Goal: Complete application form: Complete application form

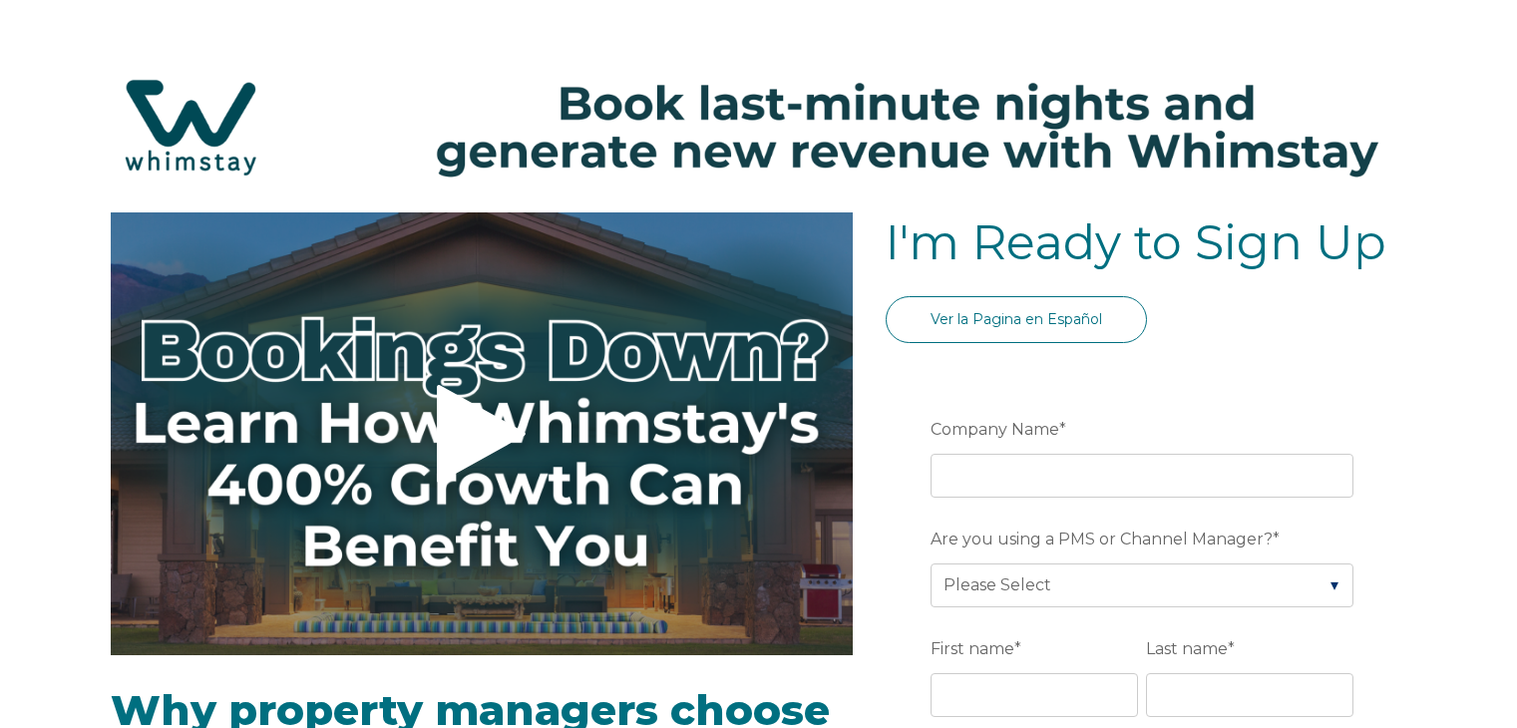
select select "MX"
select select "Standard"
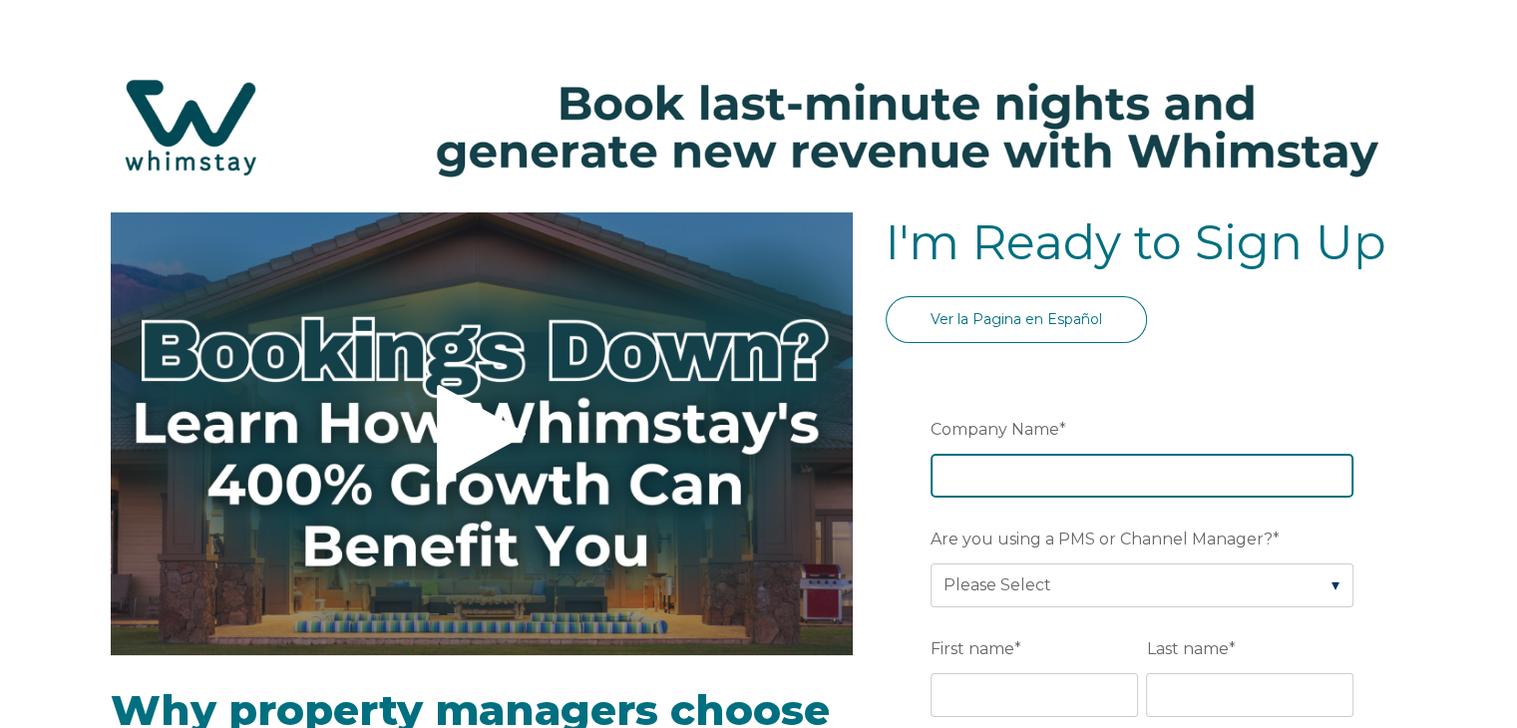
click at [1070, 476] on input "Company Name *" at bounding box center [1141, 476] width 423 height 44
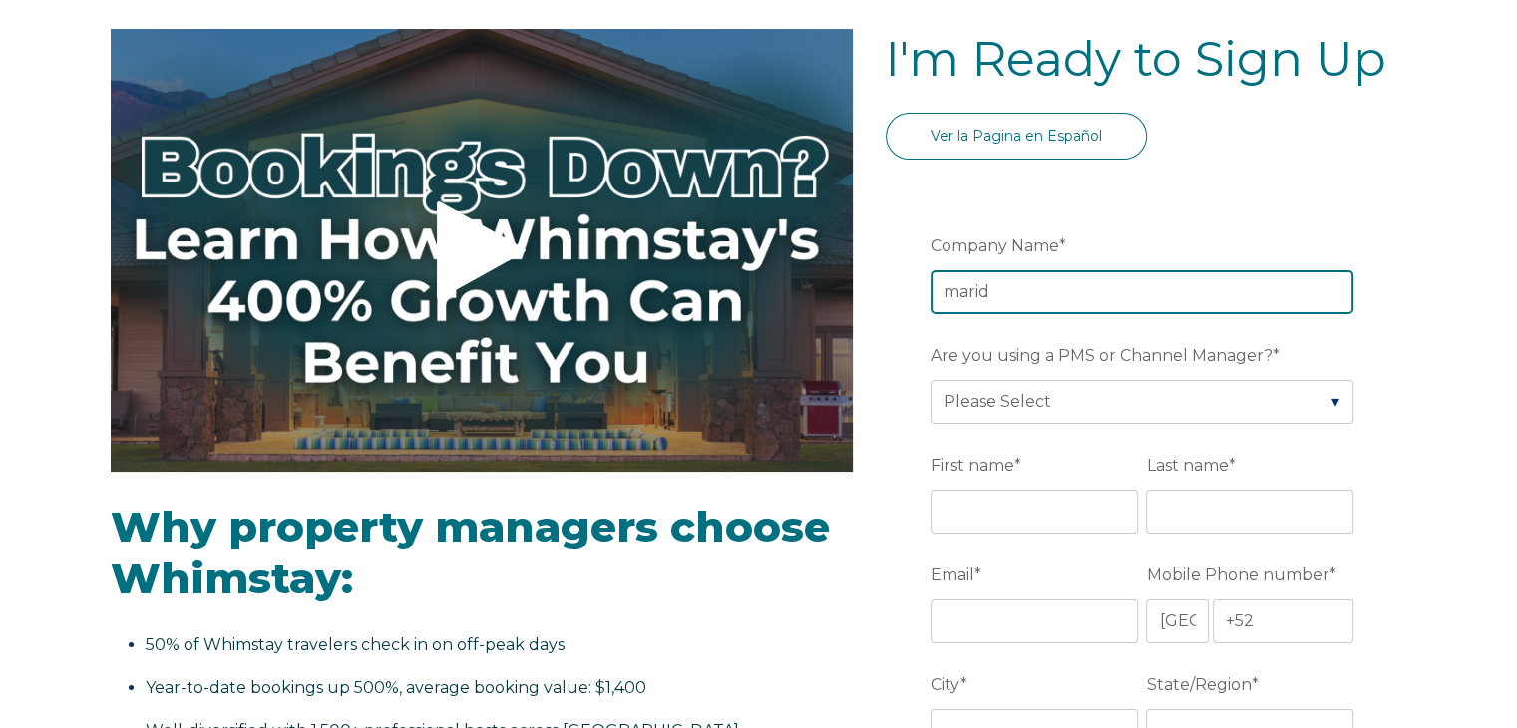
scroll to position [219, 0]
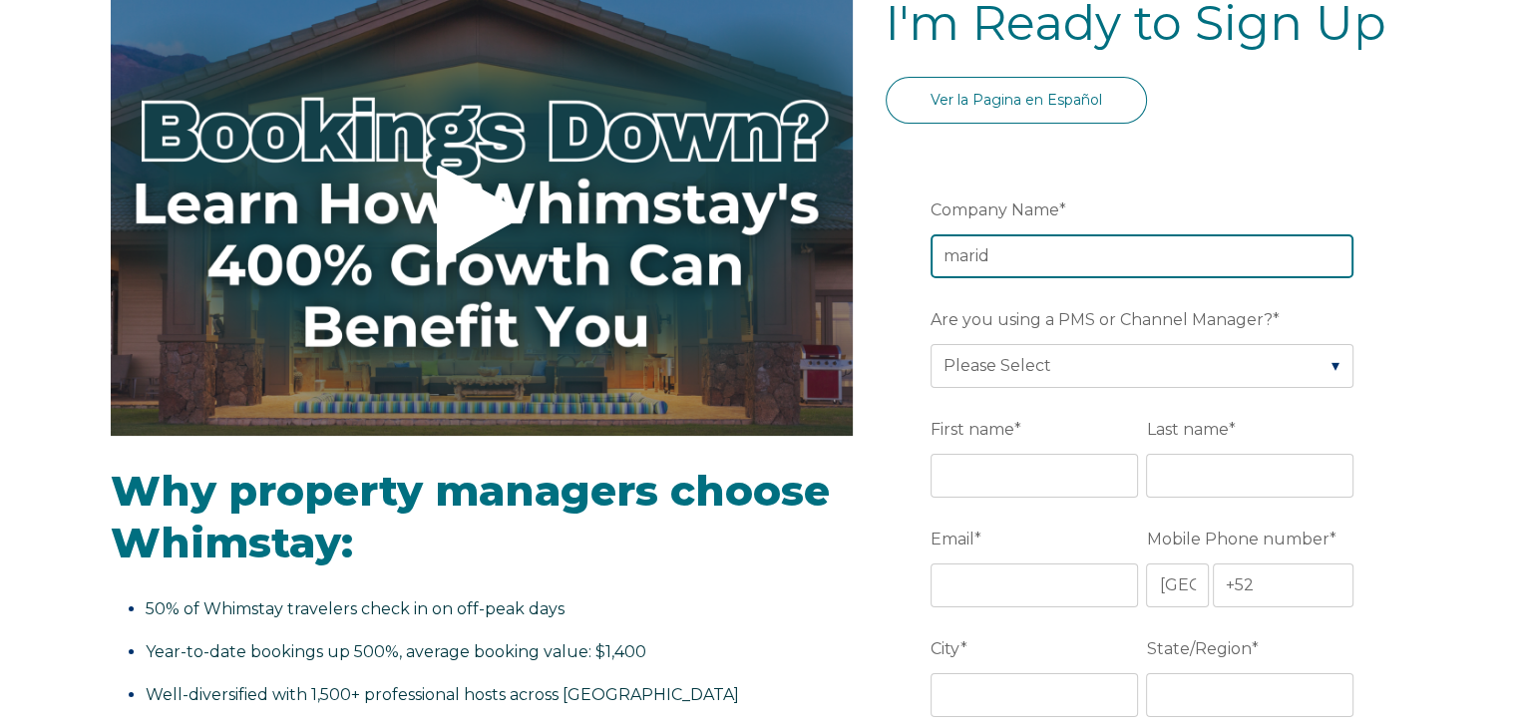
type input "marid"
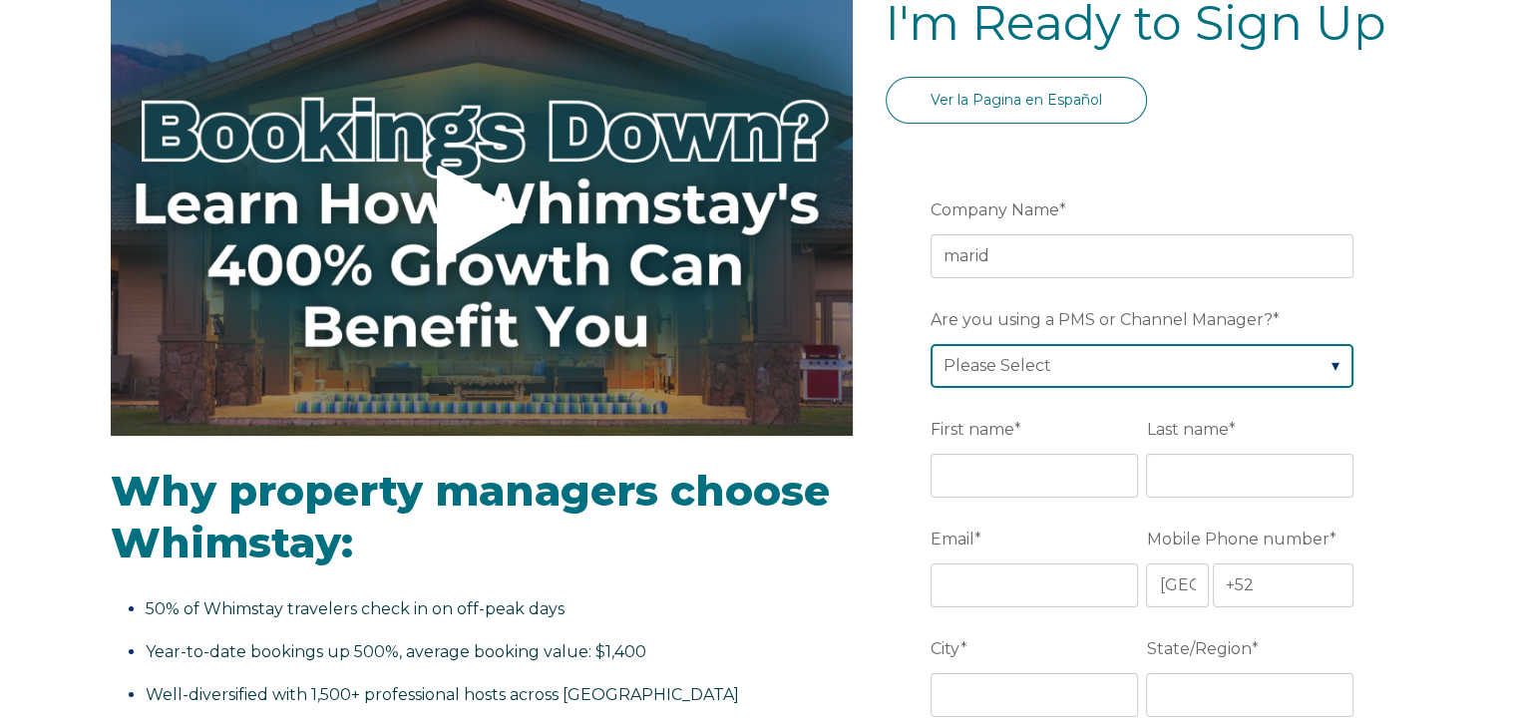
click at [1288, 354] on select "Please Select Barefoot BookingPal Boost Brightside CiiRUS Escapia Guesty Hostaw…" at bounding box center [1141, 366] width 423 height 44
select select "Guesty"
click at [930, 344] on select "Please Select Barefoot BookingPal Boost Brightside CiiRUS Escapia Guesty Hostaw…" at bounding box center [1141, 366] width 423 height 44
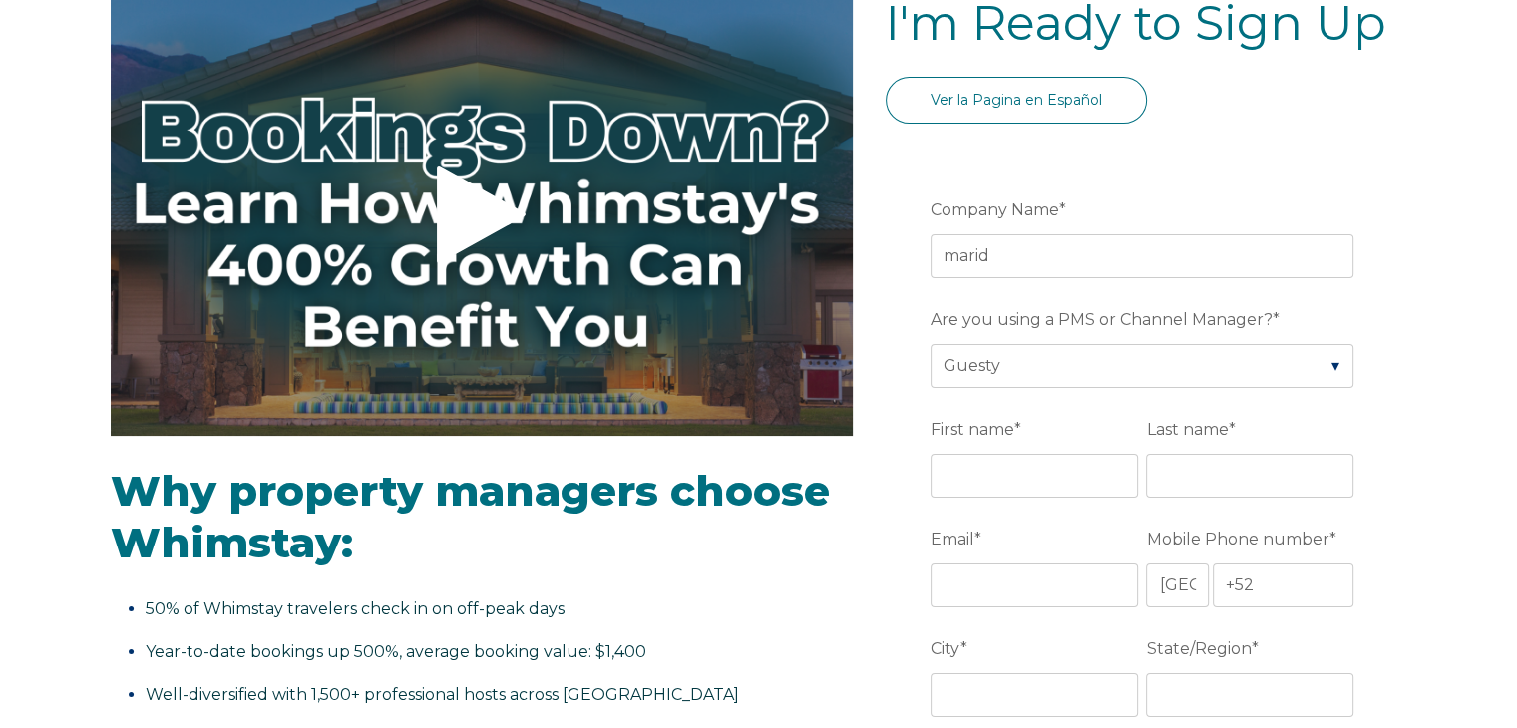
click at [1025, 496] on fieldset "First name * Last name *" at bounding box center [1145, 467] width 431 height 110
click at [988, 469] on input "First name *" at bounding box center [1033, 476] width 207 height 44
type input "[PERSON_NAME]"
click at [1183, 467] on input "Last name *" at bounding box center [1249, 476] width 207 height 44
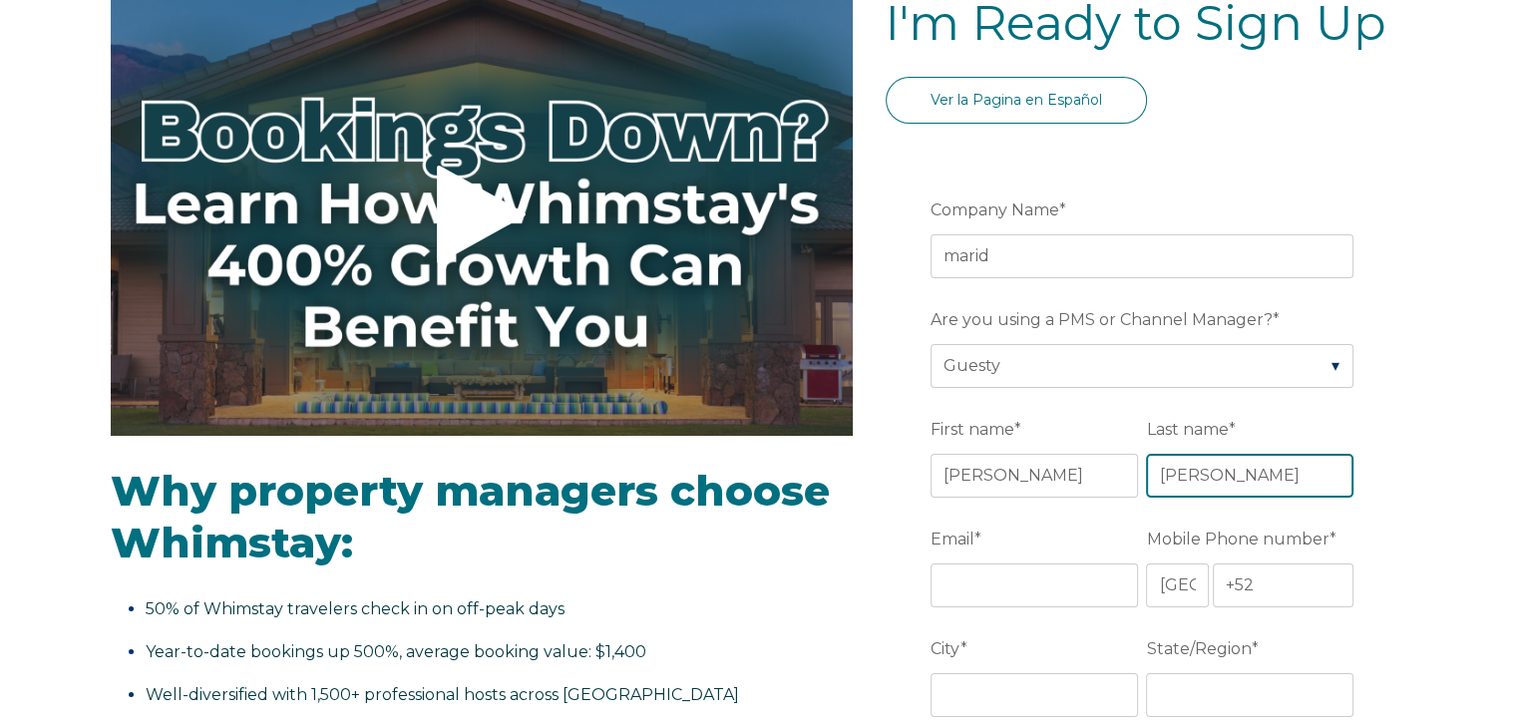
type input "[PERSON_NAME]"
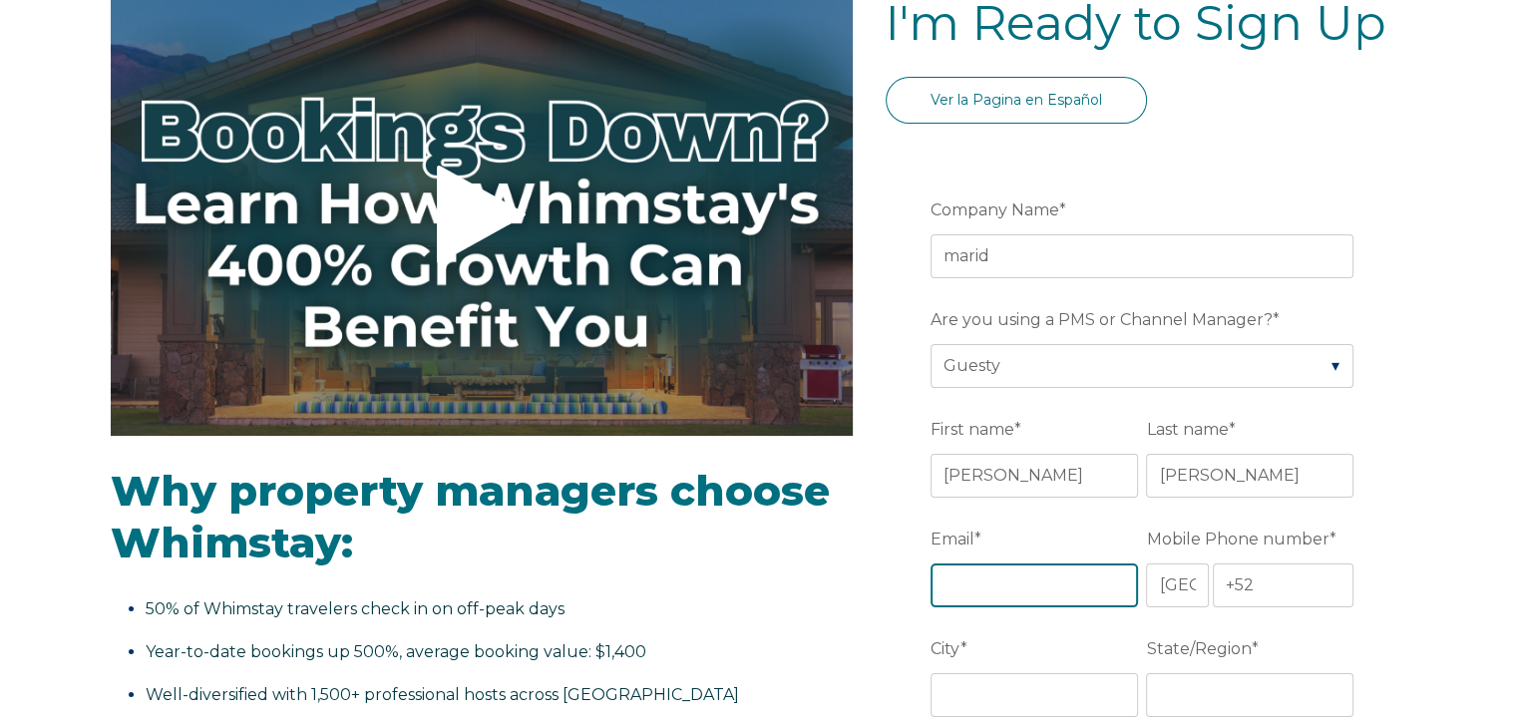
click at [1021, 582] on input "Email *" at bounding box center [1033, 585] width 207 height 44
type input "[EMAIL_ADDRESS][DOMAIN_NAME]"
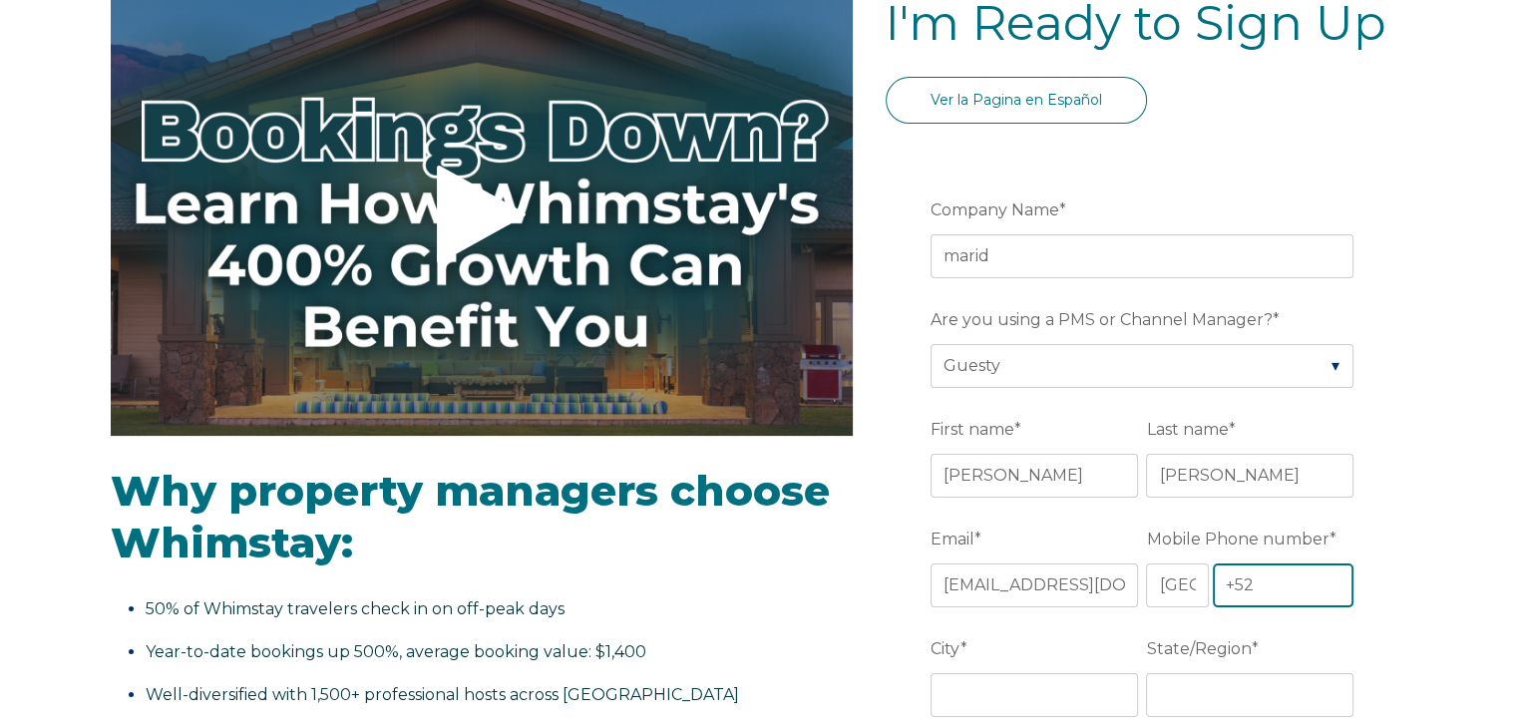
click at [1258, 589] on input "+52" at bounding box center [1284, 585] width 142 height 44
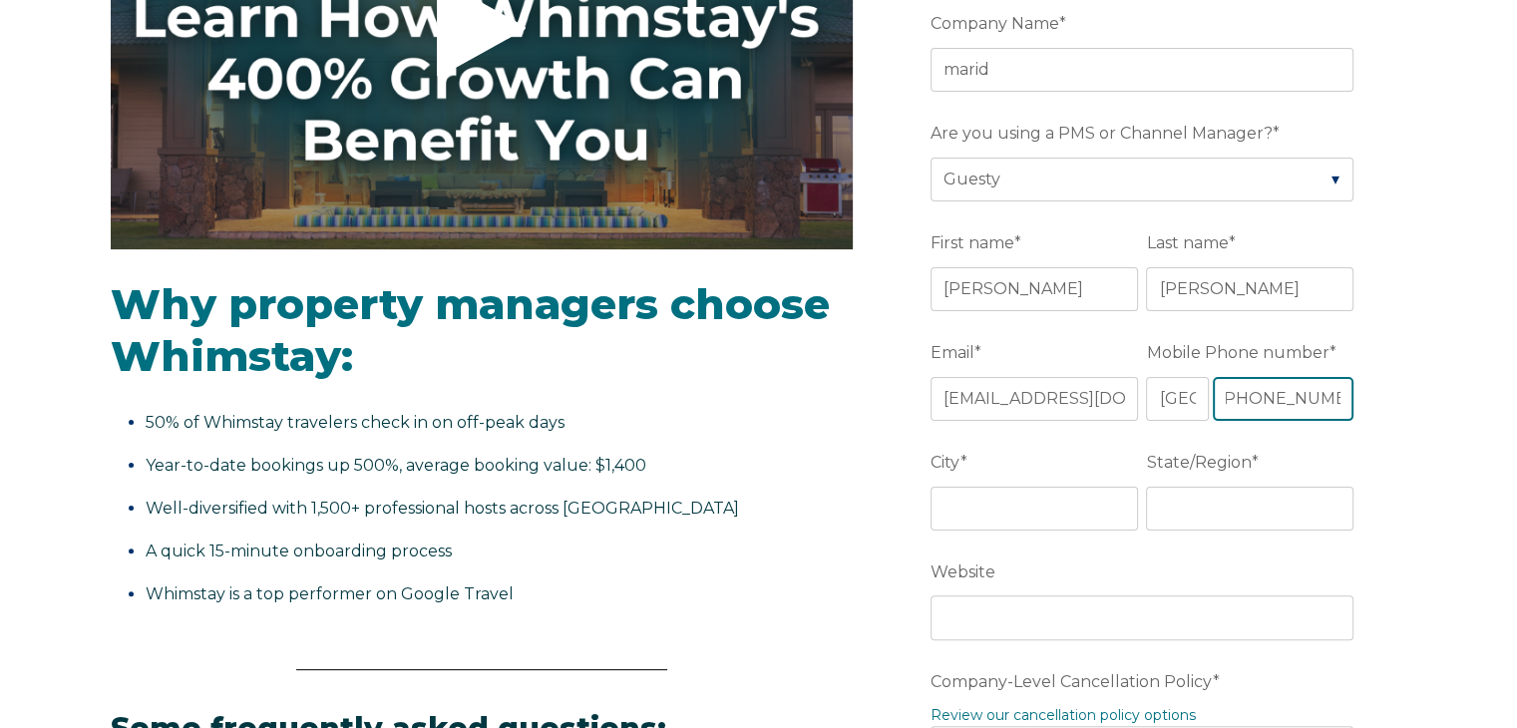
scroll to position [415, 0]
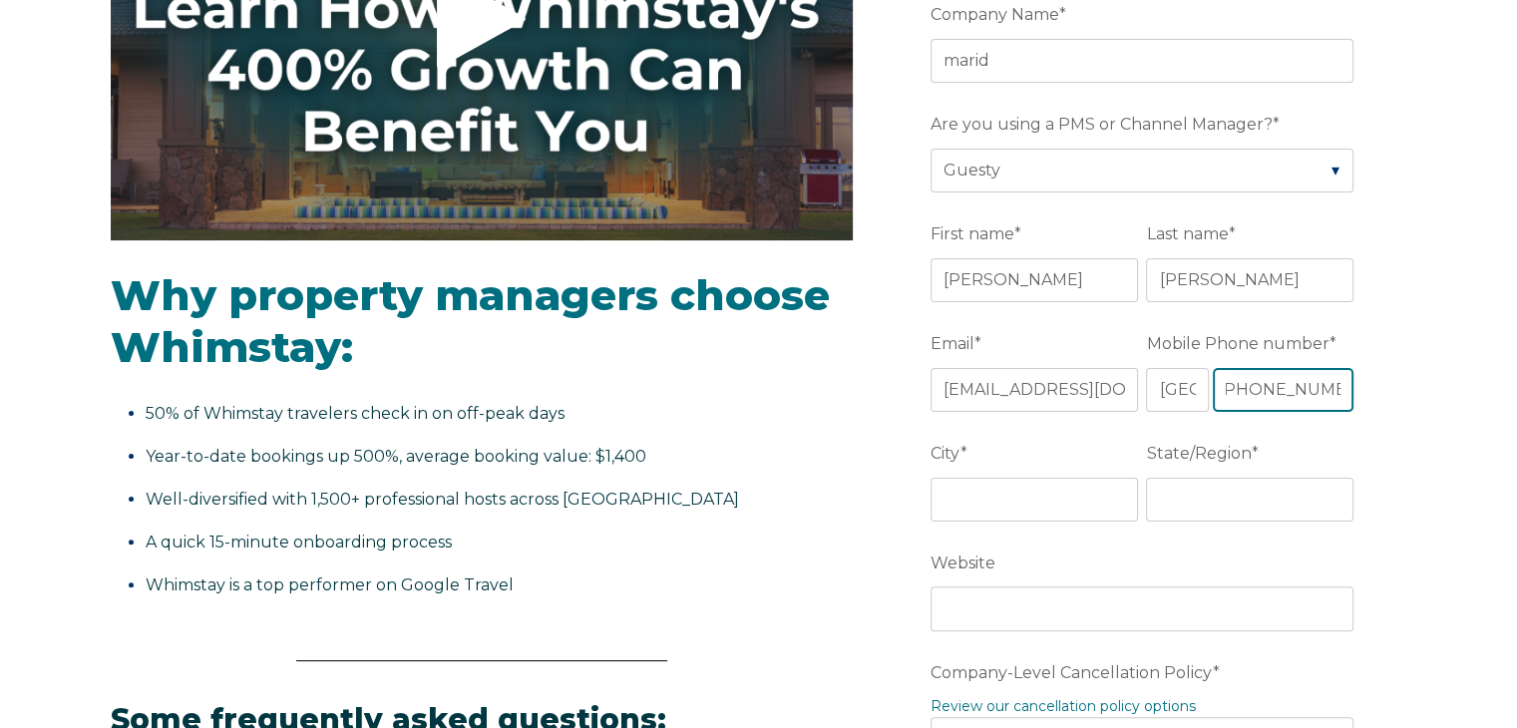
type input "[PHONE_NUMBER]"
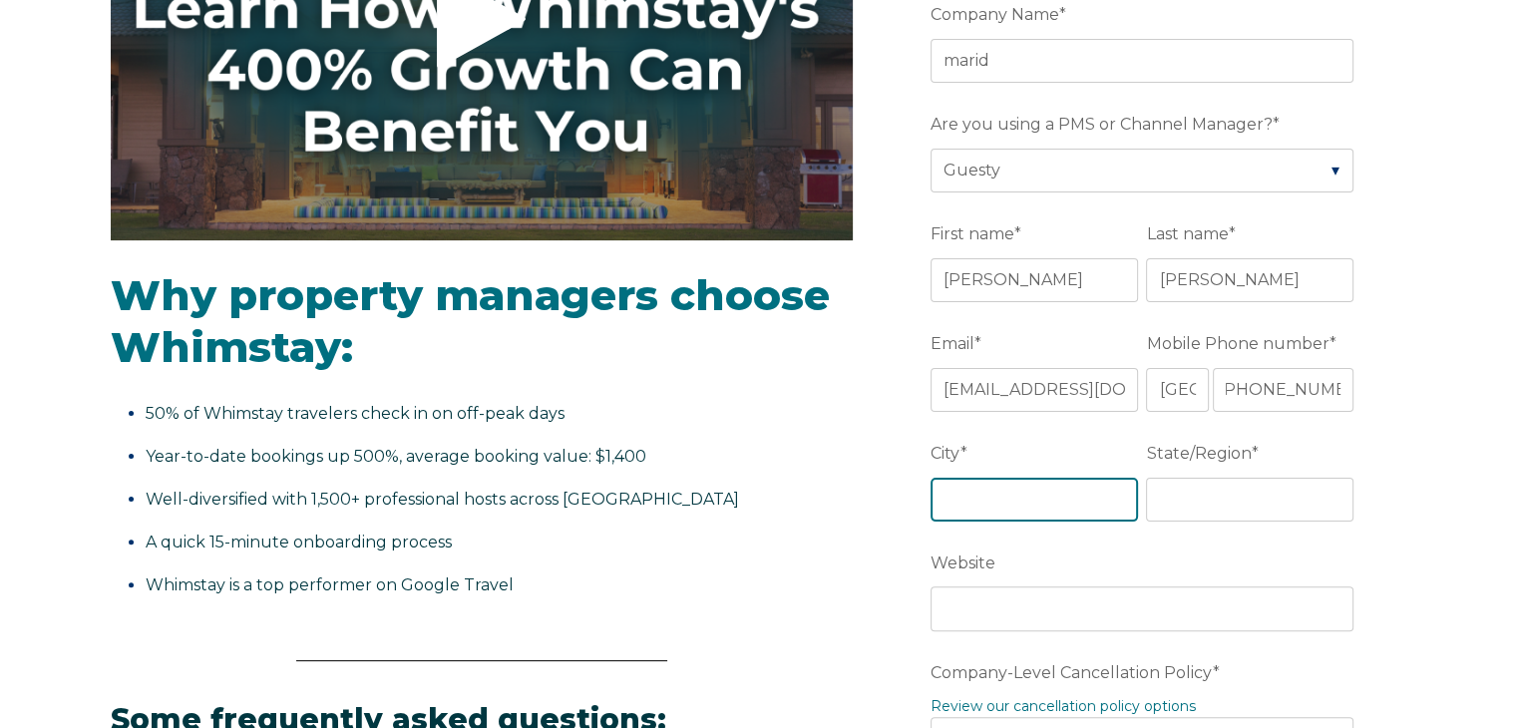
scroll to position [0, 0]
click at [1041, 498] on input "City *" at bounding box center [1033, 500] width 207 height 44
type input "x"
type input "zihuatanejo"
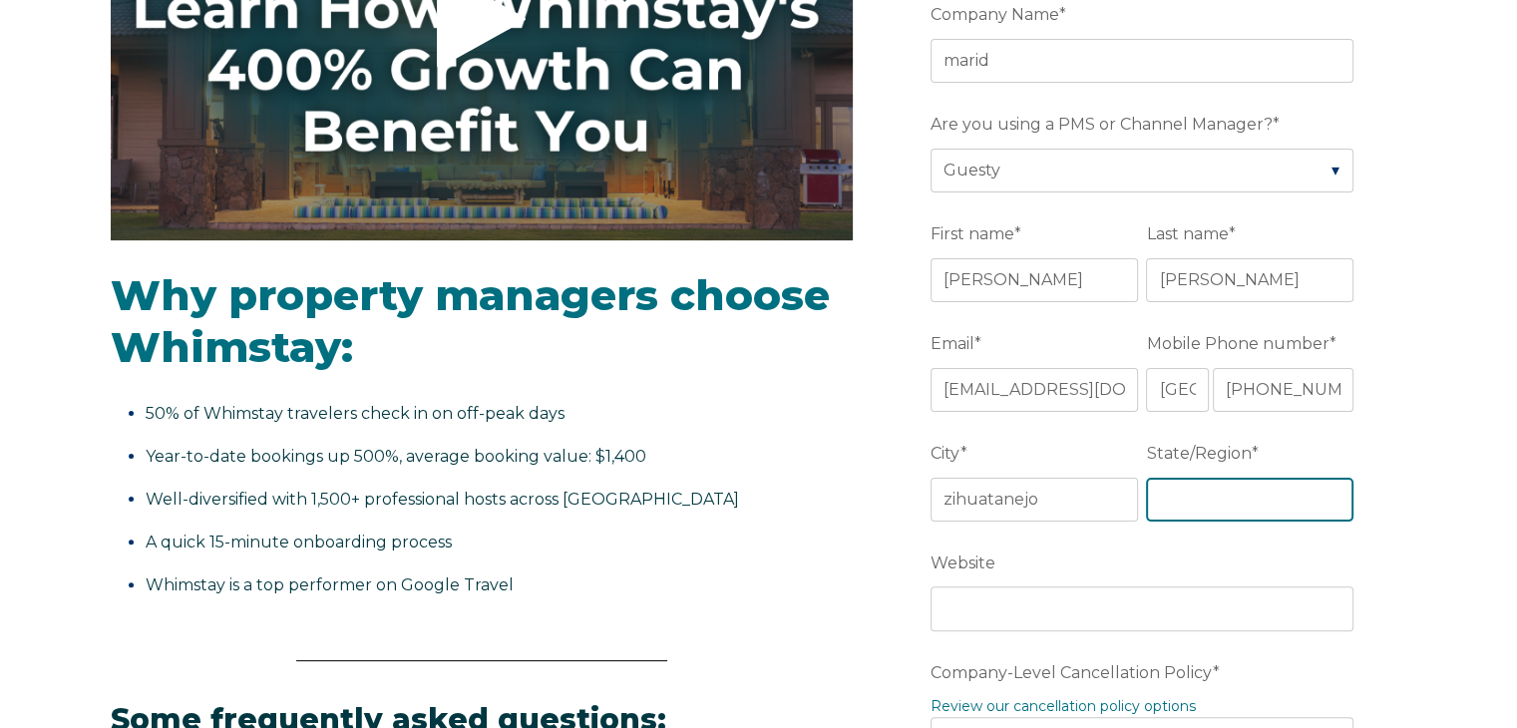
click at [1187, 496] on input "State/Region *" at bounding box center [1249, 500] width 207 height 44
type input "guerrero"
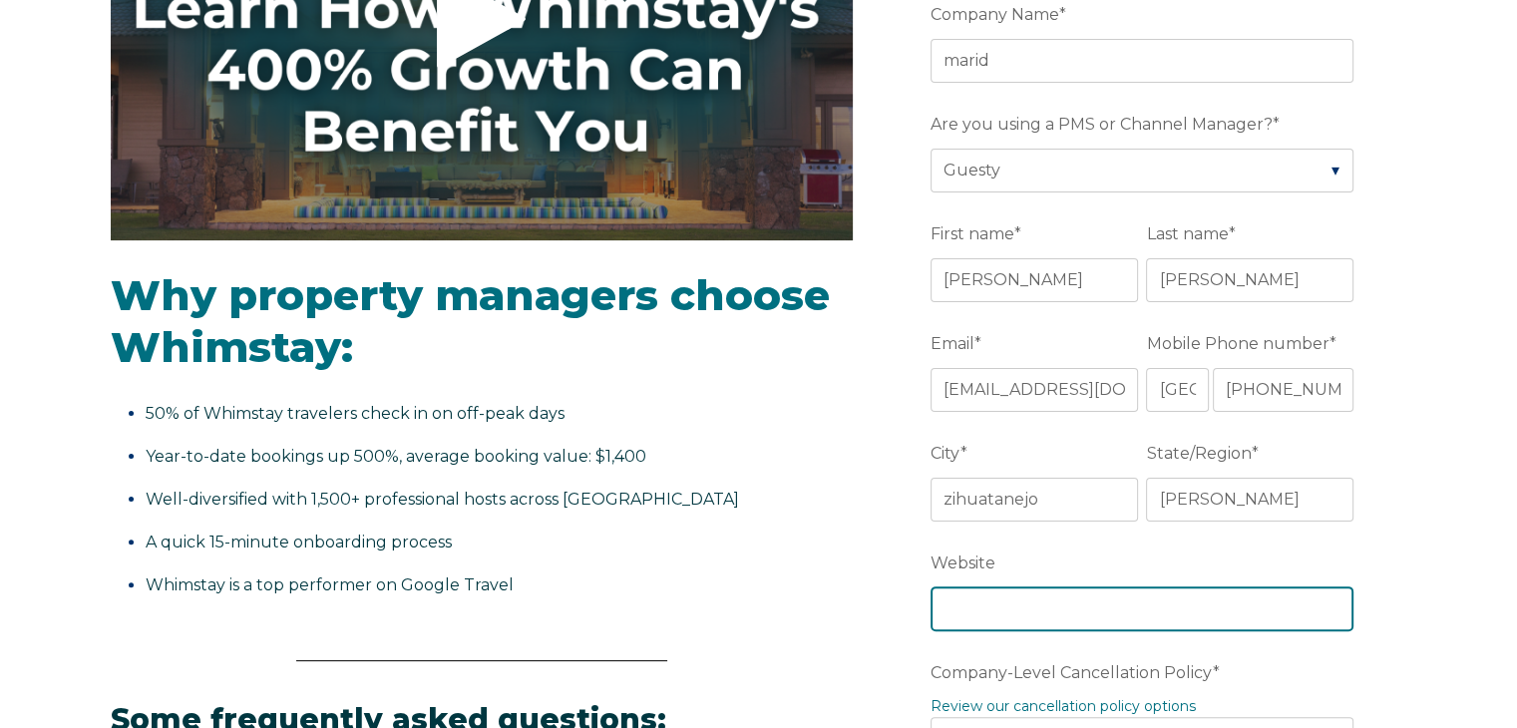
click at [1041, 591] on input "Website" at bounding box center [1141, 608] width 423 height 44
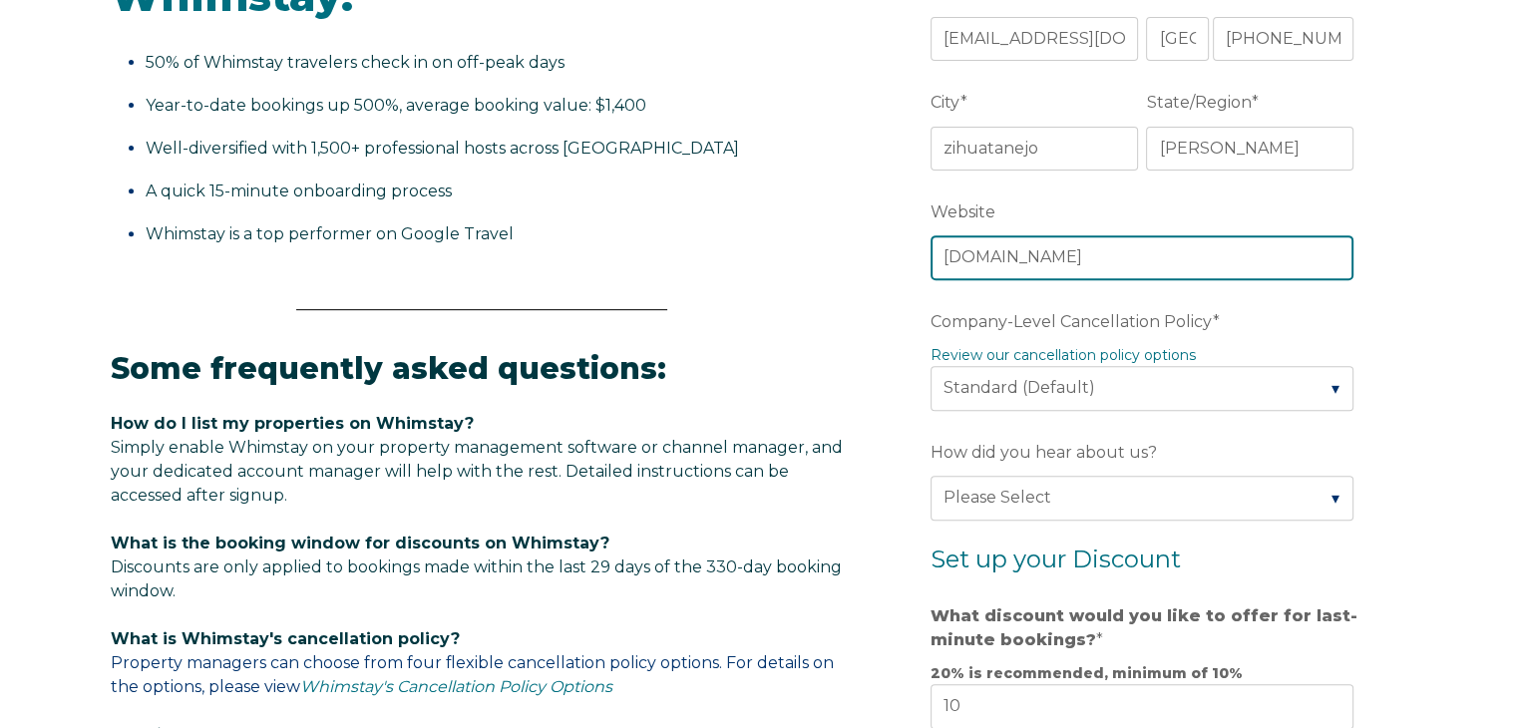
scroll to position [766, 0]
type input "www.marid.com.mx"
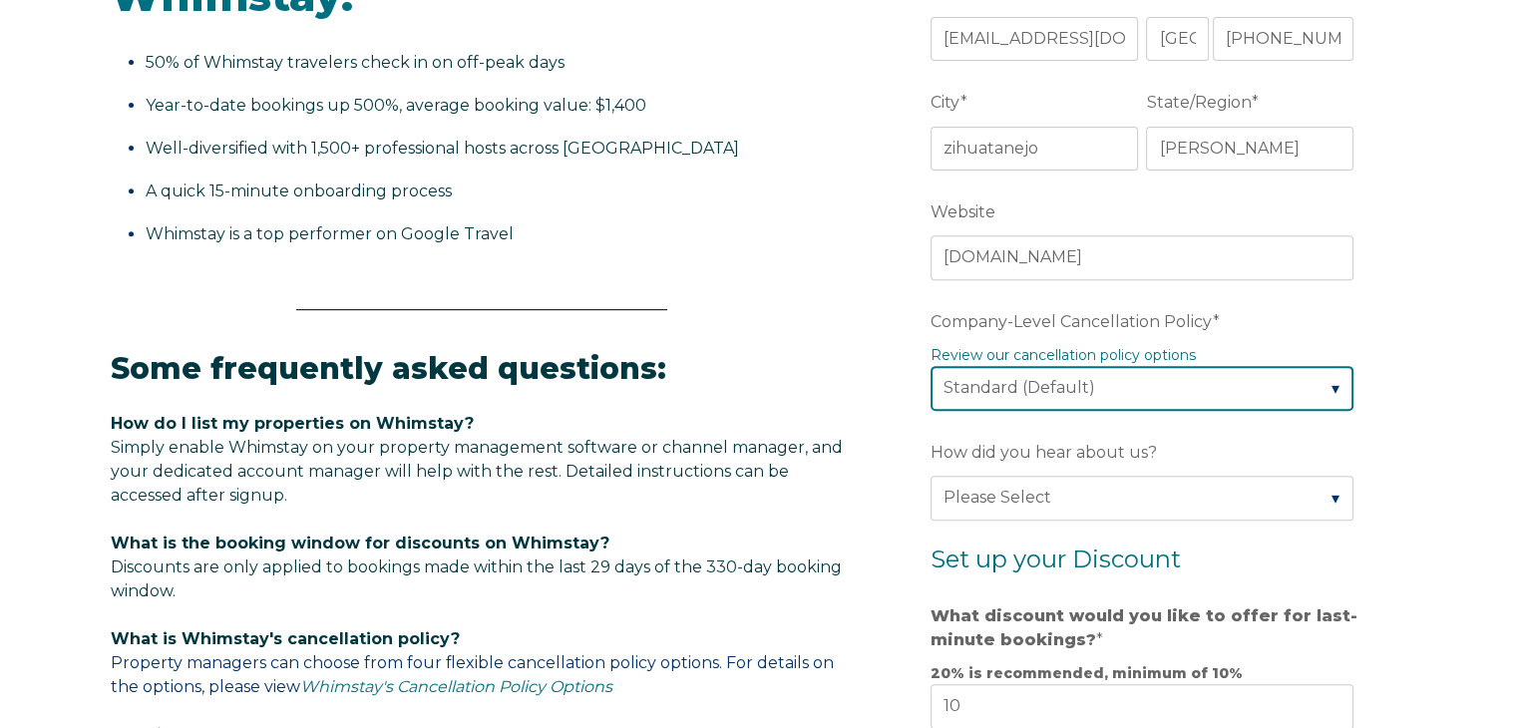
click at [1261, 378] on select "Please Select Partial Standard (Default) Moderate Strict" at bounding box center [1141, 388] width 423 height 44
click at [930, 366] on select "Please Select Partial Standard (Default) Moderate Strict" at bounding box center [1141, 388] width 423 height 44
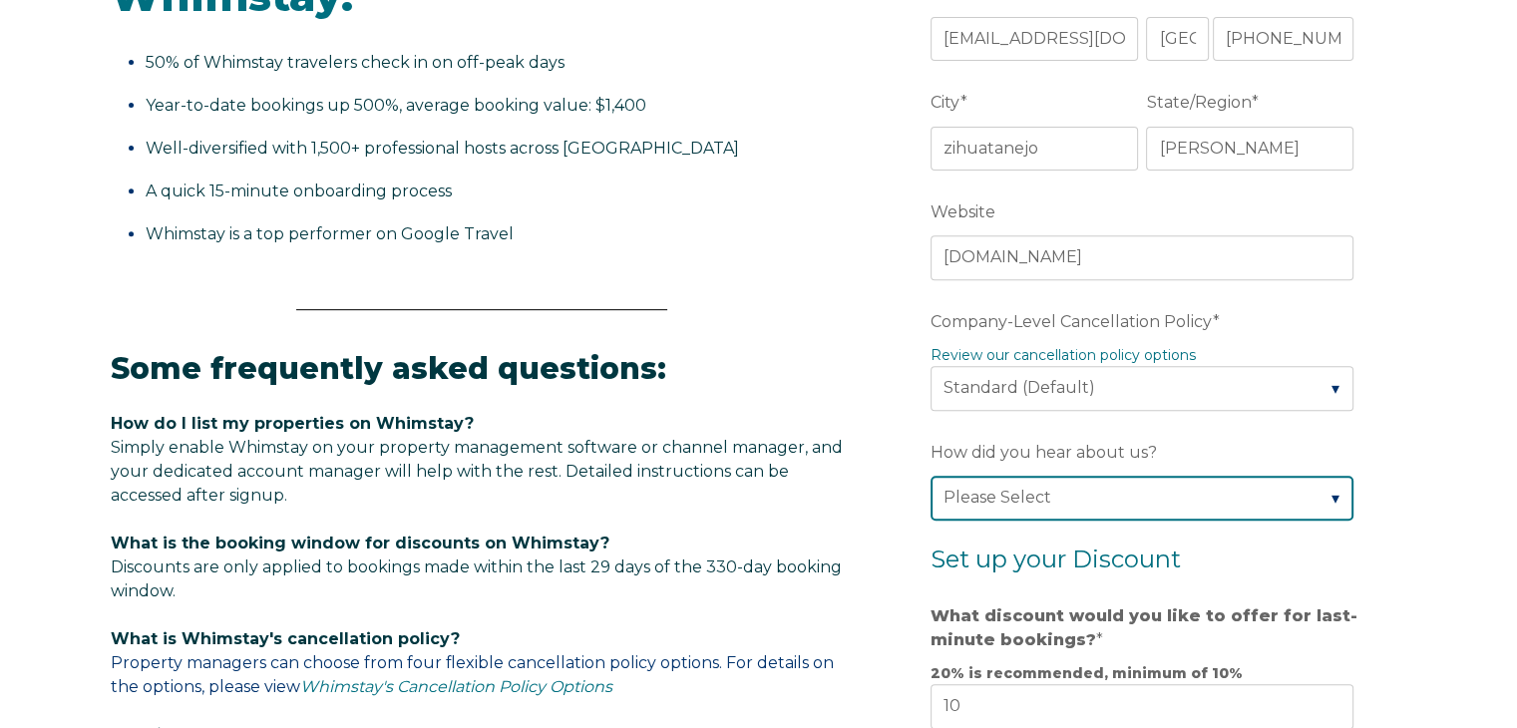
click at [1115, 493] on select "Please Select Found Whimstay through a Google search Direct outreach from a Whi…" at bounding box center [1141, 498] width 423 height 44
click at [930, 476] on select "Please Select Found Whimstay through a Google search Direct outreach from a Whi…" at bounding box center [1141, 498] width 423 height 44
click at [1112, 500] on select "Please Select Found Whimstay through a Google search Direct outreach from a Whi…" at bounding box center [1141, 498] width 423 height 44
select select "Social Media"
click at [930, 476] on select "Please Select Found Whimstay through a Google search Direct outreach from a Whi…" at bounding box center [1141, 498] width 423 height 44
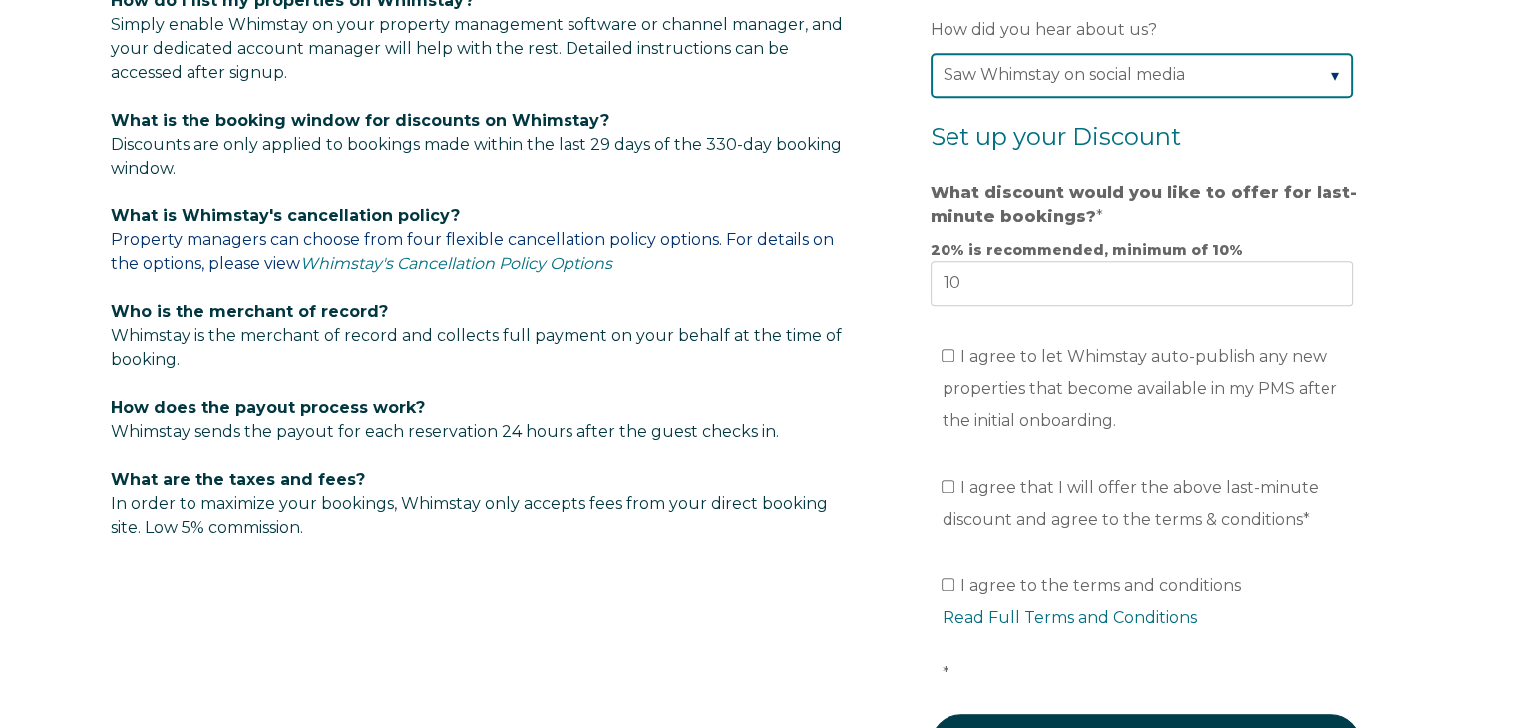
scroll to position [1192, 0]
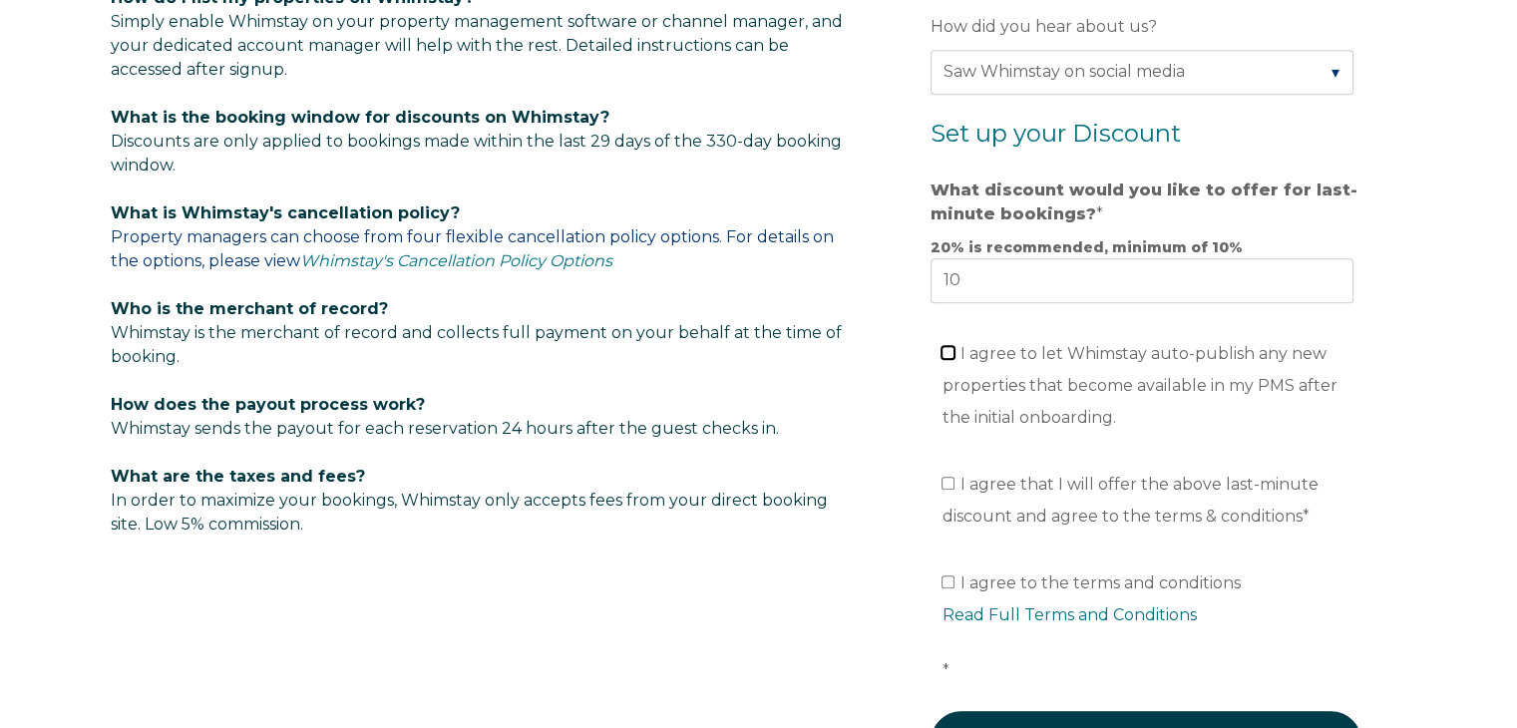
click at [947, 352] on input "I agree to let Whimstay auto-publish any new properties that become available i…" at bounding box center [947, 352] width 13 height 13
checkbox input "true"
click at [939, 481] on ul "I agree that I will offer the above last-minute discount and agree to the terms…" at bounding box center [1141, 501] width 423 height 64
click at [949, 484] on input "I agree that I will offer the above last-minute discount and agree to the terms…" at bounding box center [947, 483] width 13 height 13
checkbox input "true"
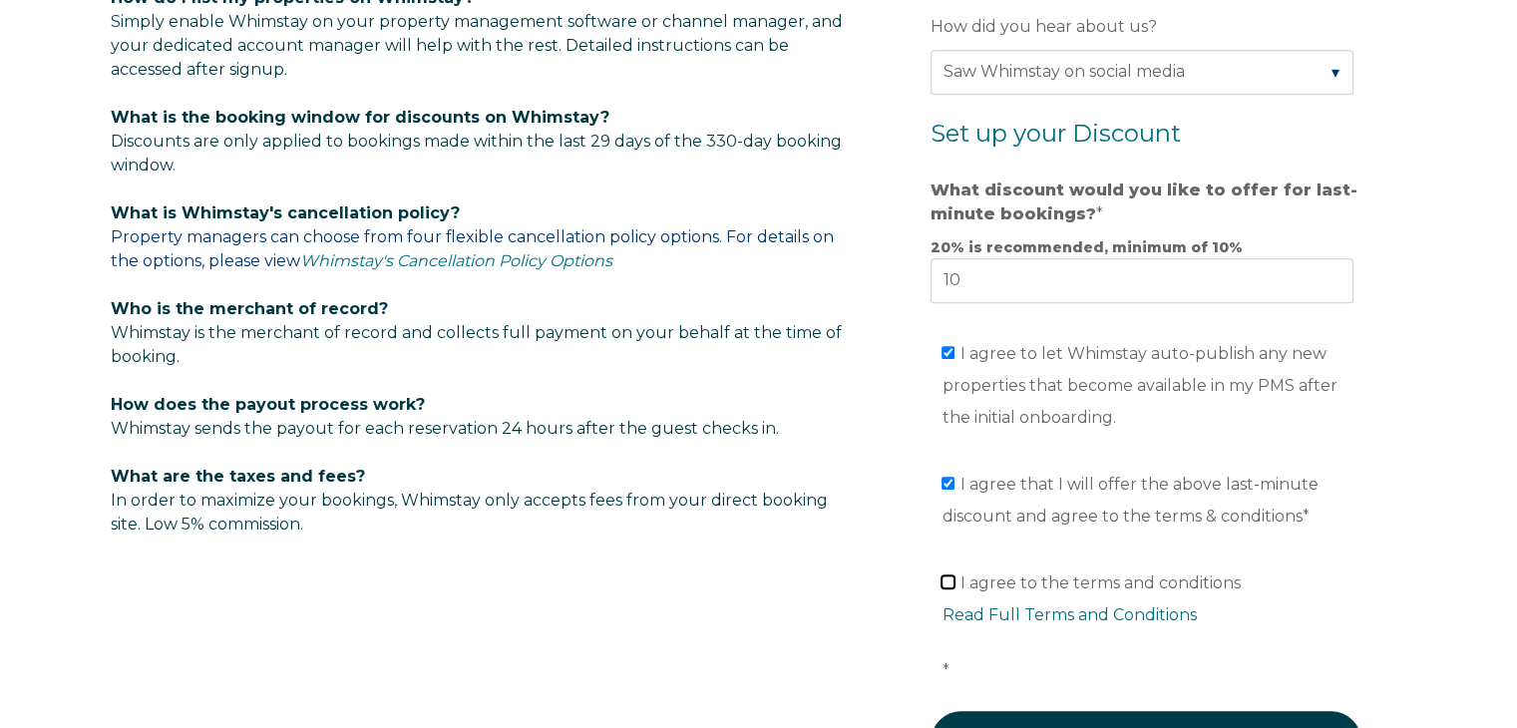
click at [945, 581] on input "I agree to the terms and conditions Read Full Terms and Conditions *" at bounding box center [947, 581] width 13 height 13
checkbox input "true"
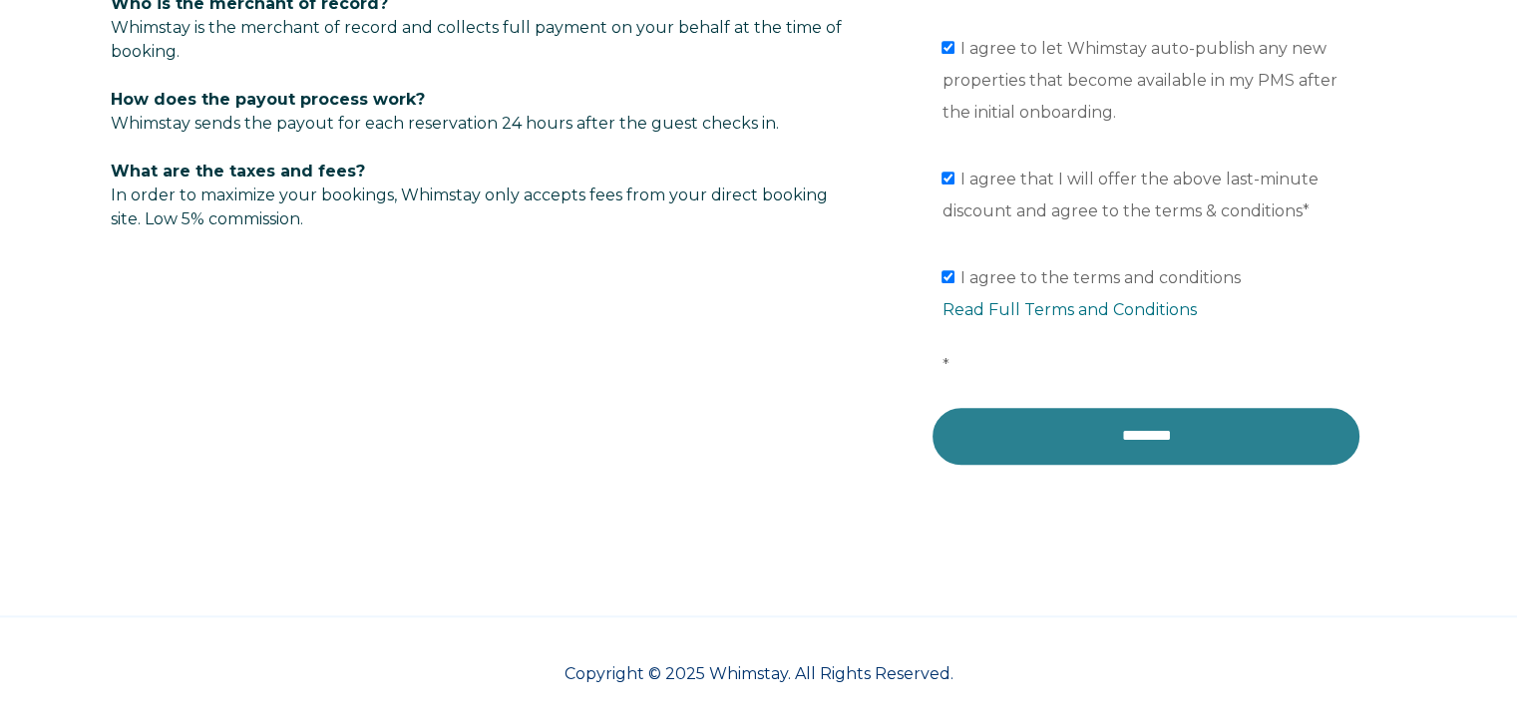
click at [1126, 435] on input "********" at bounding box center [1145, 436] width 431 height 60
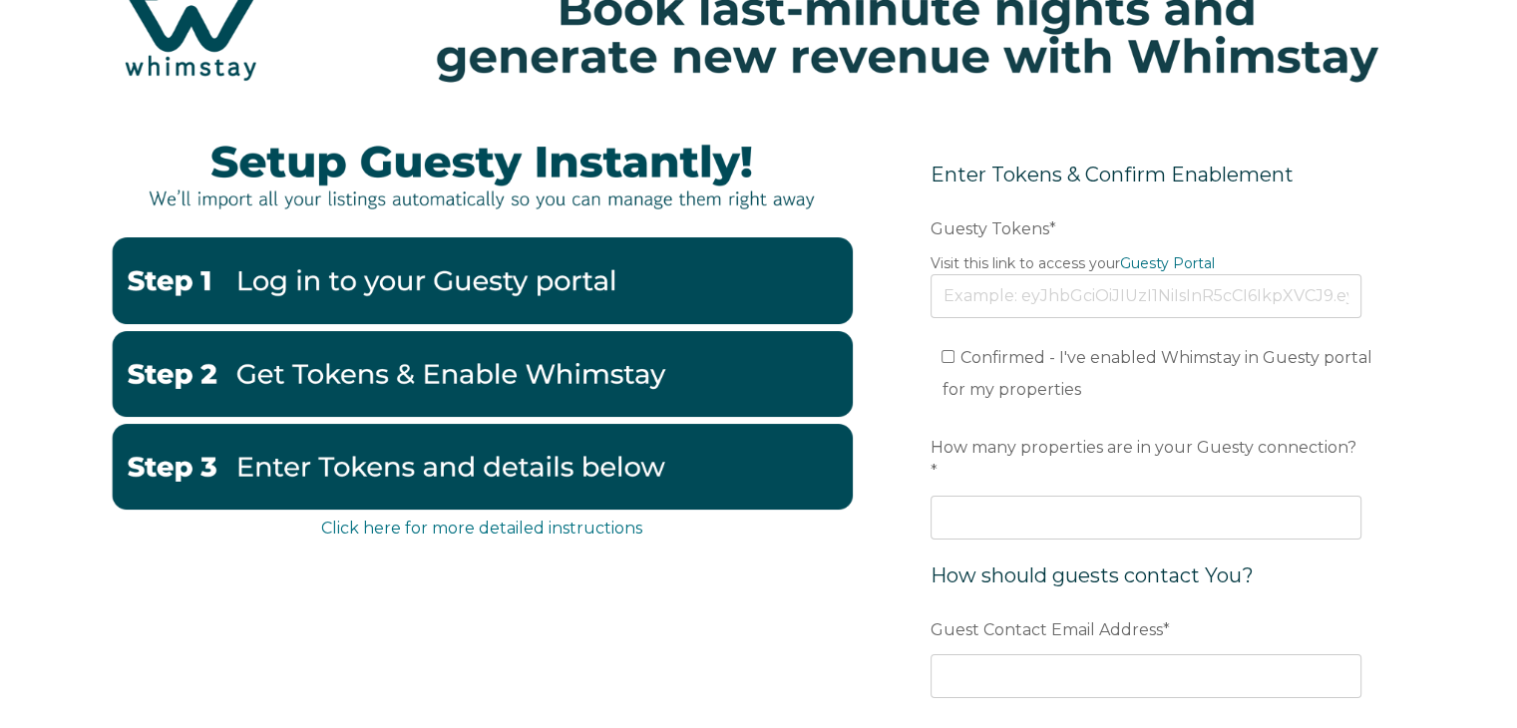
scroll to position [96, 0]
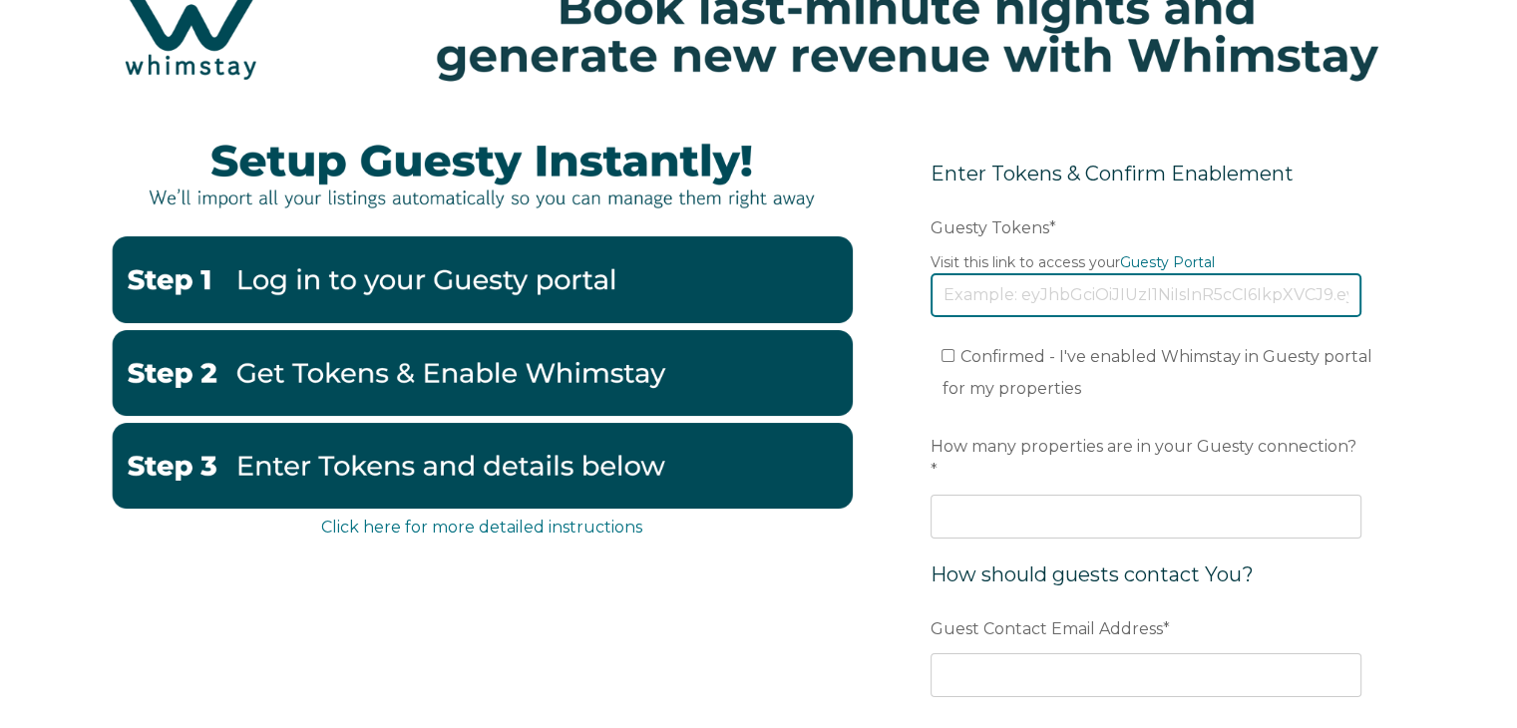
click at [981, 305] on input "Guesty Tokens *" at bounding box center [1145, 295] width 431 height 44
paste input "eyJhbGciOiJIUzI1NiIsInR5cCI6IkpXVCJ9.eyJ0b2tlbklkIjoiNjg5YTU2ZjlmZDlhM2RkZTE4ZT…"
type input "eyJhbGciOiJIUzI1NiIsInR5cCI6IkpXVCJ9.eyJ0b2tlbklkIjoiNjg5YTU2ZjlmZDlhM2RkZTE4ZT…"
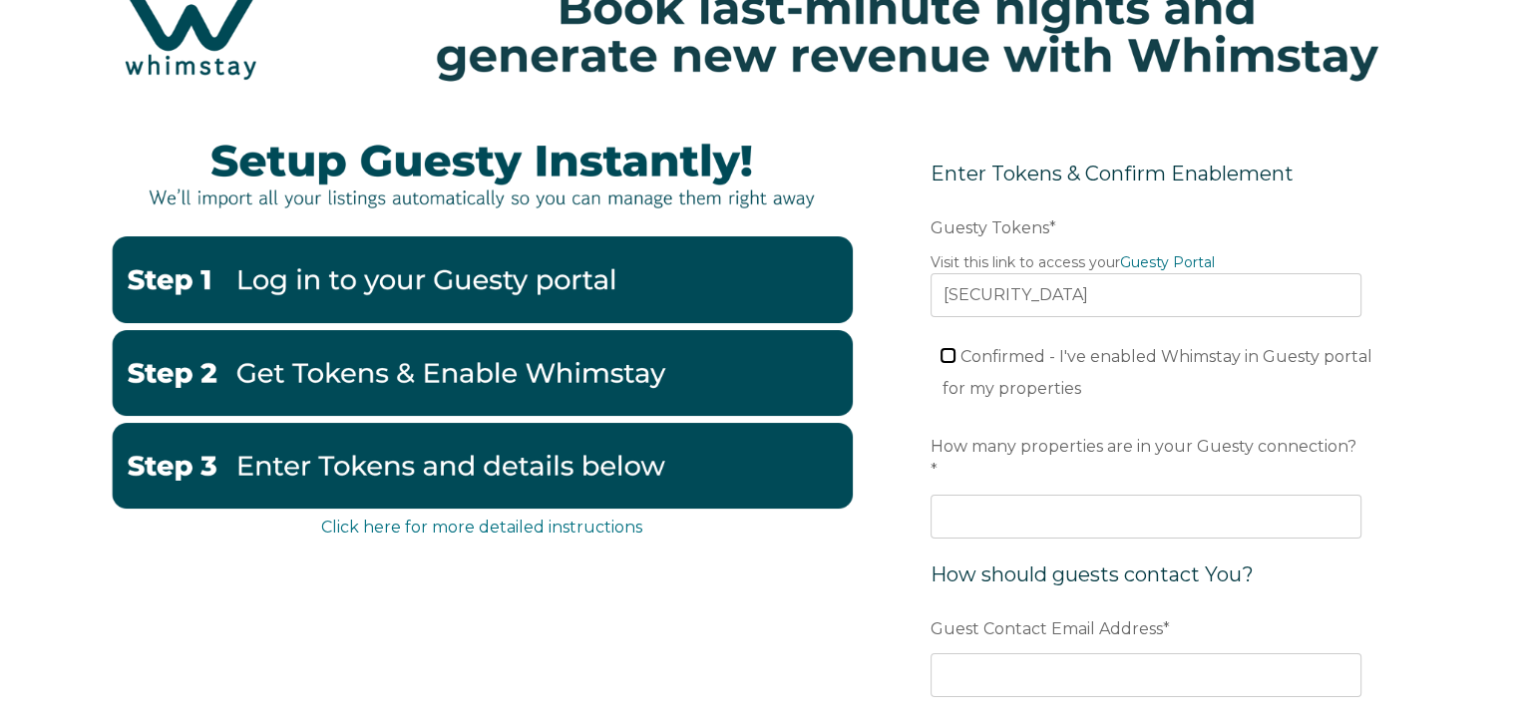
scroll to position [0, 0]
click at [953, 352] on input "Confirmed - I've enabled Whimstay in Guesty portal for my properties" at bounding box center [947, 355] width 13 height 13
checkbox input "true"
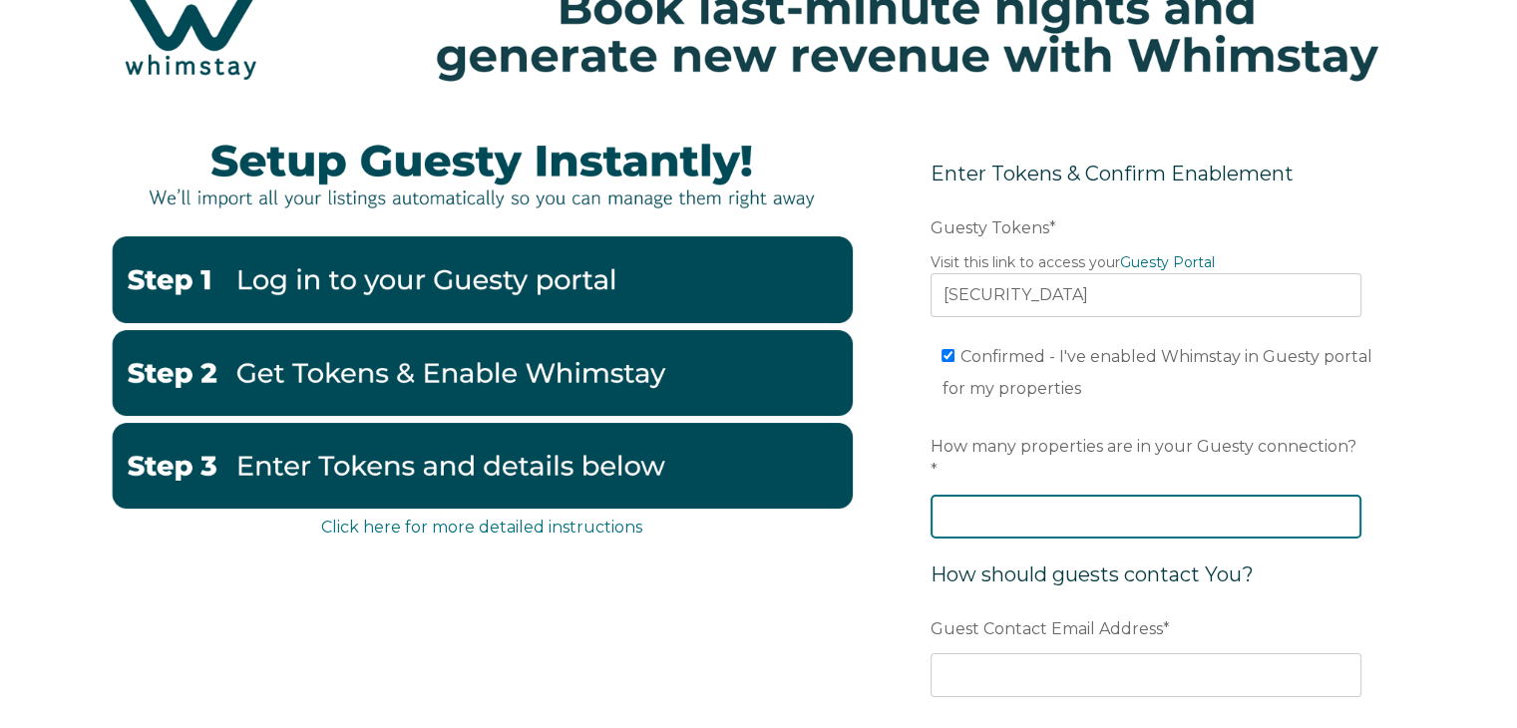
click at [998, 495] on input "How many properties are in your Guesty connection? *" at bounding box center [1145, 517] width 431 height 44
type input "16"
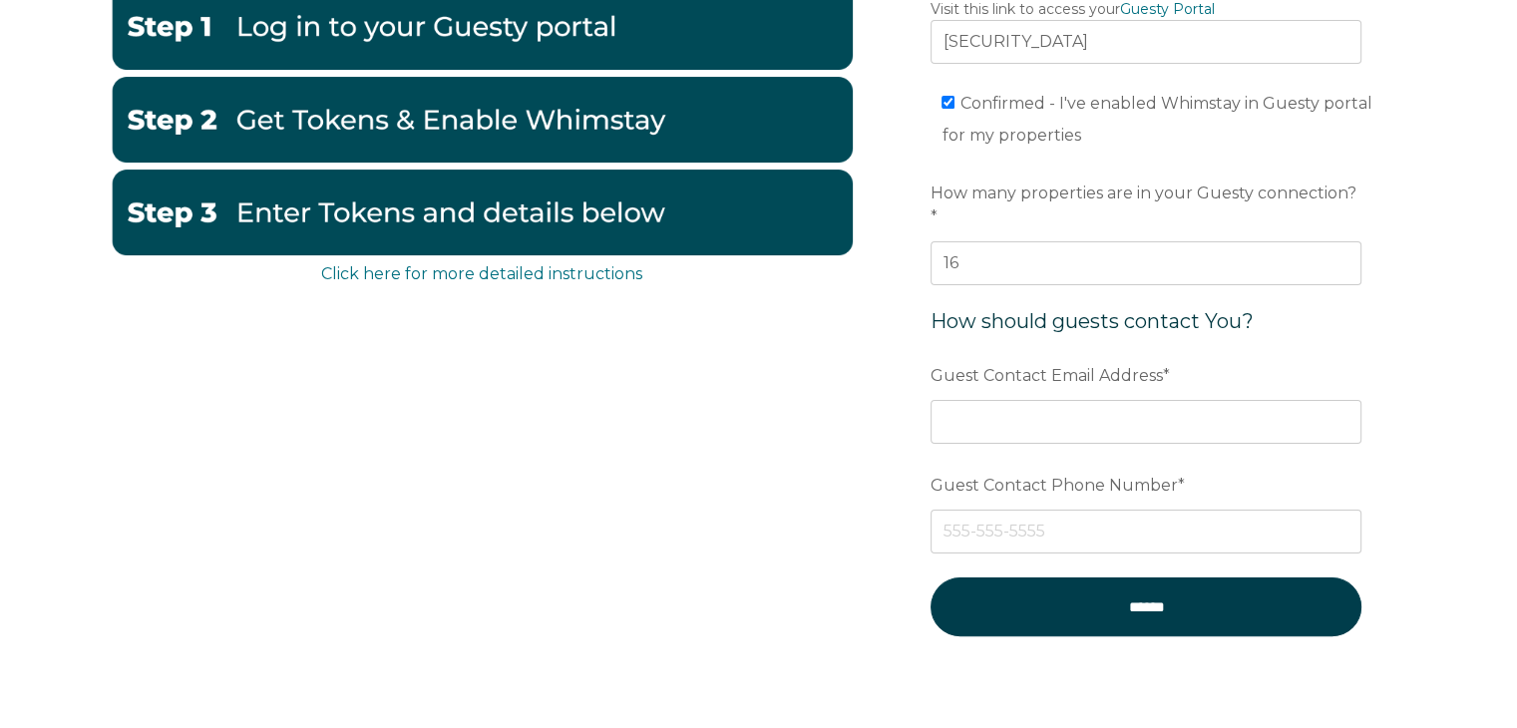
scroll to position [357, 0]
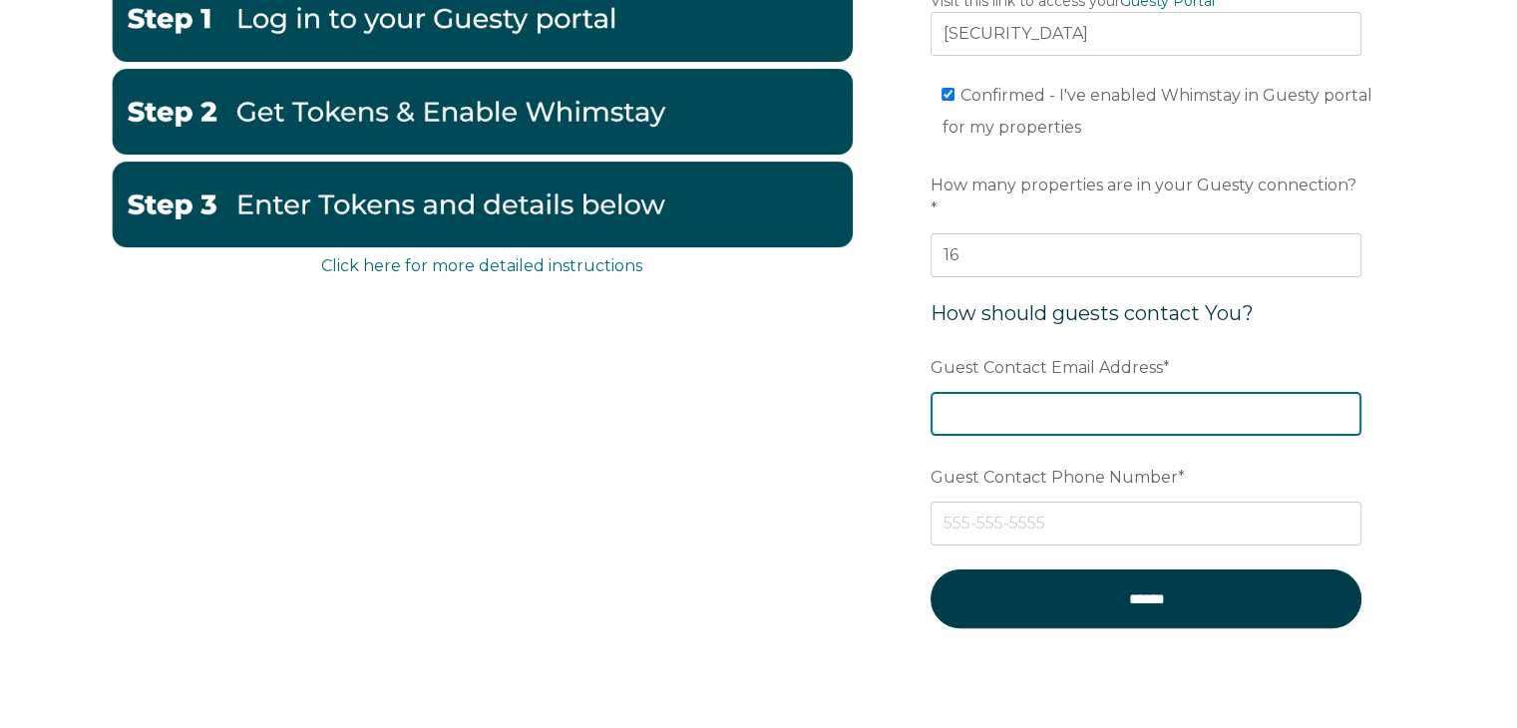
click at [1002, 392] on input "Guest Contact Email Address *" at bounding box center [1145, 414] width 431 height 44
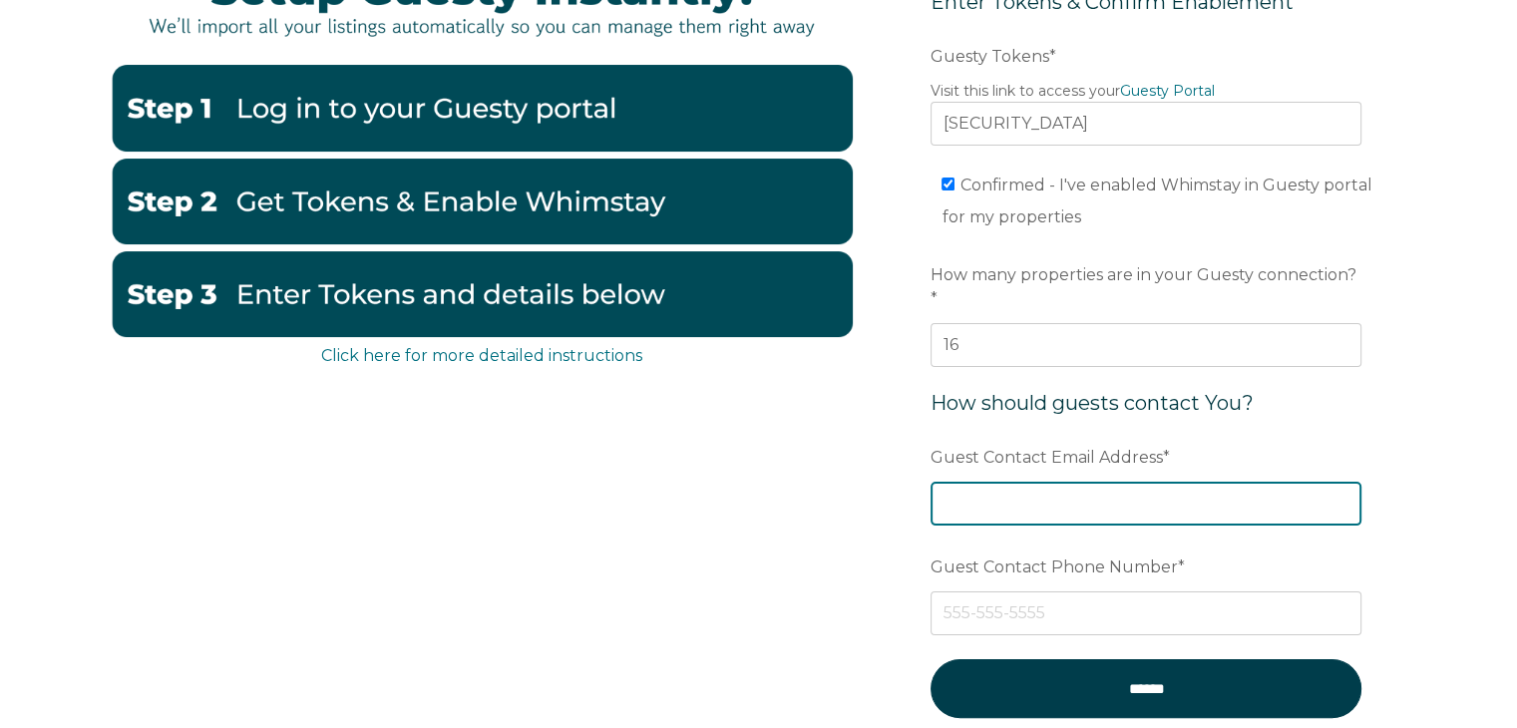
scroll to position [273, 0]
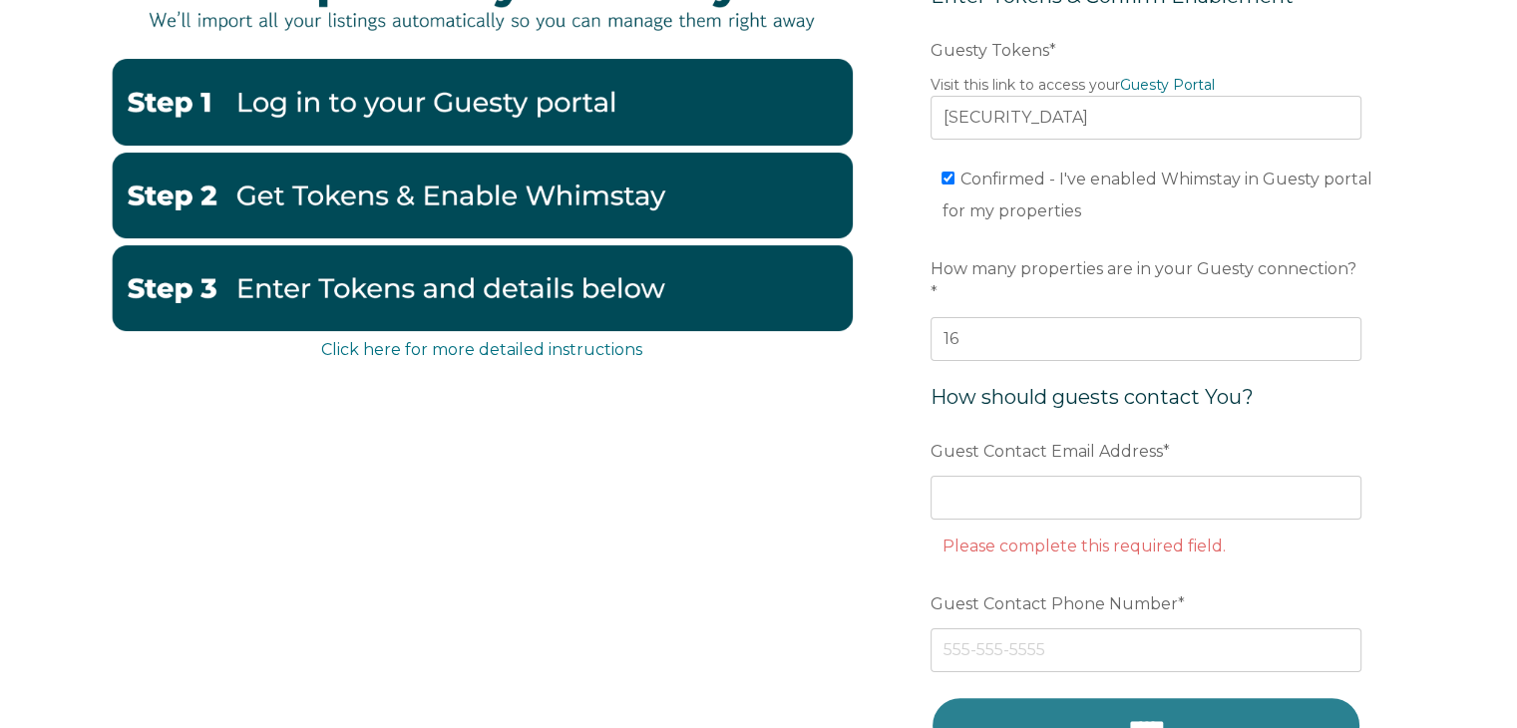
click at [1155, 667] on form "Enter Tokens & Confirm Enablement Preferred language Email Guesty Tokens * Visi…" at bounding box center [1146, 381] width 521 height 885
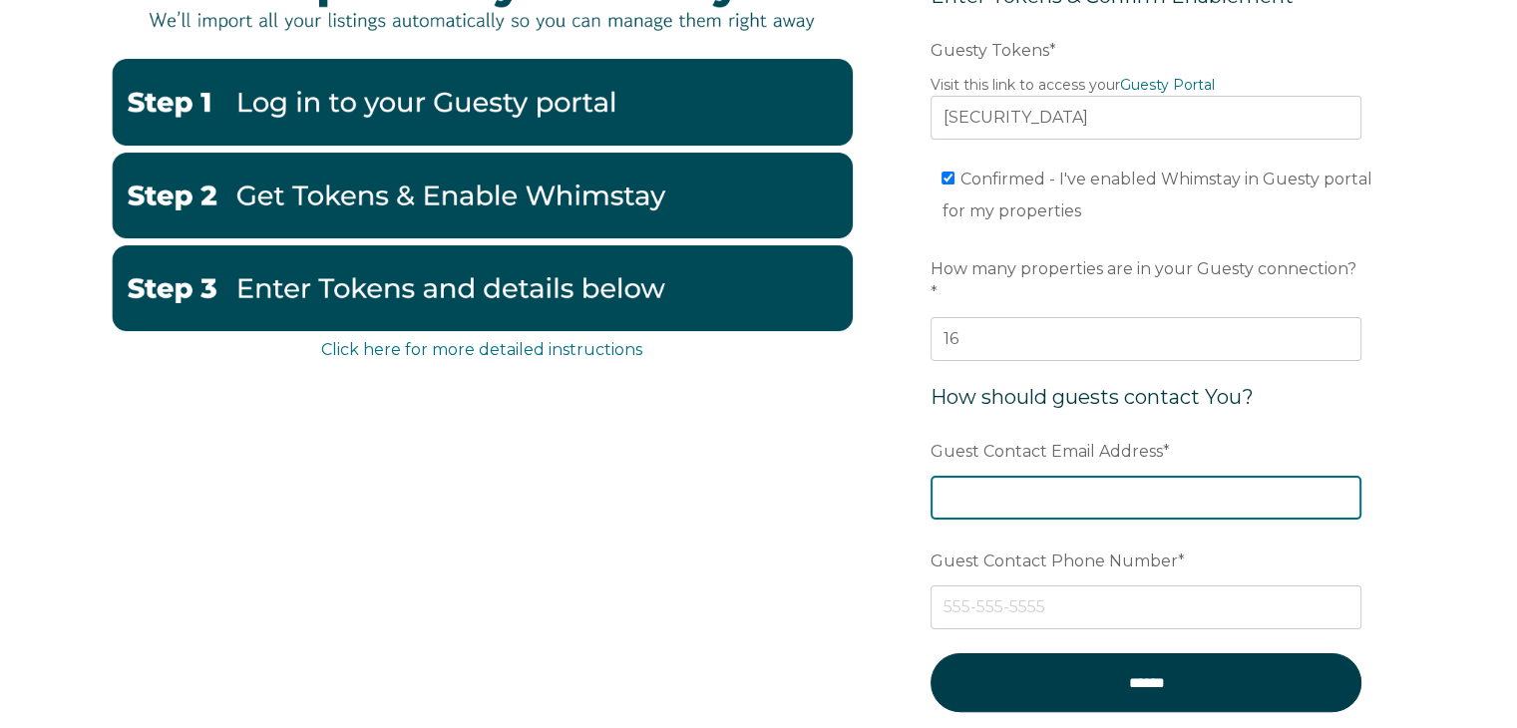
click at [1242, 476] on input "Guest Contact Email Address *" at bounding box center [1145, 498] width 431 height 44
click at [1023, 476] on input "Guest Contact Email Address *" at bounding box center [1145, 498] width 431 height 44
paste input "contacto@marid.com.mx"
type input "contacto@marid.com.mx"
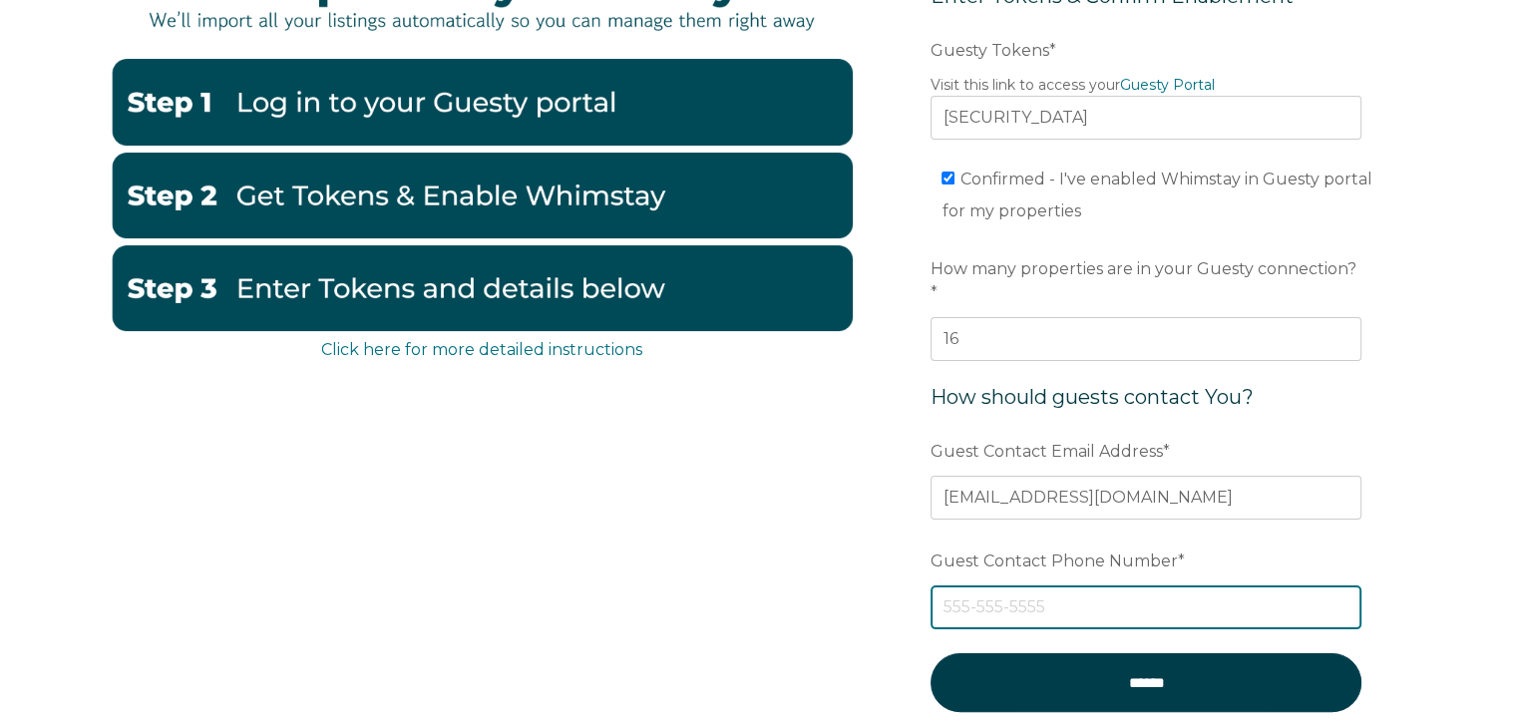
click at [1043, 585] on input "Guest Contact Phone Number *" at bounding box center [1145, 607] width 431 height 44
click at [1001, 585] on input "Guest Contact Phone Number *" at bounding box center [1145, 607] width 431 height 44
paste input "(443) 1053541"
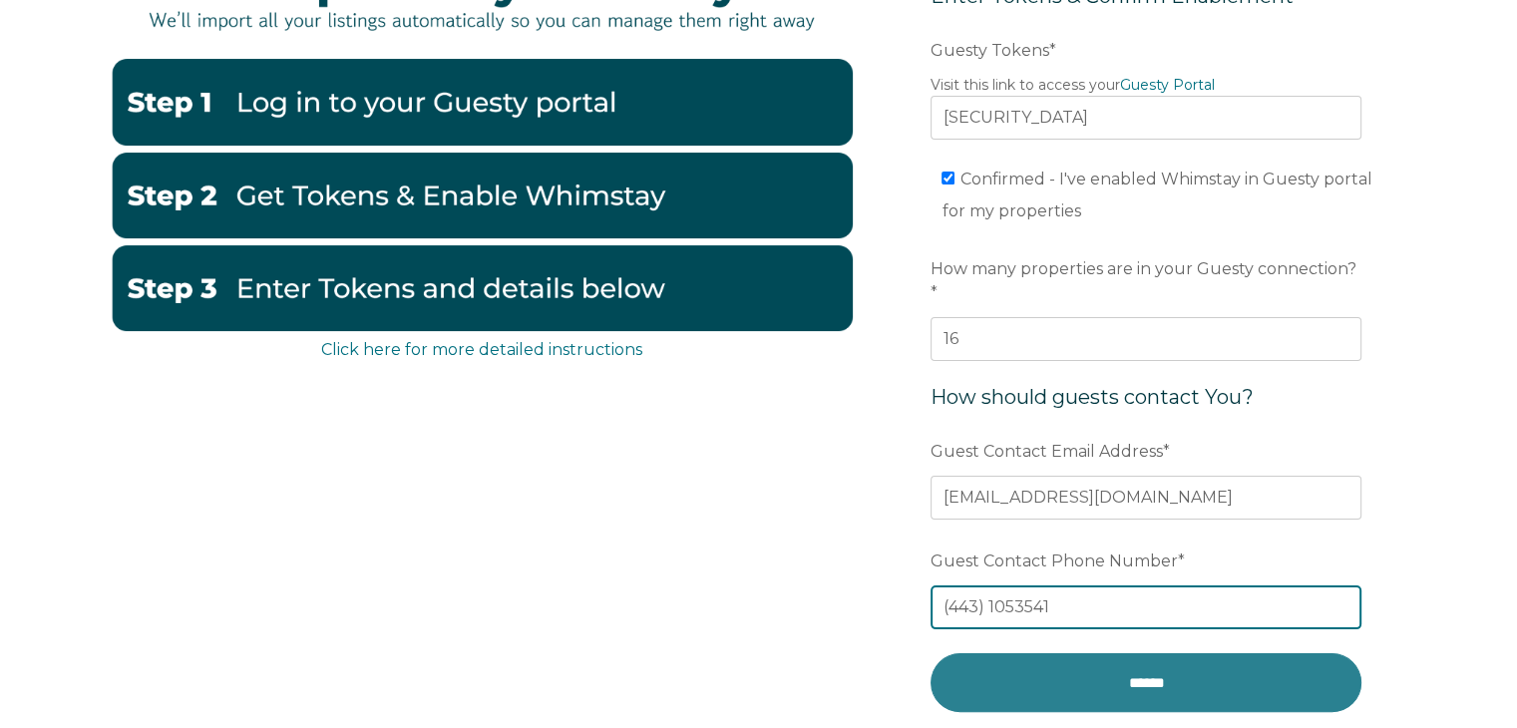
type input "(443) 1053541"
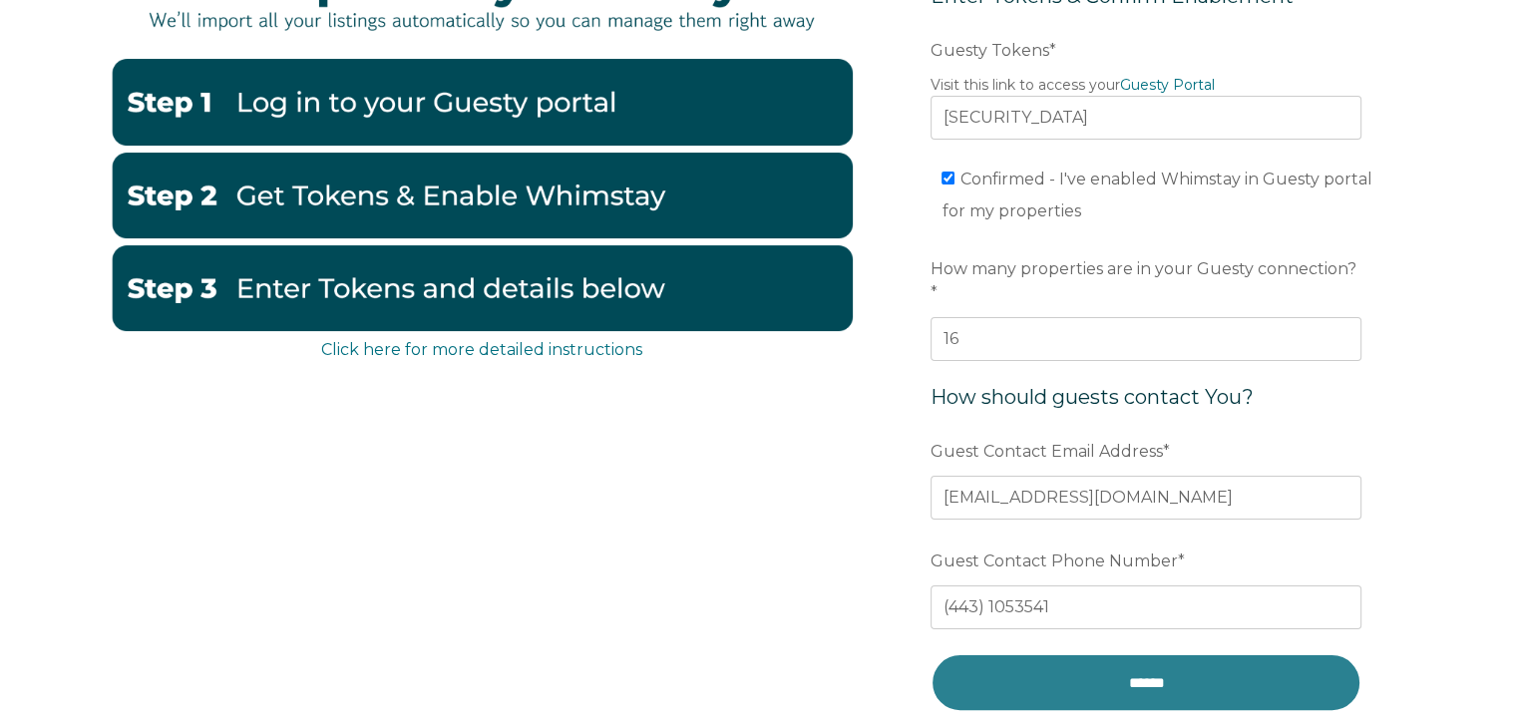
click at [1132, 663] on input "******" at bounding box center [1145, 682] width 431 height 59
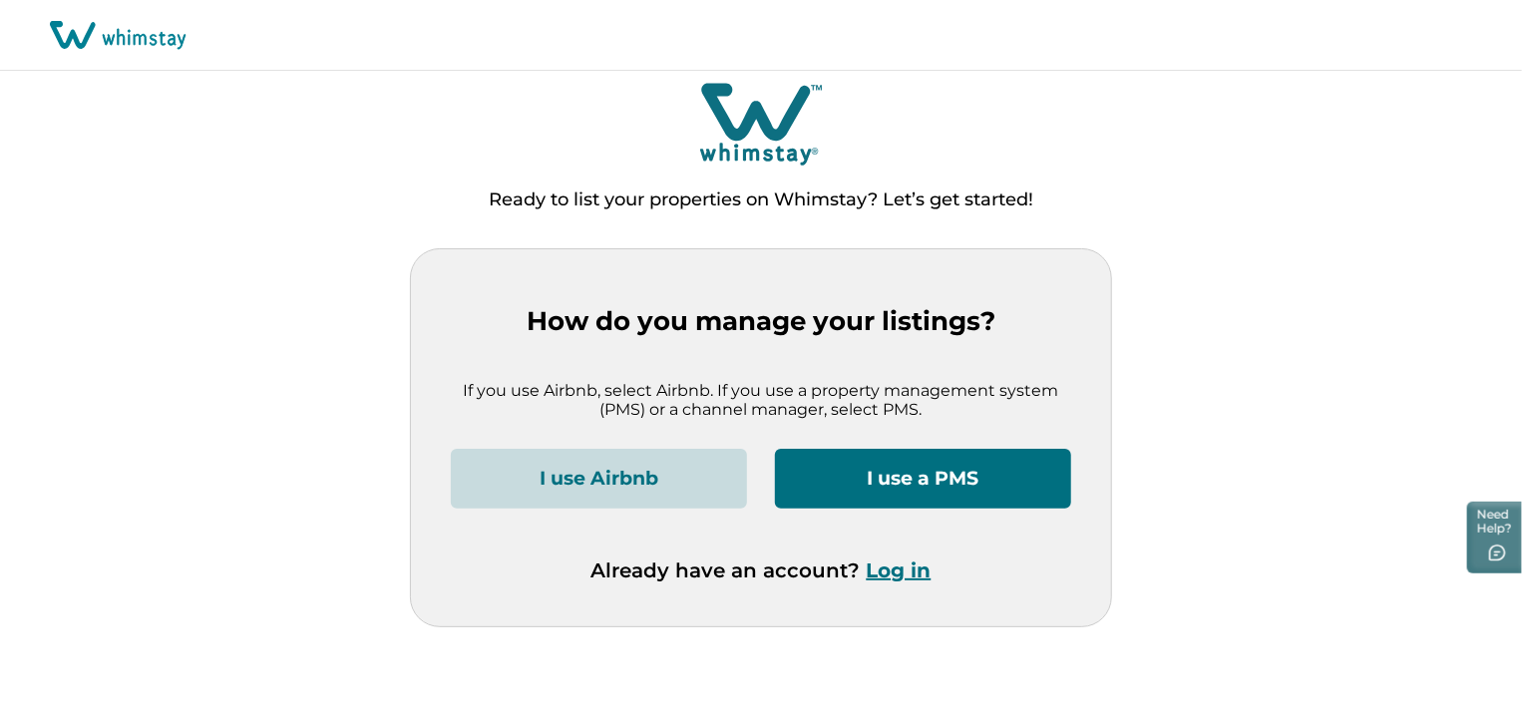
click at [908, 484] on button "I use a PMS" at bounding box center [923, 479] width 296 height 60
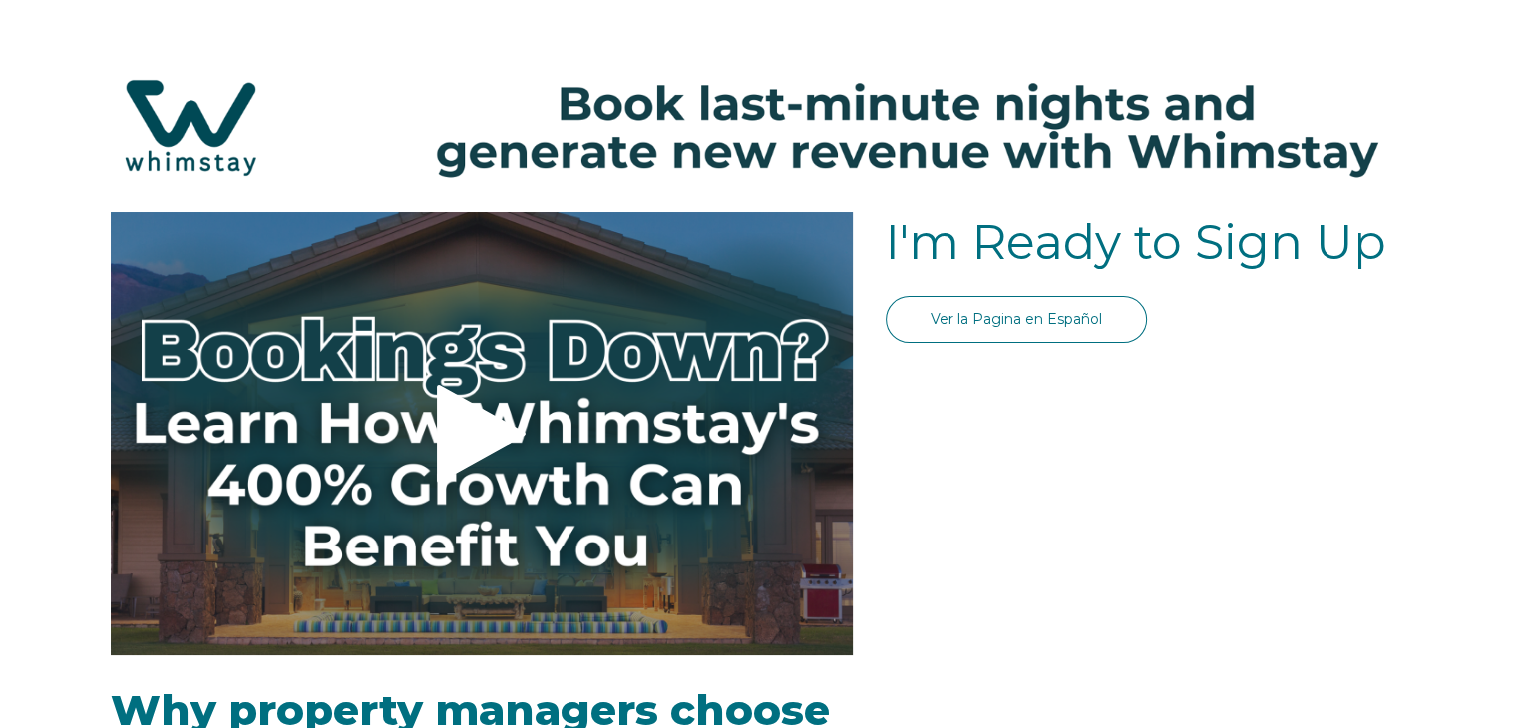
select select "MX"
select select "Standard"
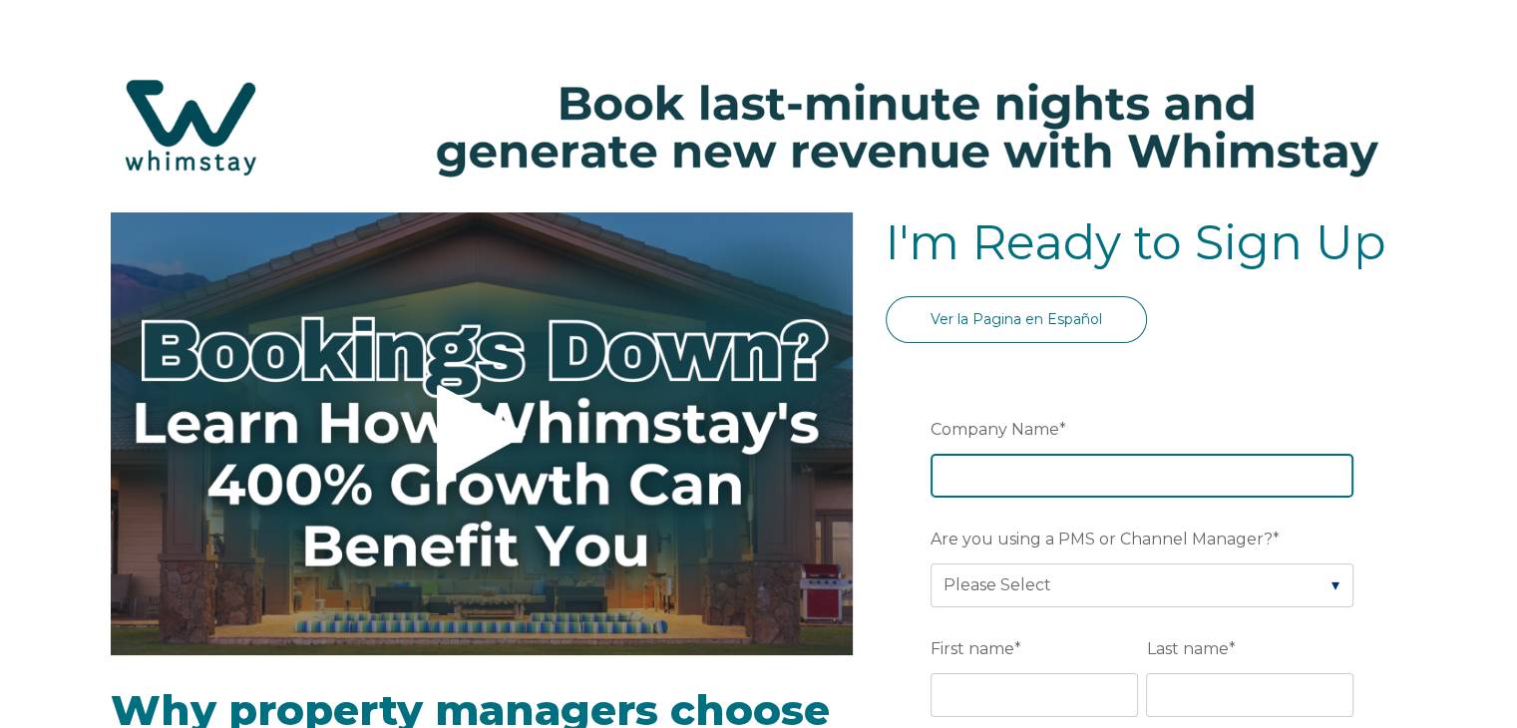
click at [1071, 491] on input "Company Name *" at bounding box center [1141, 476] width 423 height 44
type input "marid"
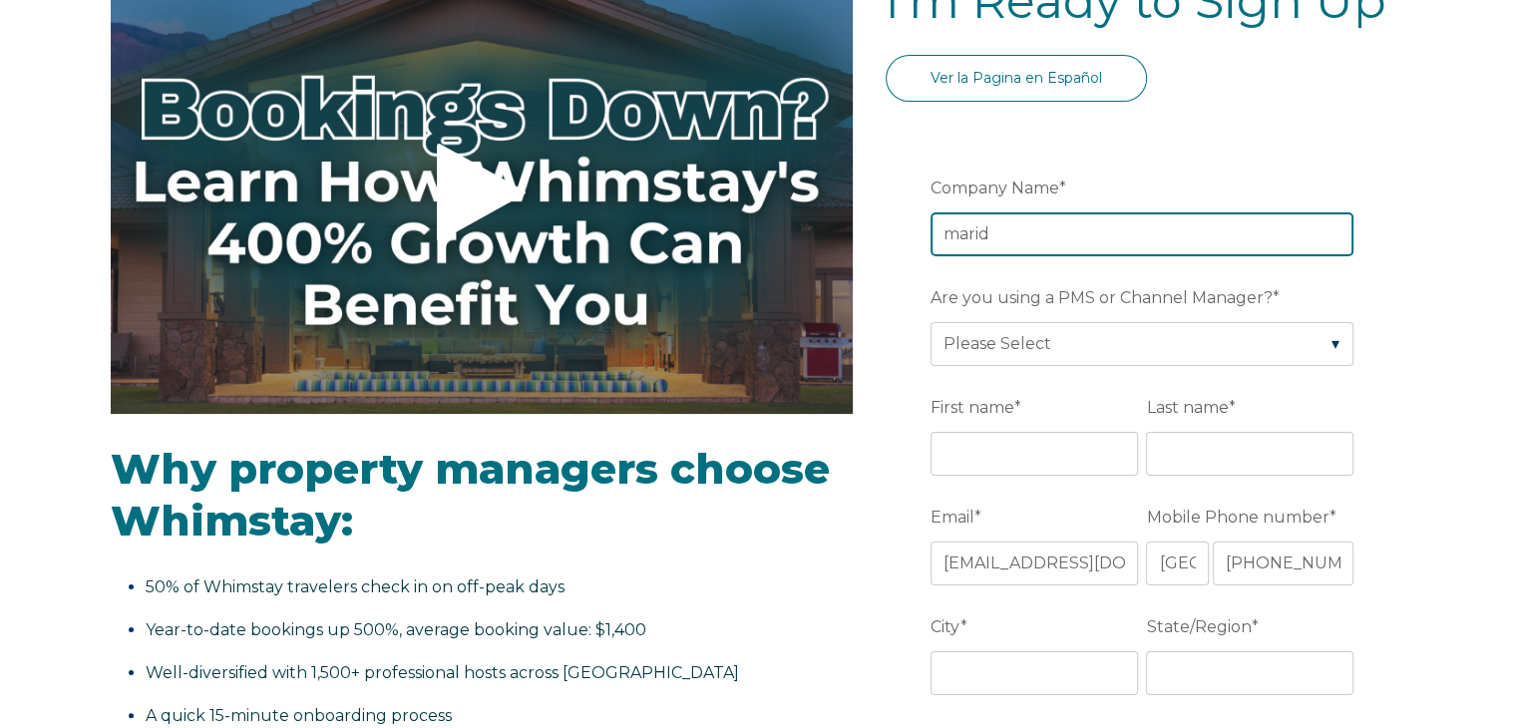
scroll to position [255, 0]
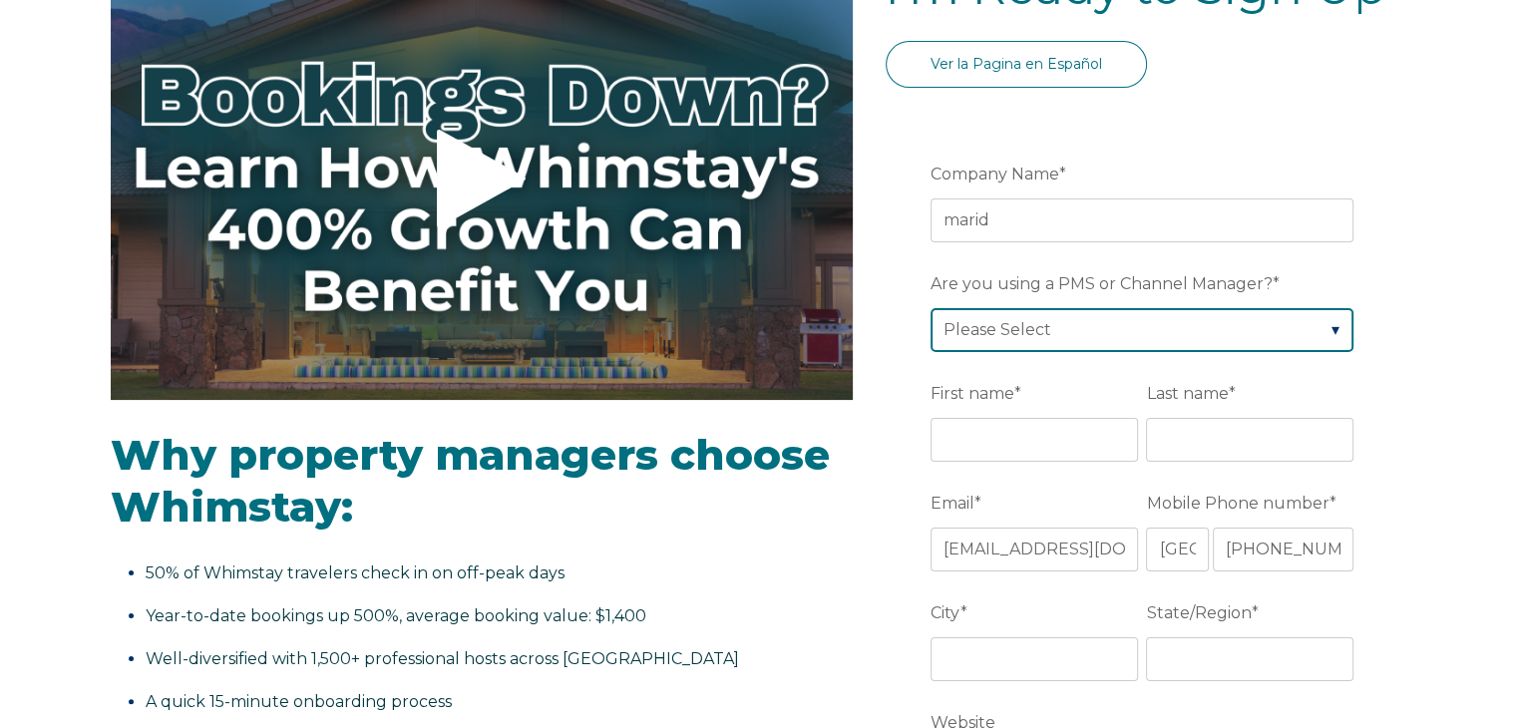
click at [1099, 315] on select "Please Select Barefoot BookingPal Boost Brightside CiiRUS Escapia Guesty Hostaw…" at bounding box center [1141, 330] width 423 height 44
select select "Guesty"
click at [930, 308] on select "Please Select Barefoot BookingPal Boost Brightside CiiRUS Escapia Guesty Hostaw…" at bounding box center [1141, 330] width 423 height 44
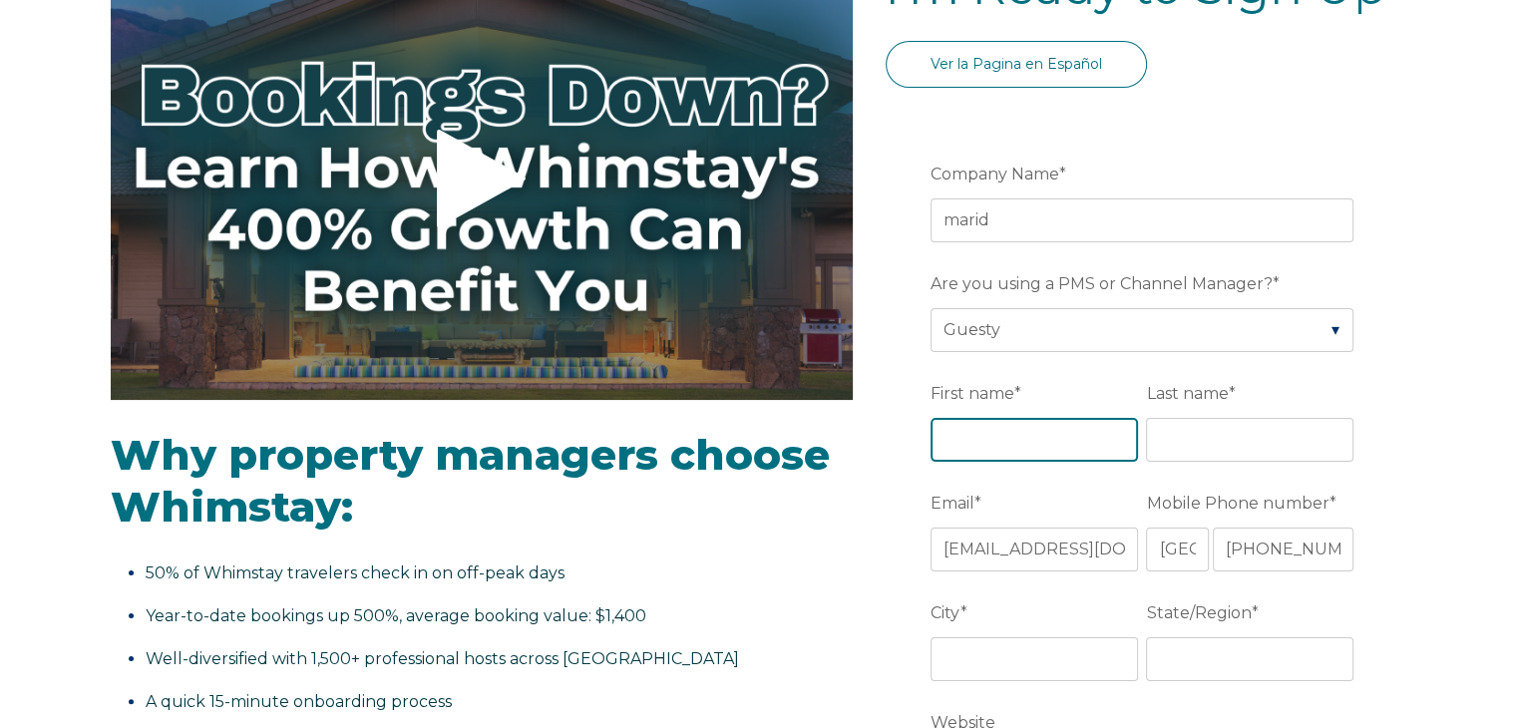
click at [1003, 432] on input "First name *" at bounding box center [1033, 440] width 207 height 44
type input "claudio"
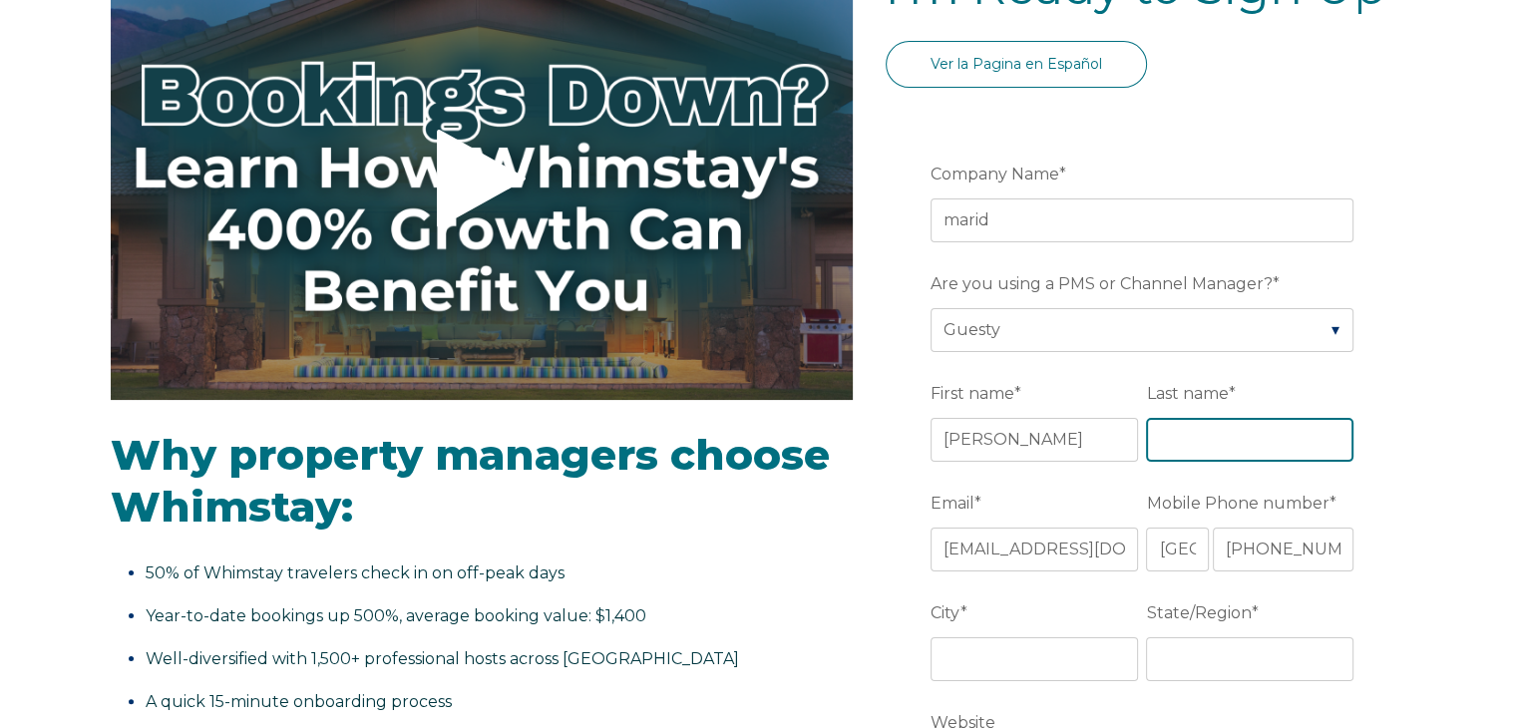
click at [1243, 435] on input "Last name *" at bounding box center [1249, 440] width 207 height 44
type input "vazquez"
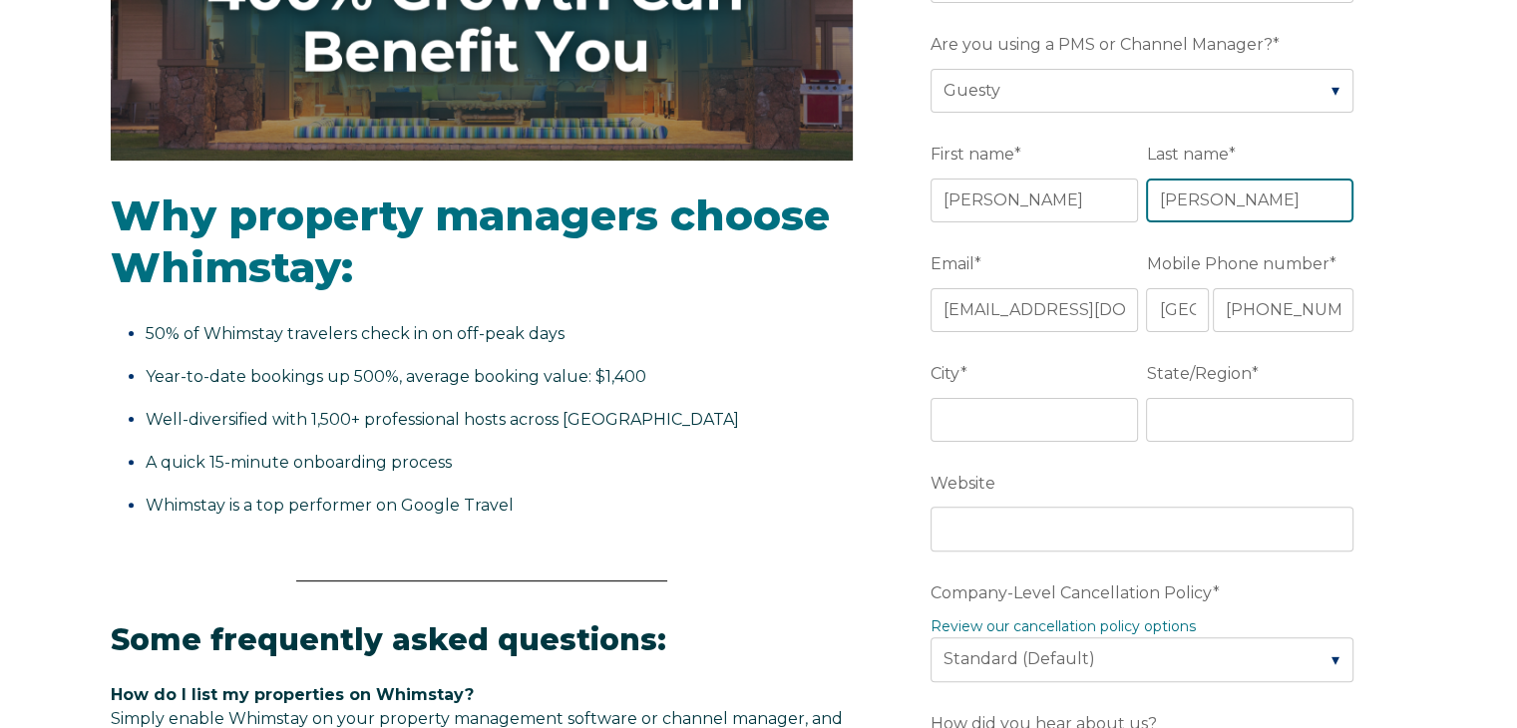
scroll to position [497, 0]
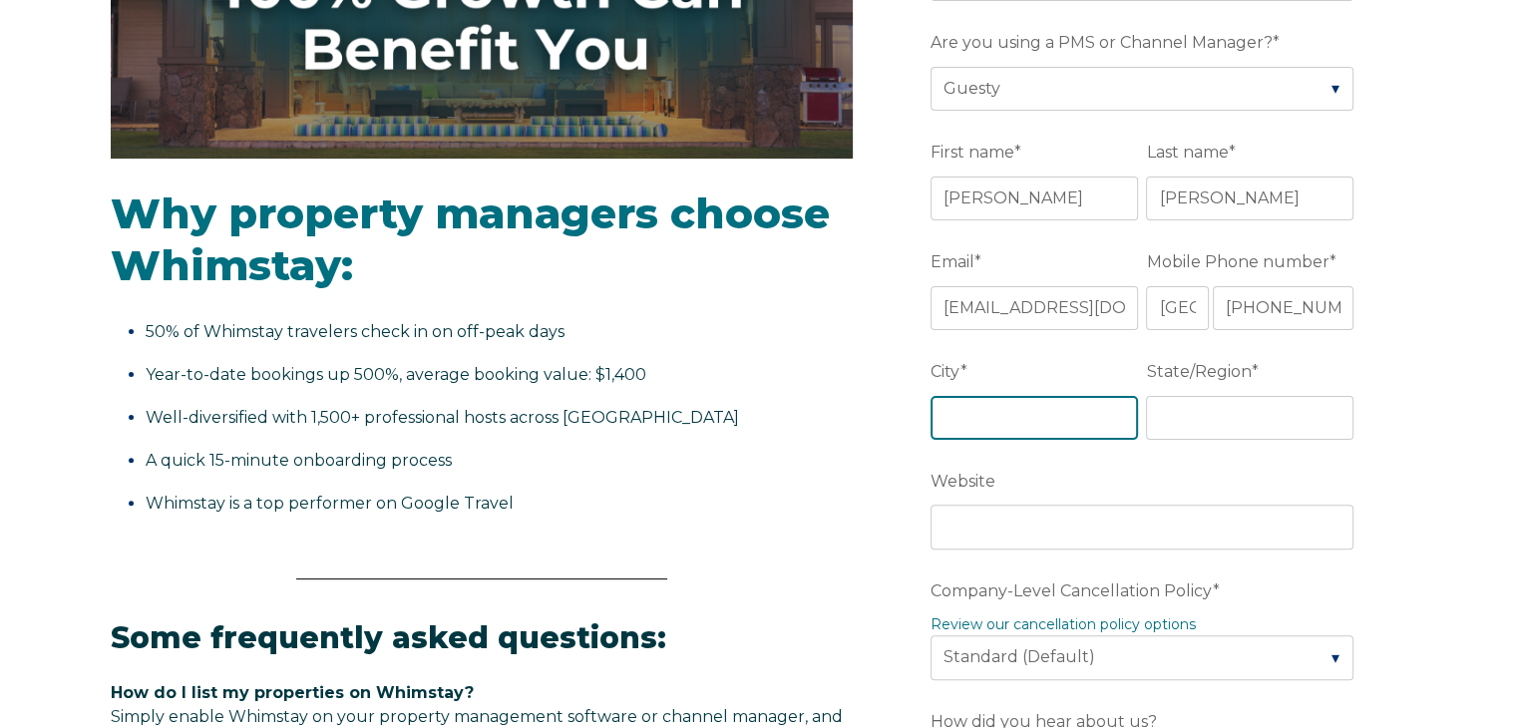
click at [1033, 407] on input "City *" at bounding box center [1033, 418] width 207 height 44
type input "zihuatanejo"
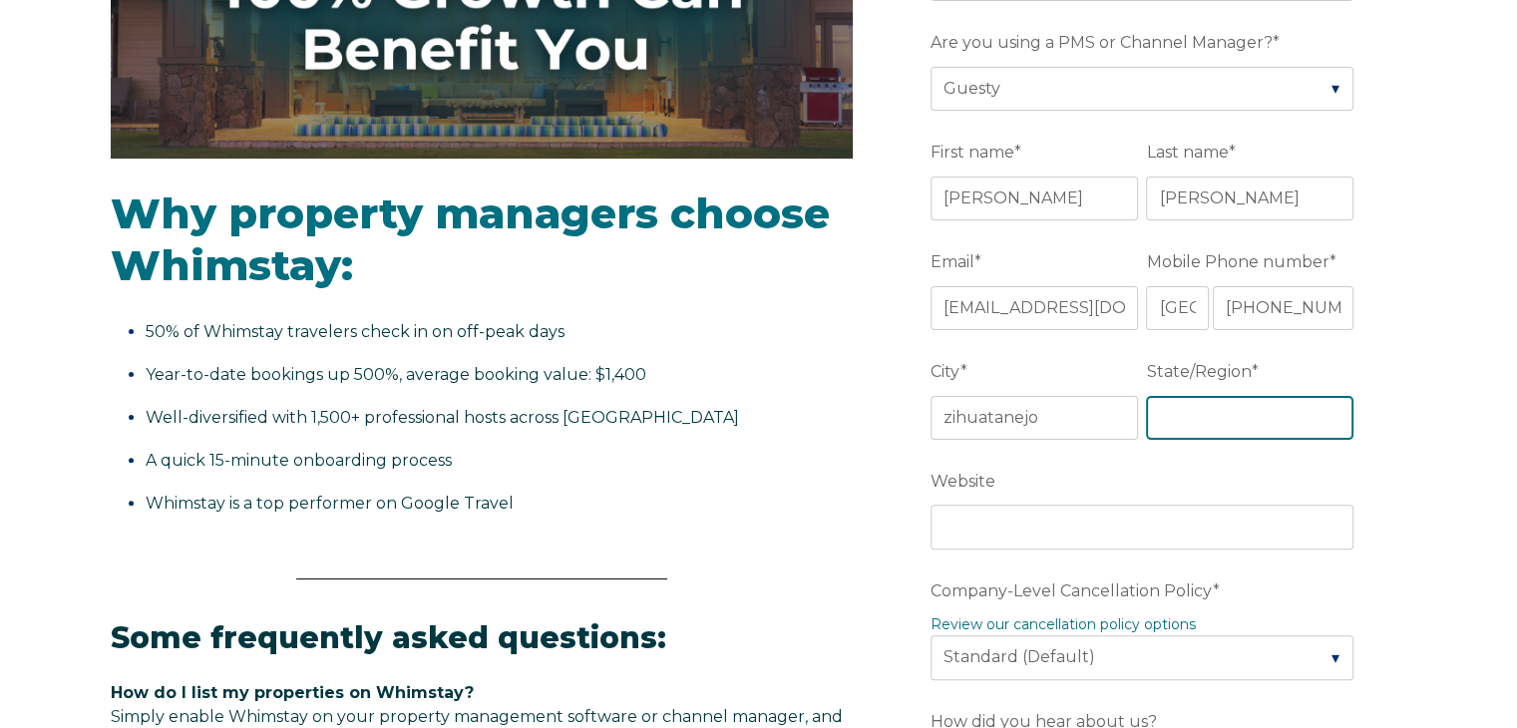
click at [1221, 397] on input "State/Region *" at bounding box center [1249, 418] width 207 height 44
type input "guerrero"
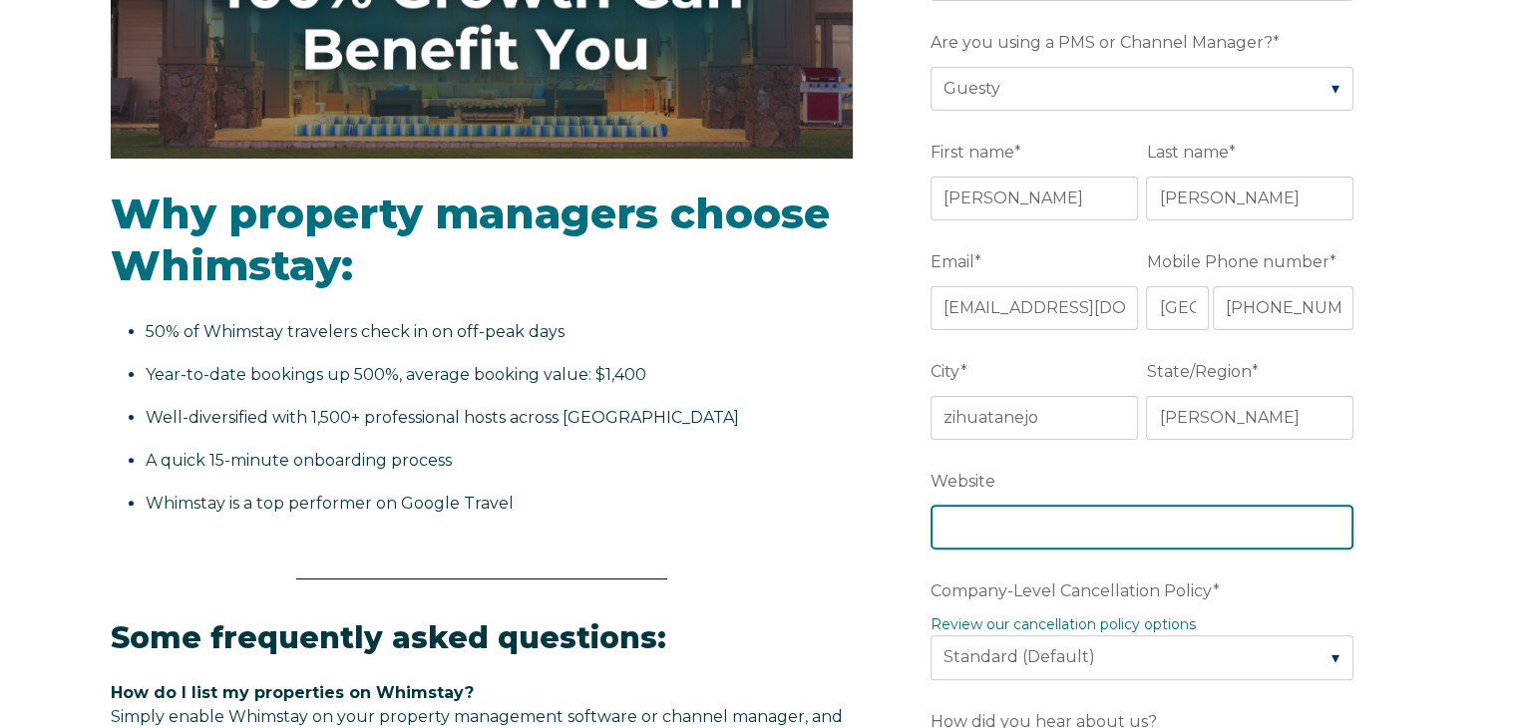
click at [1196, 530] on input "Website" at bounding box center [1141, 527] width 423 height 44
type input "www.marid.com.mx"
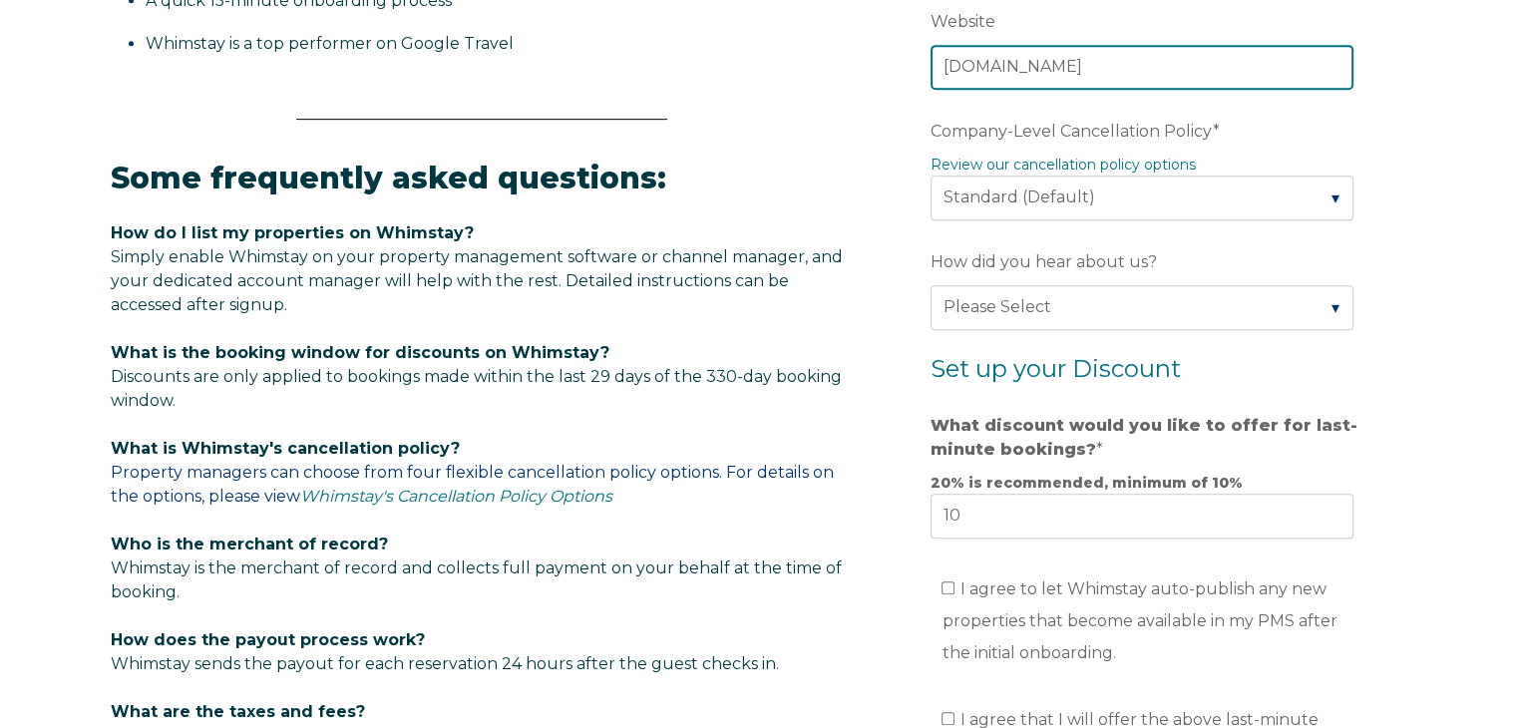
scroll to position [961, 0]
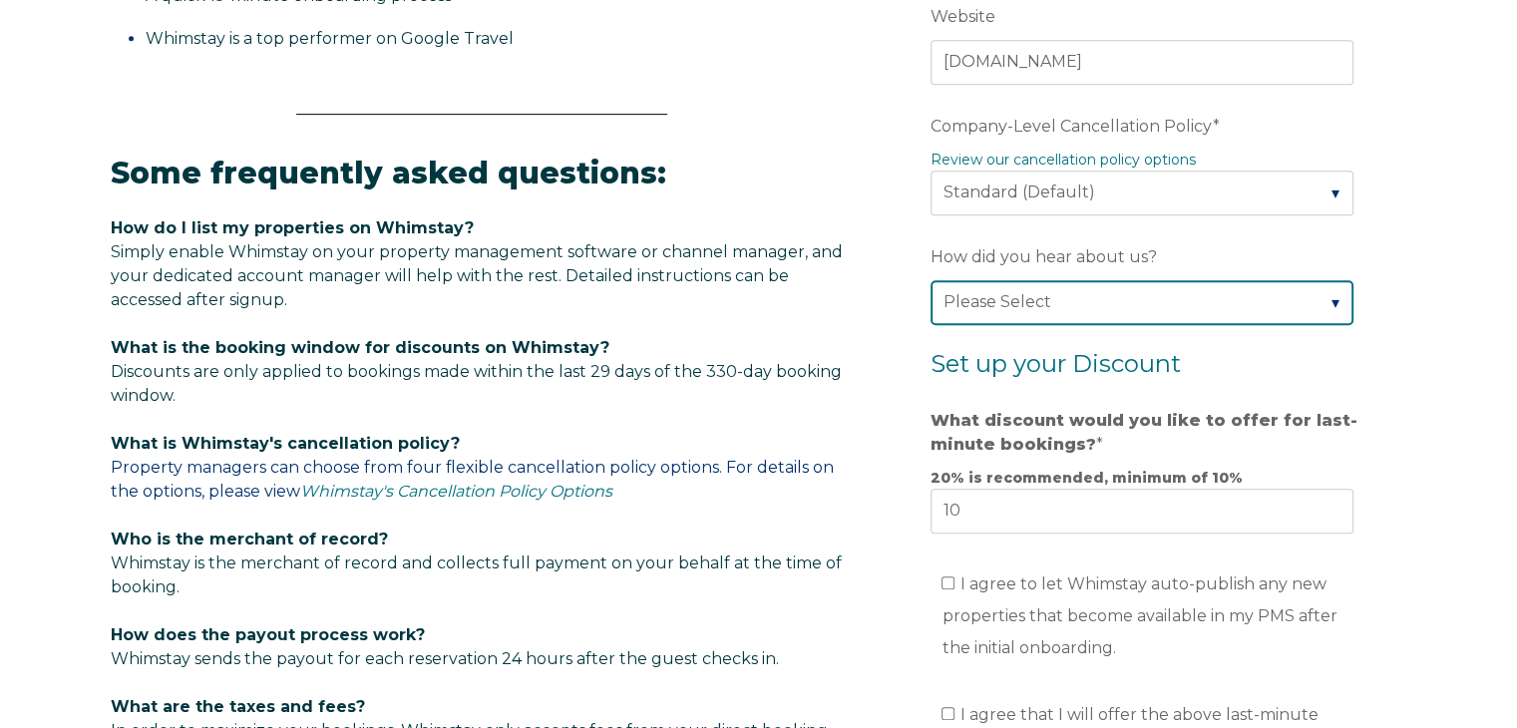
click at [1078, 290] on select "Please Select Found Whimstay through a Google search Direct outreach from a Whi…" at bounding box center [1141, 302] width 423 height 44
select select "Social Media"
click at [930, 280] on select "Please Select Found Whimstay through a Google search Direct outreach from a Whi…" at bounding box center [1141, 302] width 423 height 44
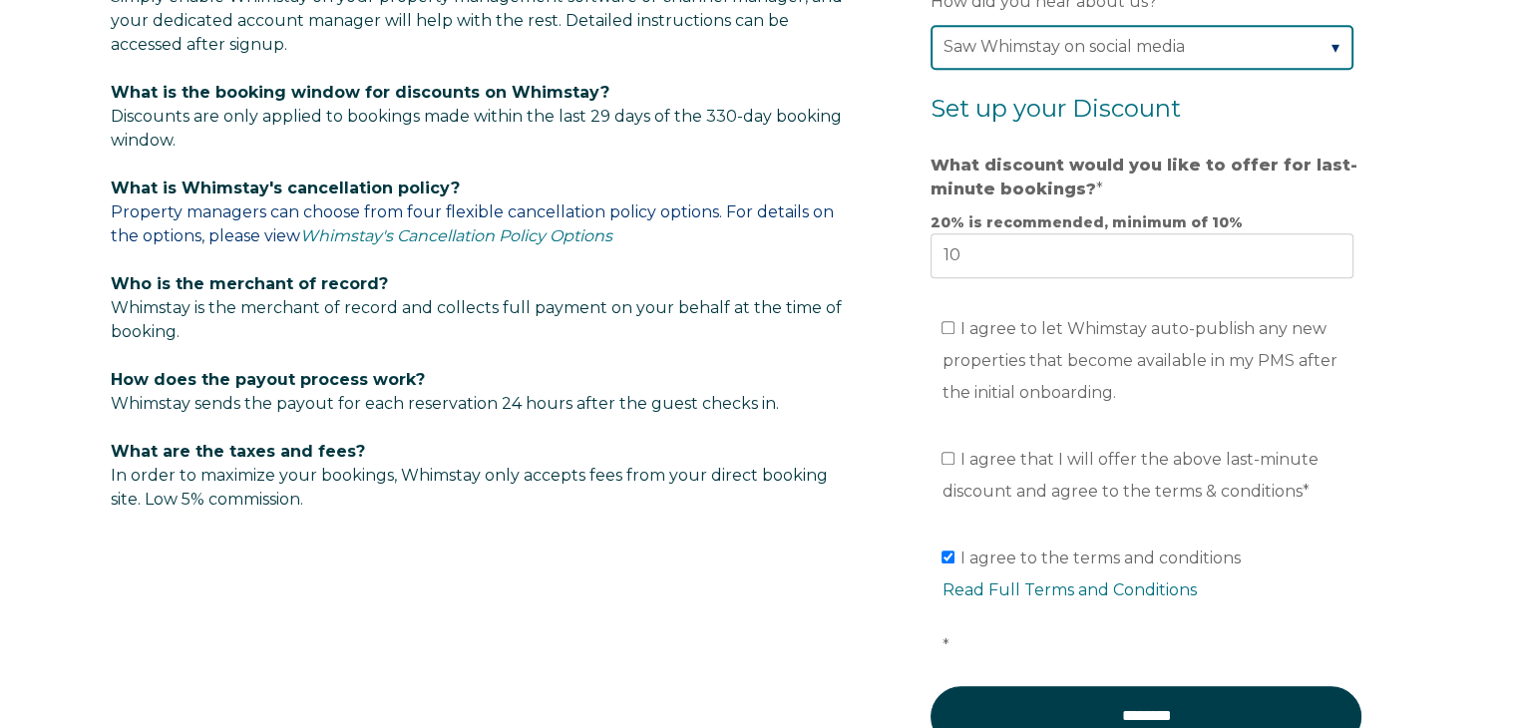
scroll to position [1244, 0]
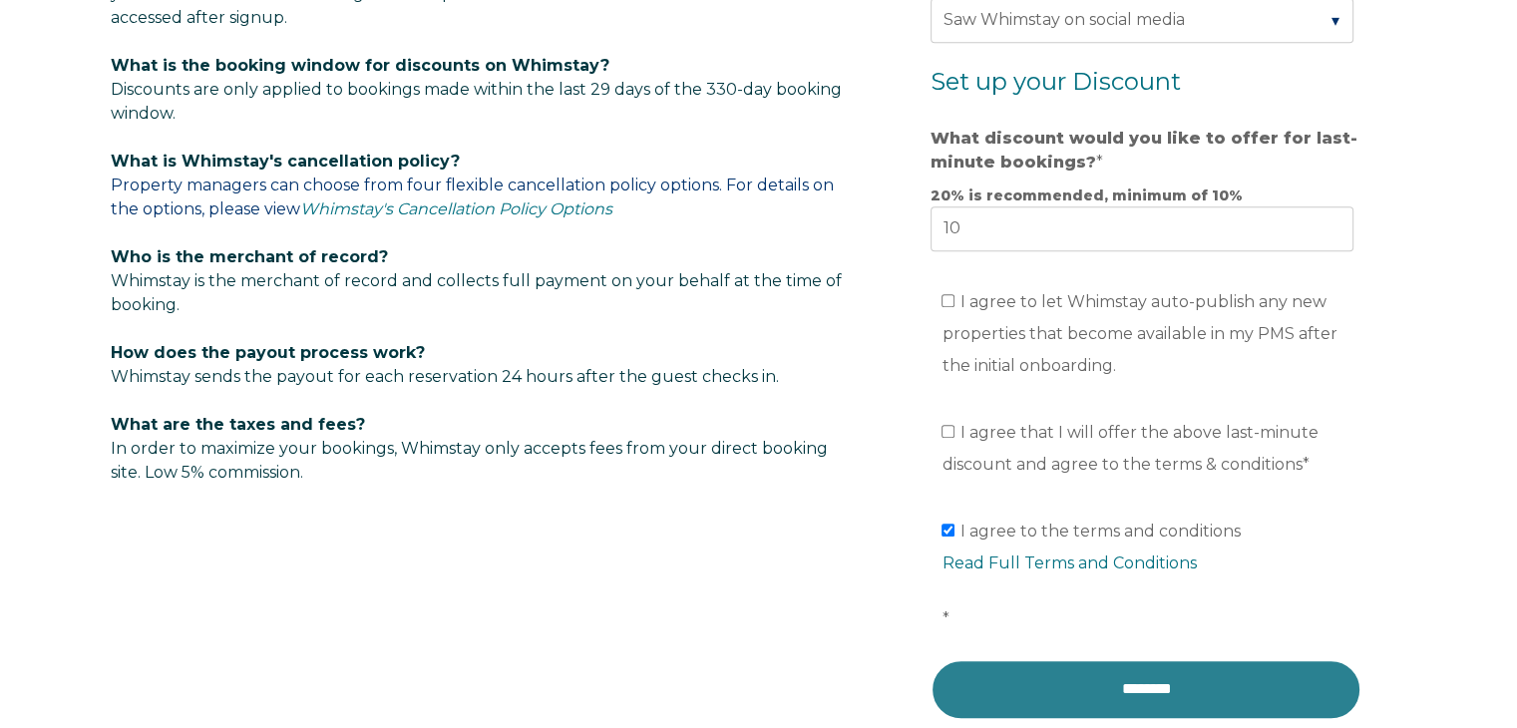
click at [1084, 683] on input "********" at bounding box center [1145, 689] width 431 height 60
click at [1101, 667] on input "********" at bounding box center [1145, 689] width 431 height 60
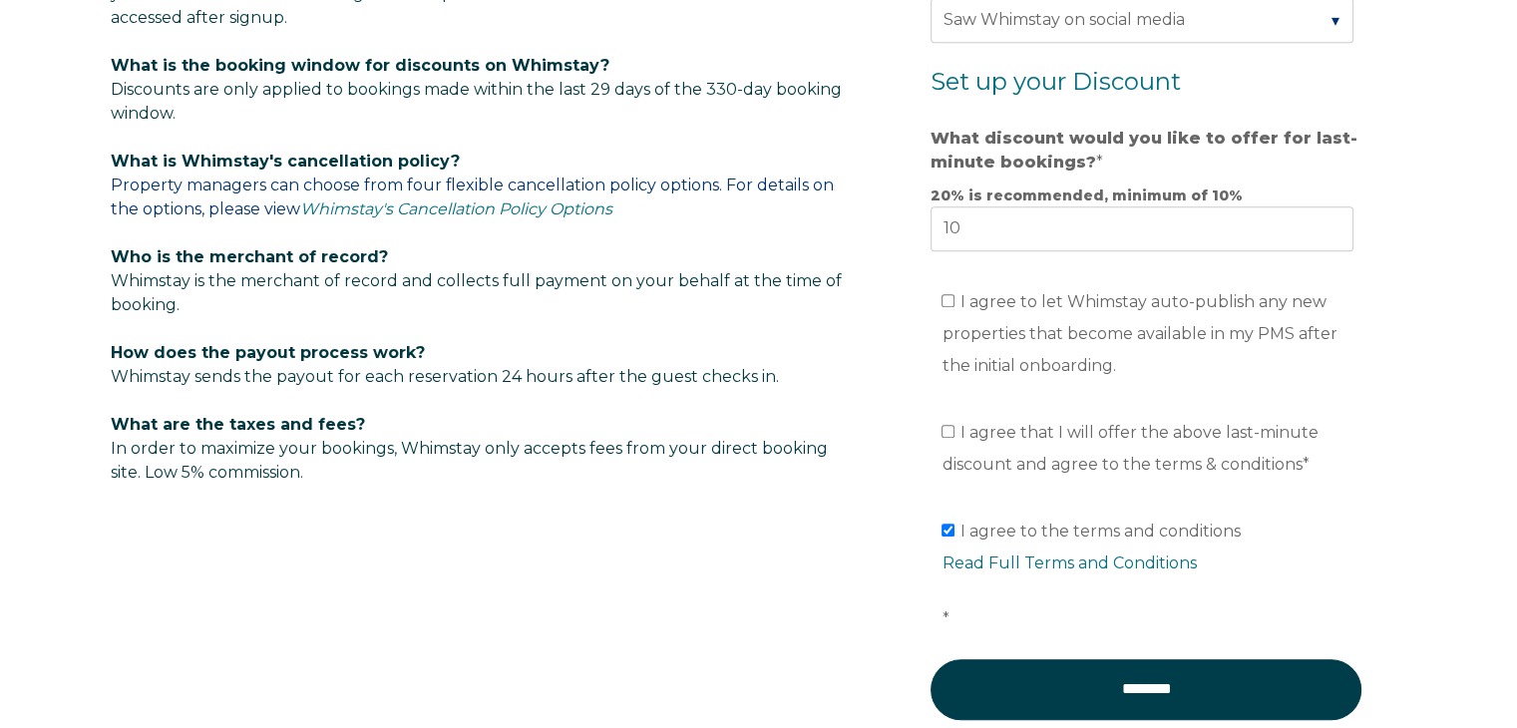
click at [960, 315] on li "I agree to let Whimstay auto-publish any new properties that become available i…" at bounding box center [1152, 334] width 423 height 96
click at [944, 524] on input "I agree to the terms and conditions Read Full Terms and Conditions *" at bounding box center [947, 530] width 13 height 13
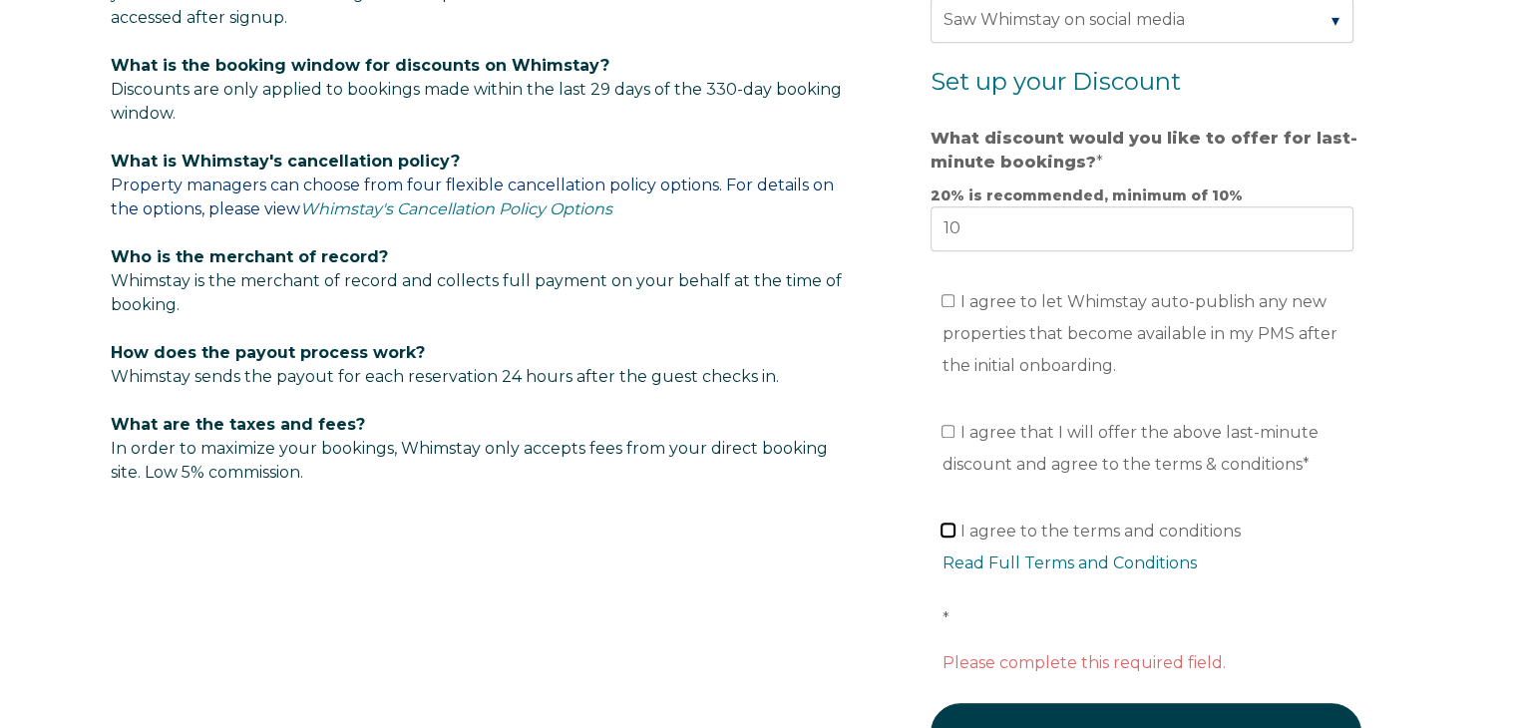
click at [944, 524] on input "I agree to the terms and conditions Read Full Terms and Conditions *" at bounding box center [947, 530] width 13 height 13
checkbox input "true"
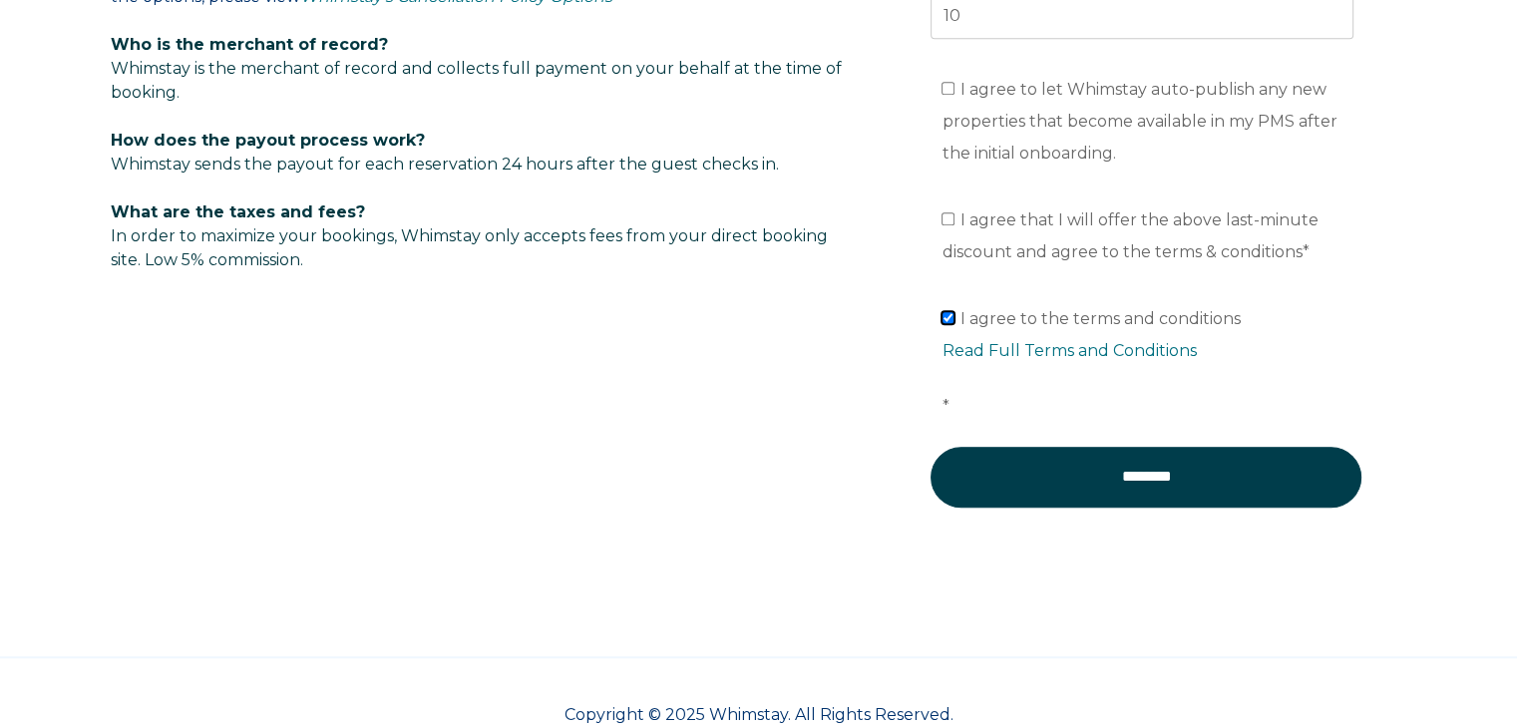
scroll to position [1497, 0]
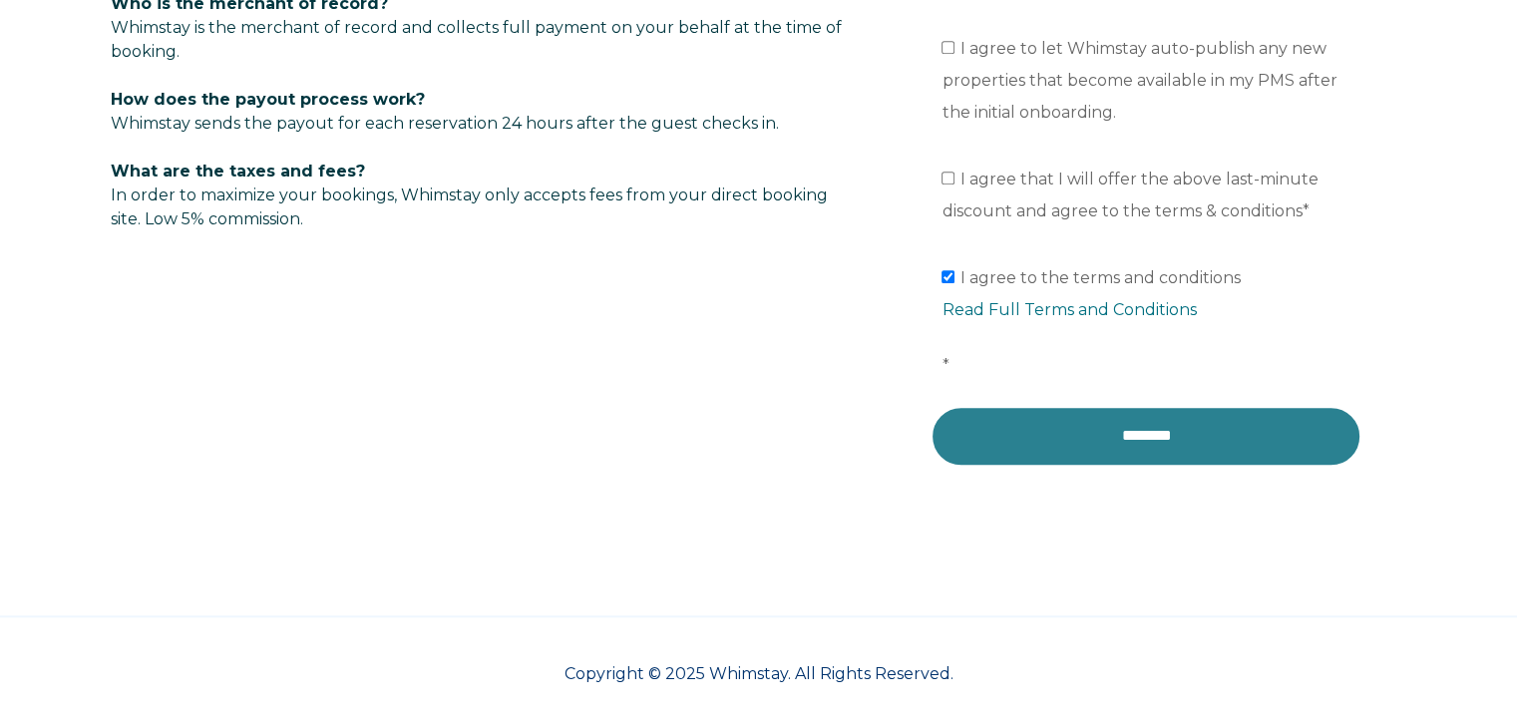
click at [1177, 433] on input "********" at bounding box center [1145, 436] width 431 height 60
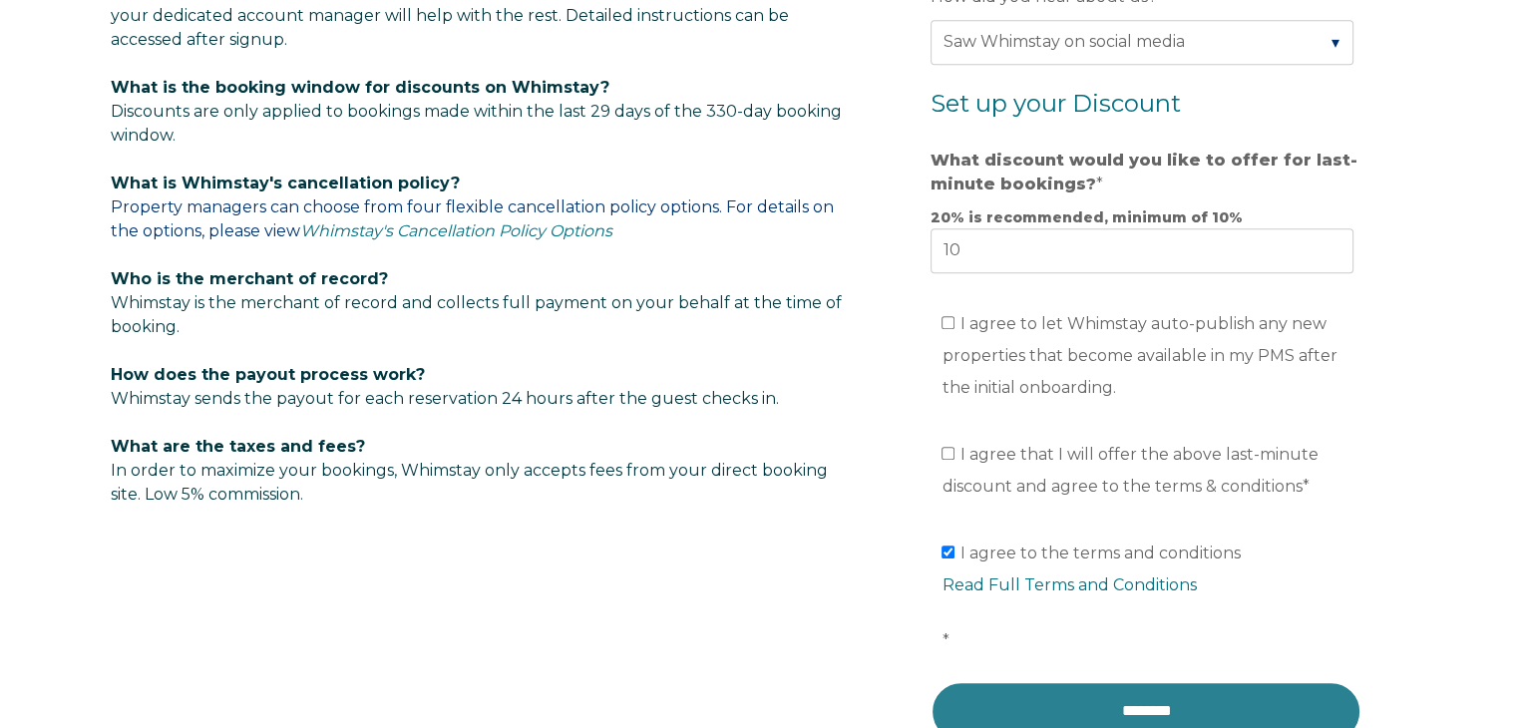
scroll to position [1209, 0]
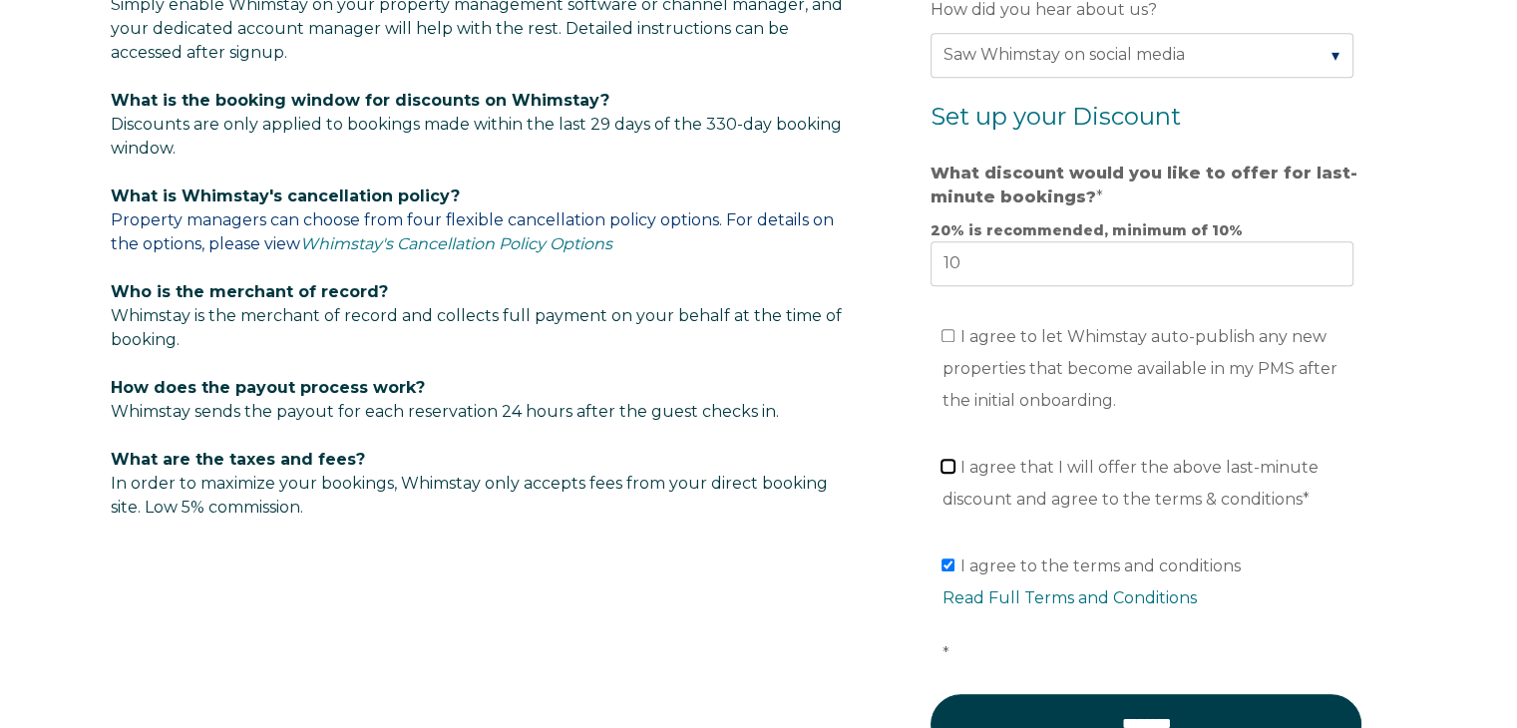
click at [953, 464] on input "I agree that I will offer the above last-minute discount and agree to the terms…" at bounding box center [947, 466] width 13 height 13
checkbox input "true"
click at [956, 330] on label "I agree to let Whimstay auto-publish any new properties that become available i…" at bounding box center [1138, 368] width 395 height 83
click at [954, 330] on input "I agree to let Whimstay auto-publish any new properties that become available i…" at bounding box center [947, 335] width 13 height 13
click at [956, 330] on label "I agree to let Whimstay auto-publish any new properties that become available i…" at bounding box center [1138, 368] width 395 height 83
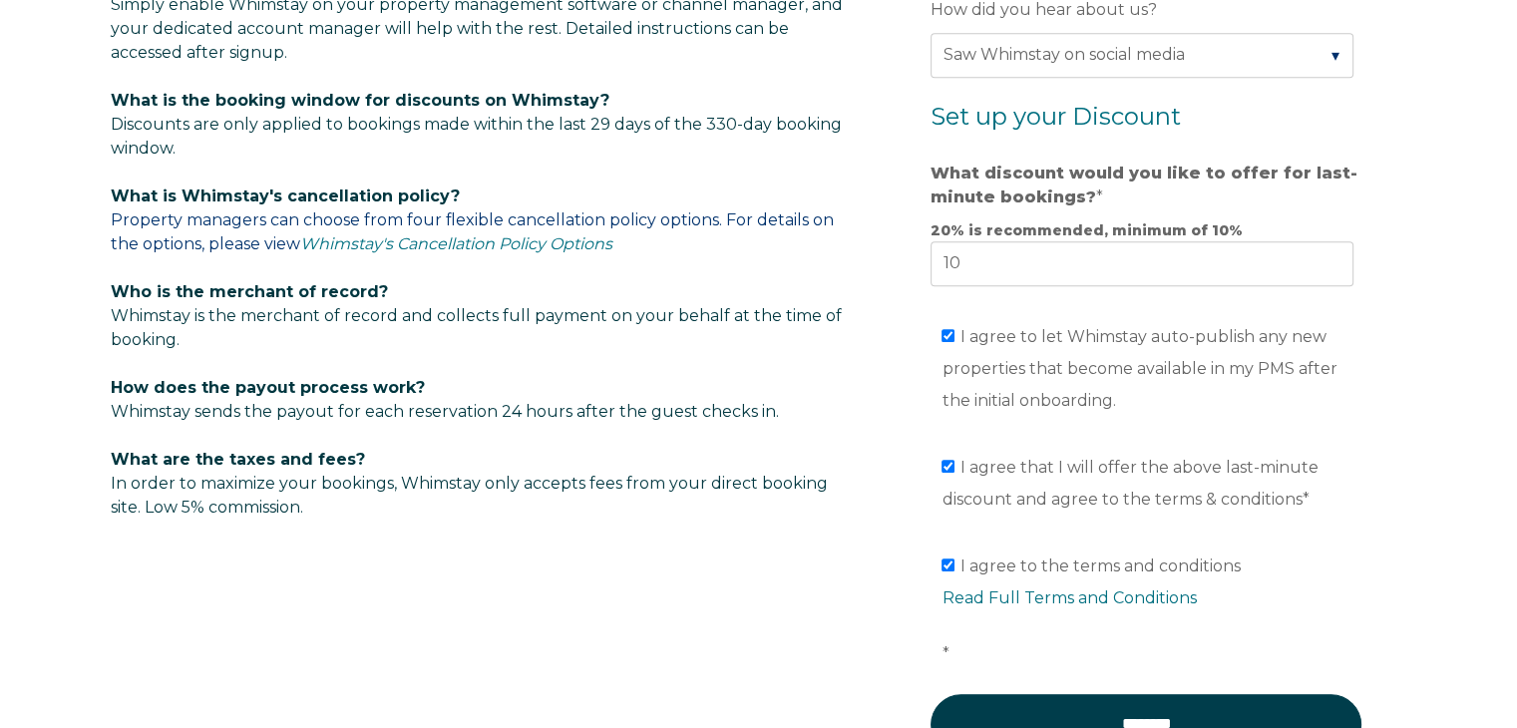
click at [954, 330] on input "I agree to let Whimstay auto-publish any new properties that become available i…" at bounding box center [947, 335] width 13 height 13
checkbox input "false"
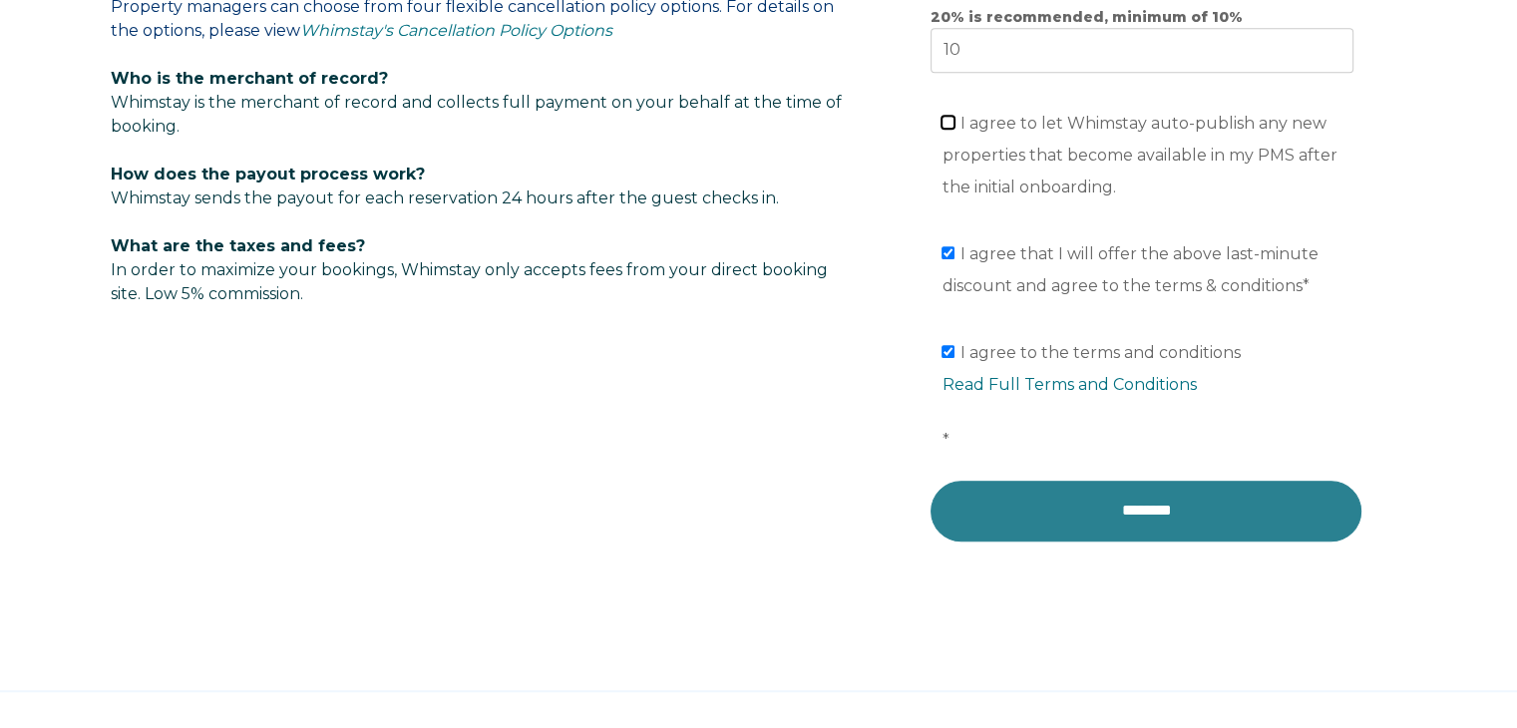
scroll to position [1424, 0]
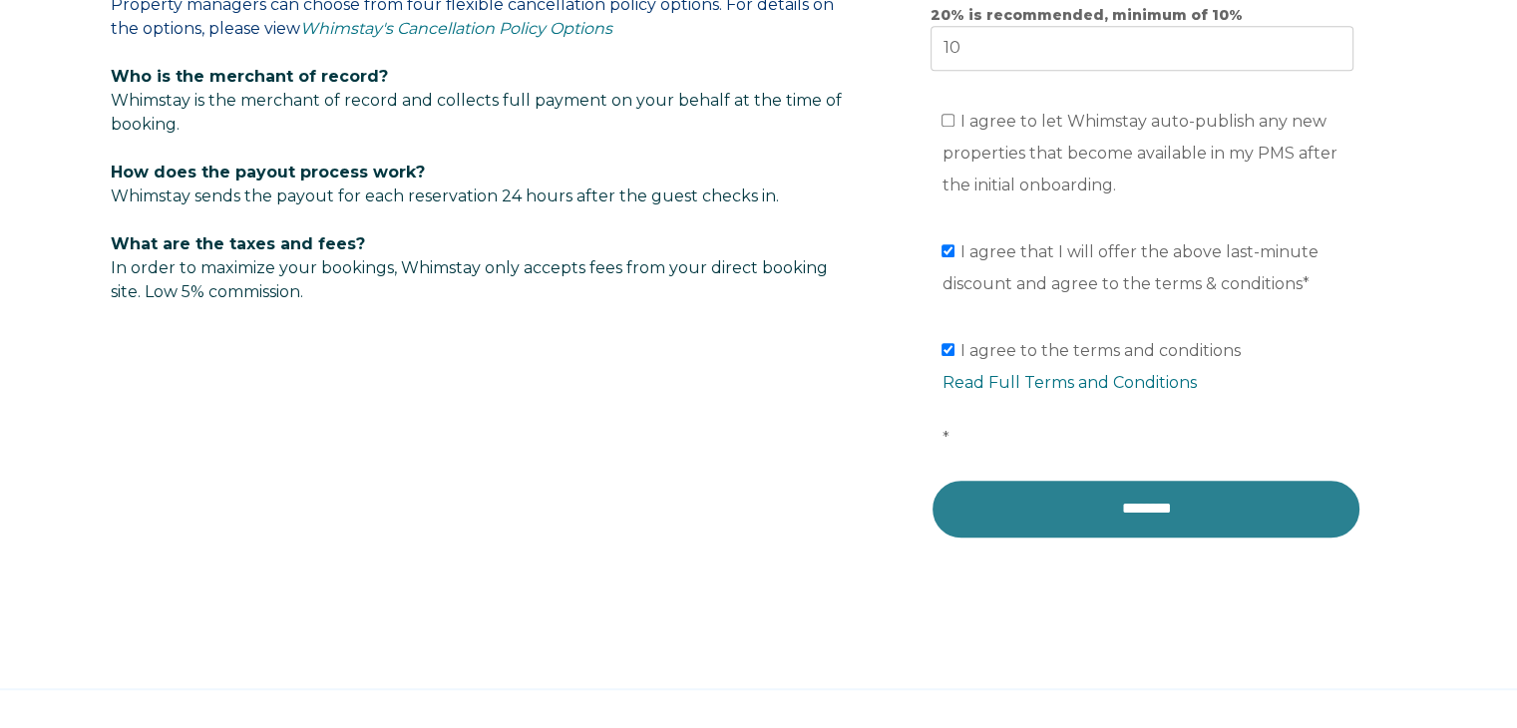
click at [1126, 513] on input "********" at bounding box center [1145, 509] width 431 height 60
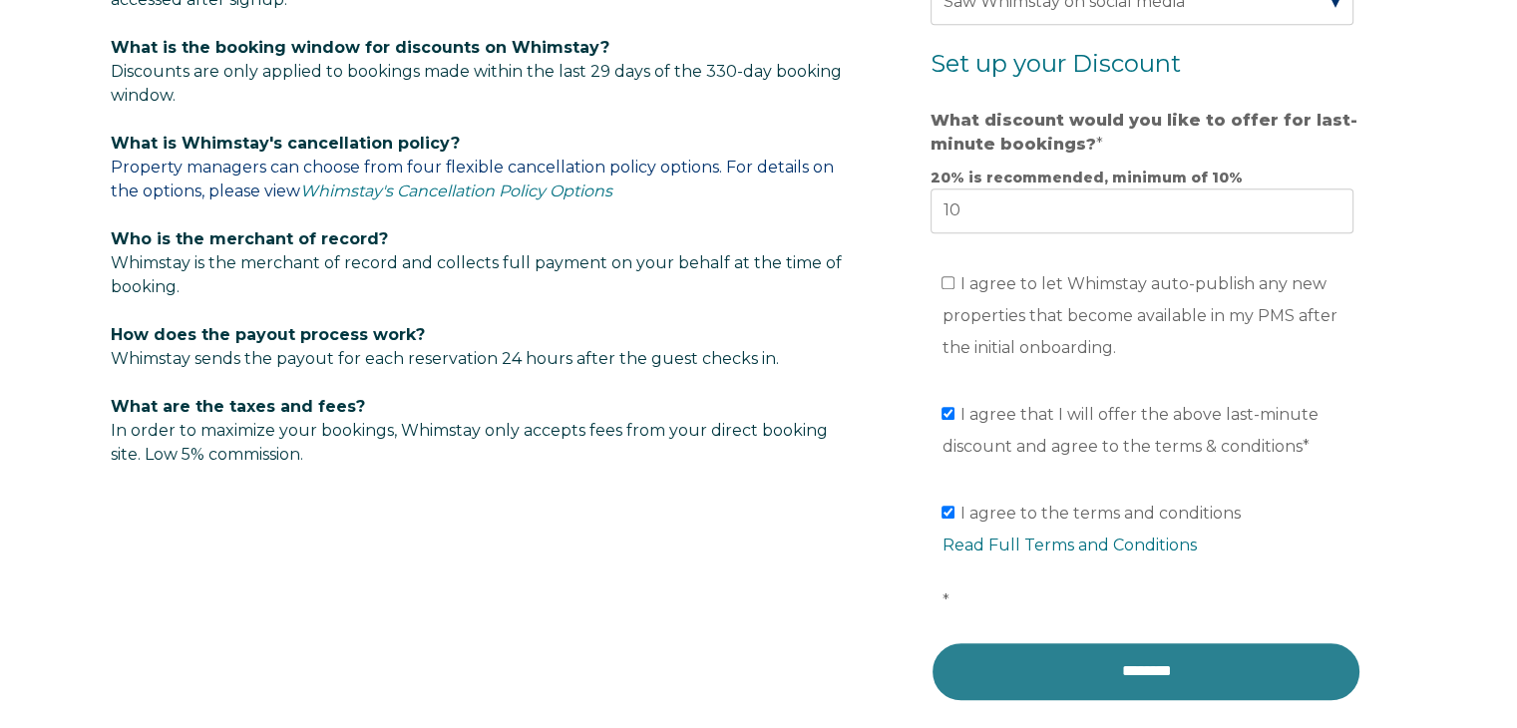
scroll to position [1261, 0]
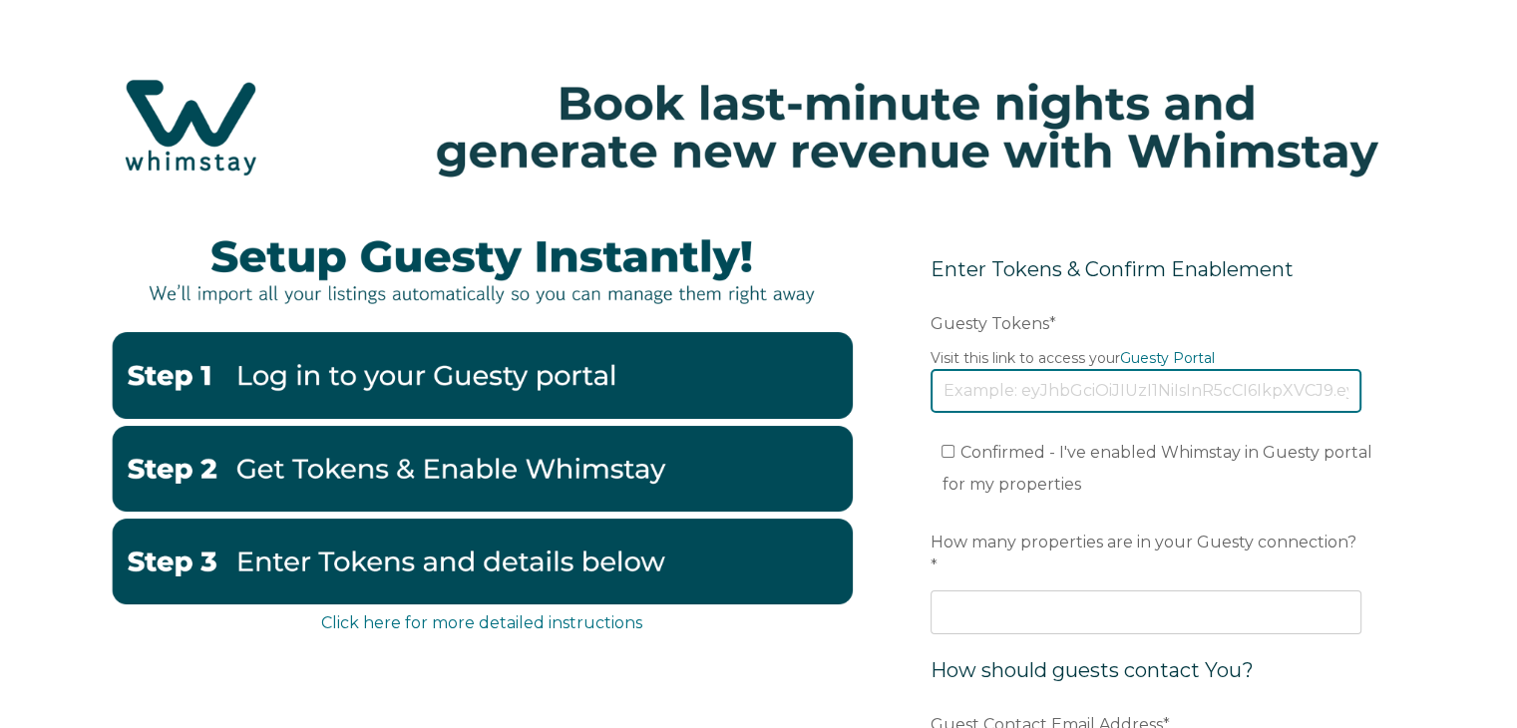
click at [1064, 400] on input "Guesty Tokens *" at bounding box center [1145, 391] width 431 height 44
click at [1094, 394] on input "[SECURITY_DATA]" at bounding box center [1145, 391] width 431 height 44
drag, startPoint x: 943, startPoint y: 394, endPoint x: 1531, endPoint y: 377, distance: 587.6
click at [1516, 377] on html "Click here for more detailed instructions Enter Tokens & Confirm Enablement Pre…" at bounding box center [758, 626] width 1517 height 1253
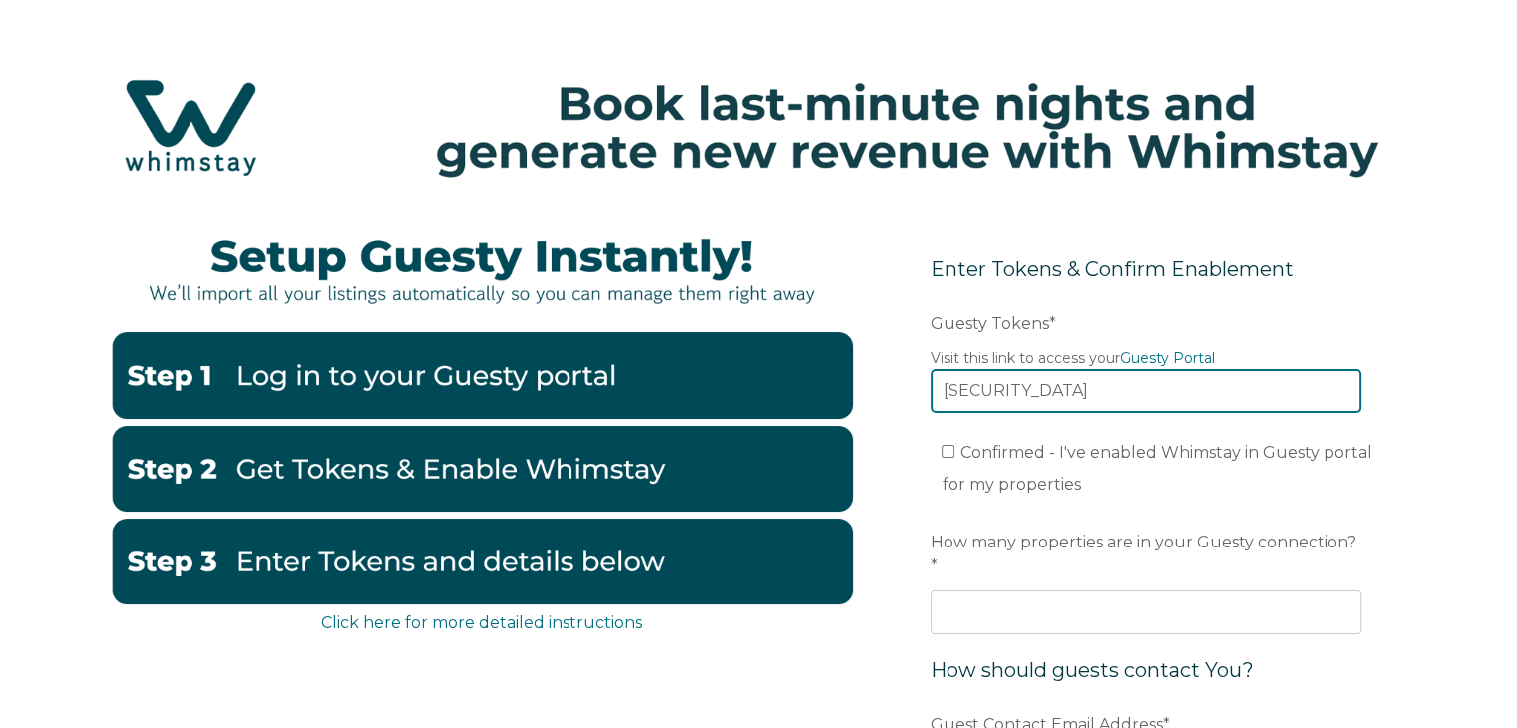
type input "iOlsibGlzdGluZy52aWV3ZXIiXX19XSwicmVxdWVzdGVyIjoiT1RBQGd1ZXN0eS5jb20iLCJpYXQiOj…"
drag, startPoint x: 937, startPoint y: 384, endPoint x: 1508, endPoint y: 381, distance: 570.4
click at [1508, 381] on div "Click here for more detailed instructions Enter Tokens & Confirm Enablement Pre…" at bounding box center [758, 672] width 1517 height 921
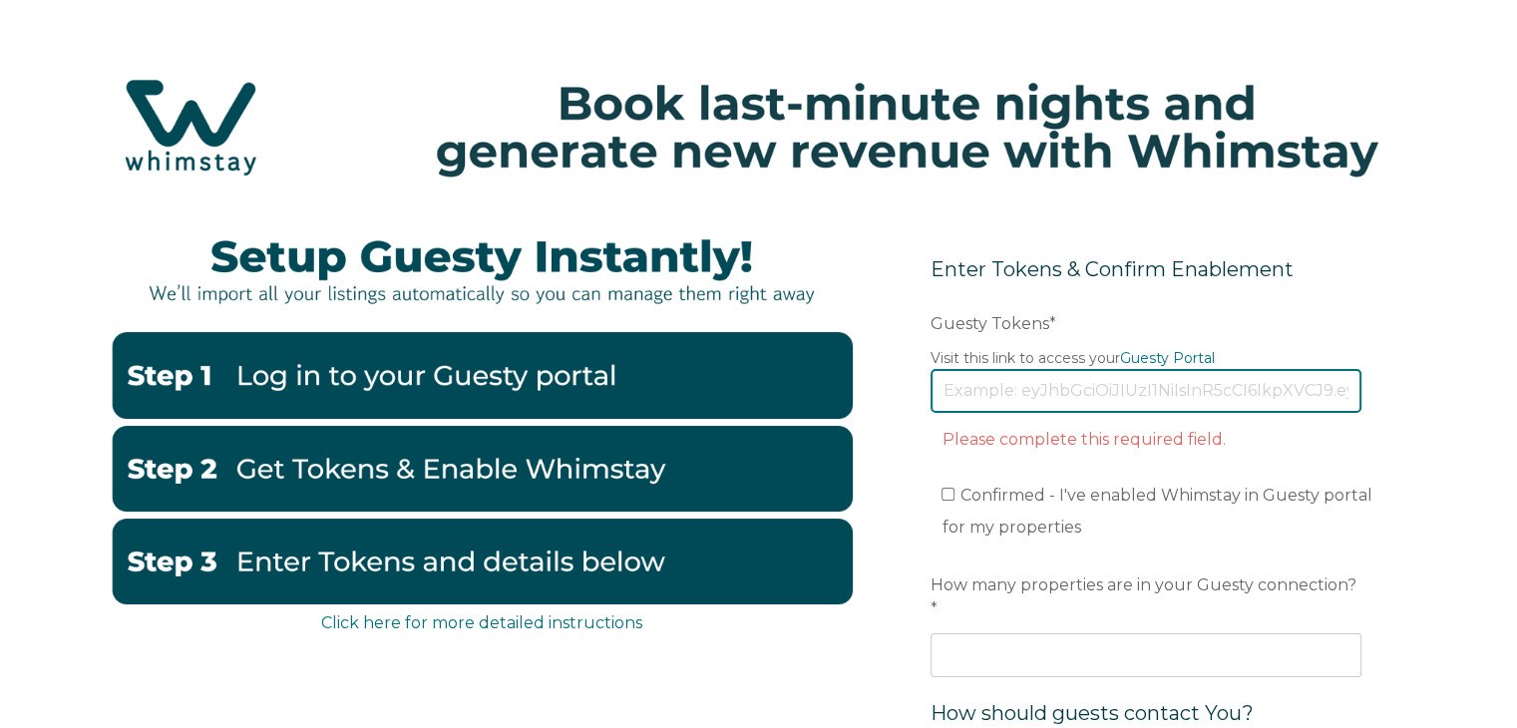
click at [972, 405] on input "Guesty Tokens *" at bounding box center [1145, 391] width 431 height 44
paste input "eyJhbGciOiJIUzI1NiIsInR5cCI6IkpXVCJ9.eyJ0b2tlbklkIjoiNjg5YTU2ZjlmZDlhM2RkZTE4ZT…"
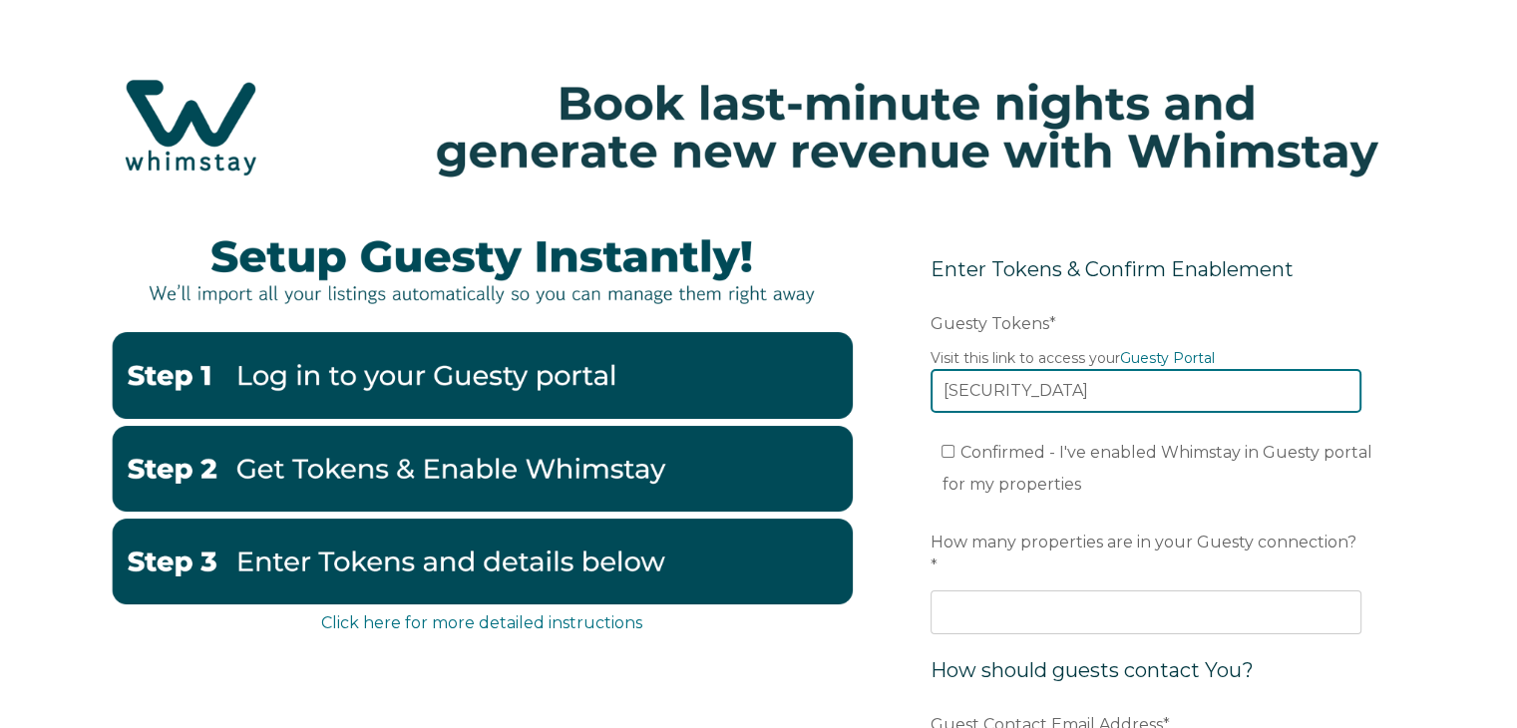
type input "eyJhbGciOiJIUzI1NiIsInR5cCI6IkpXVCJ9.eyJ0b2tlbklkIjoiNjg5YTU2ZjlmZDlhM2RkZTE4ZT…"
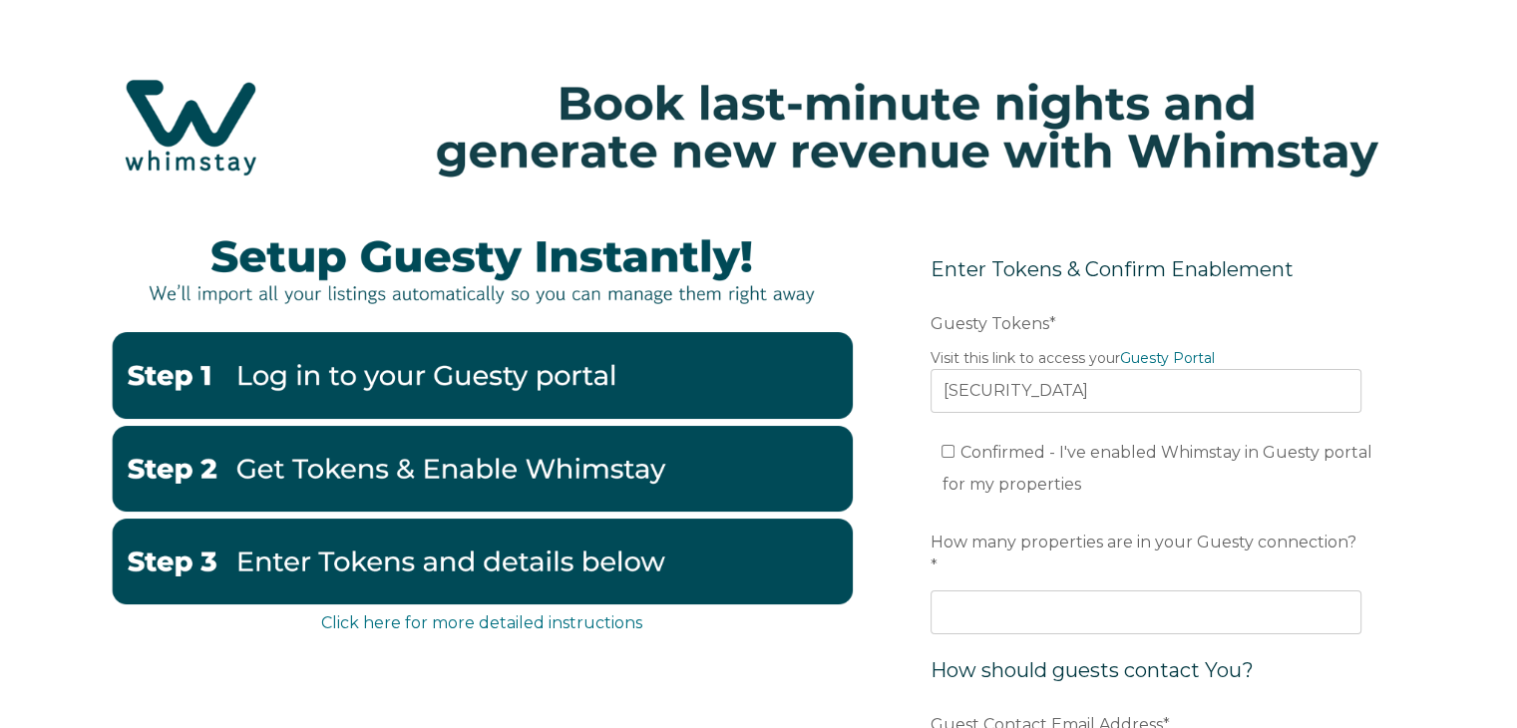
scroll to position [0, 0]
click at [960, 449] on span "Confirmed - I've enabled Whimstay in Guesty portal for my properties" at bounding box center [1156, 468] width 431 height 51
click at [954, 449] on input "Confirmed - I've enabled Whimstay in Guesty portal for my properties" at bounding box center [947, 451] width 13 height 13
checkbox input "true"
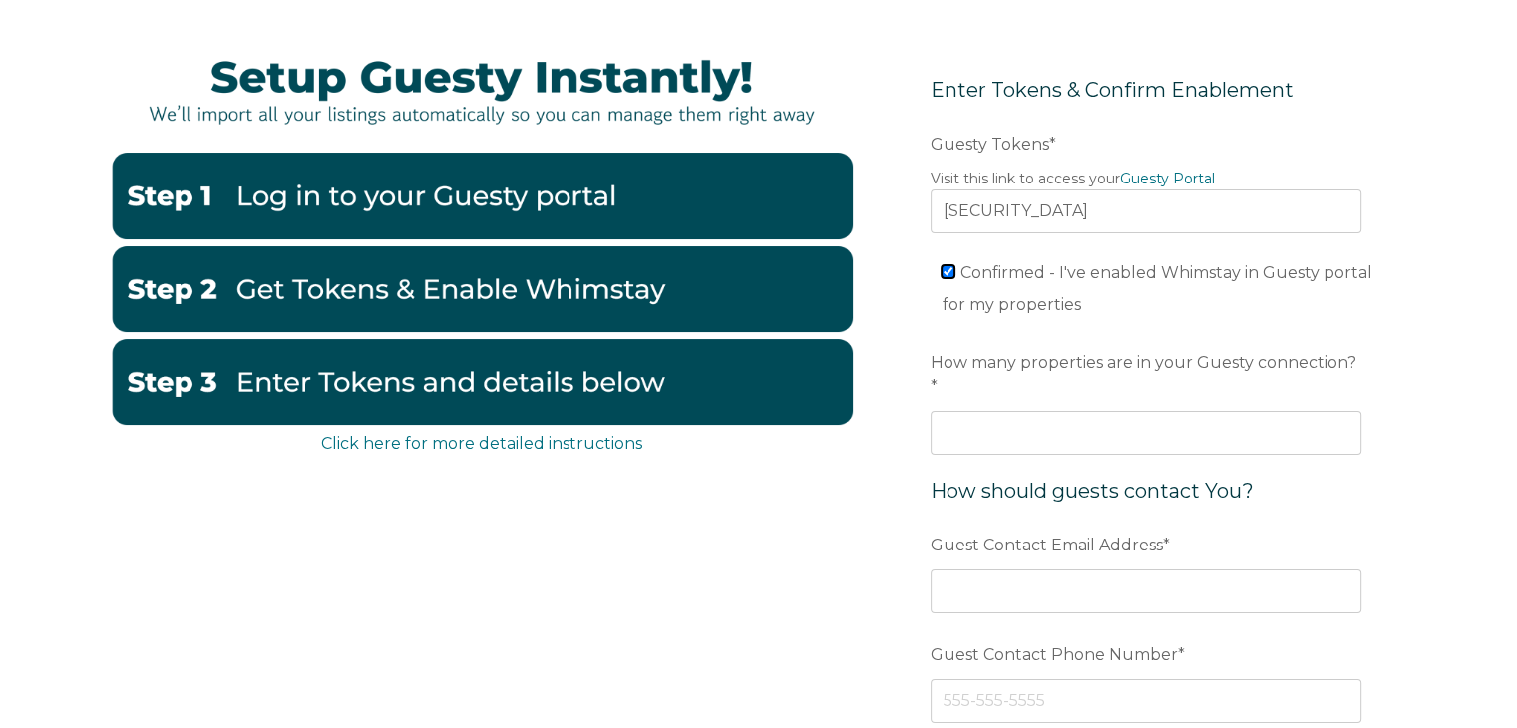
scroll to position [182, 0]
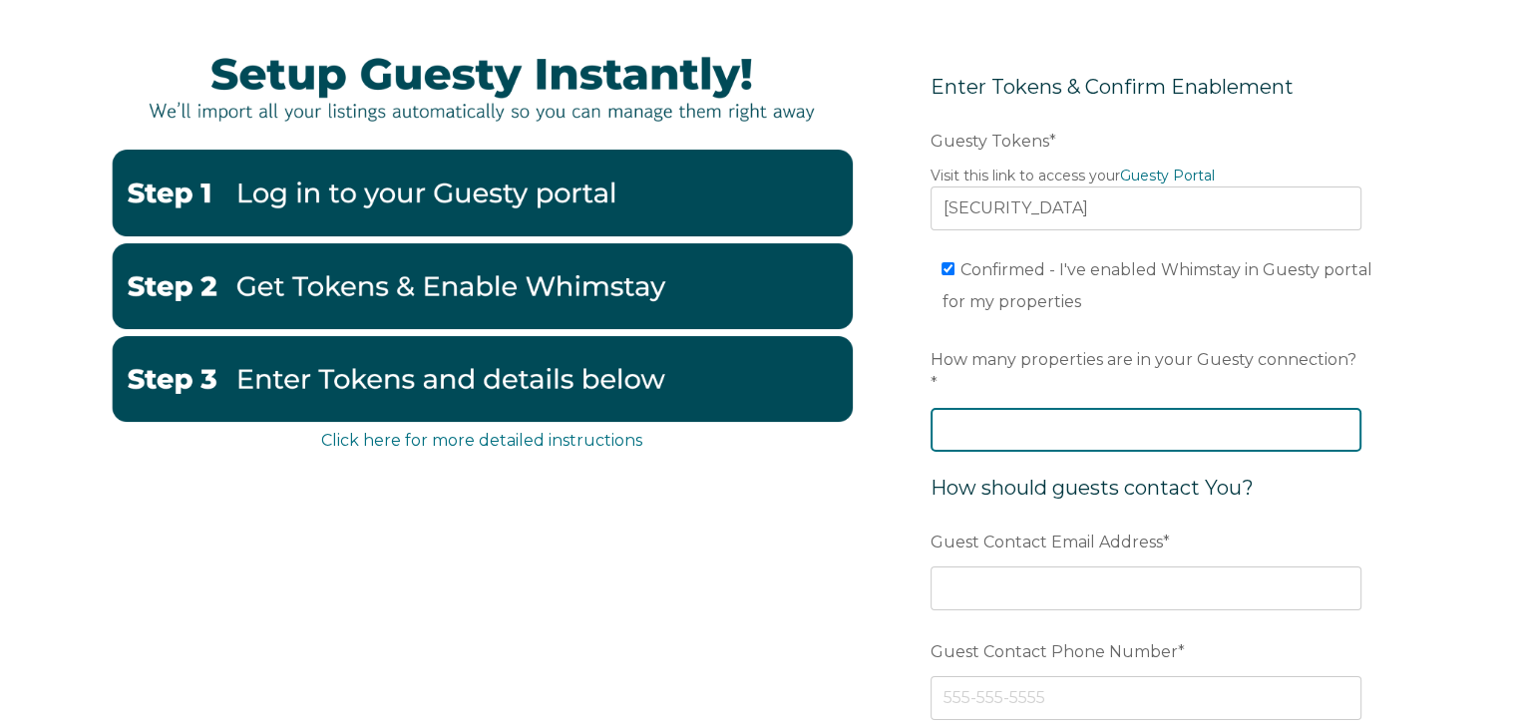
click at [1083, 416] on input "How many properties are in your Guesty connection? *" at bounding box center [1145, 430] width 431 height 44
type input "16"
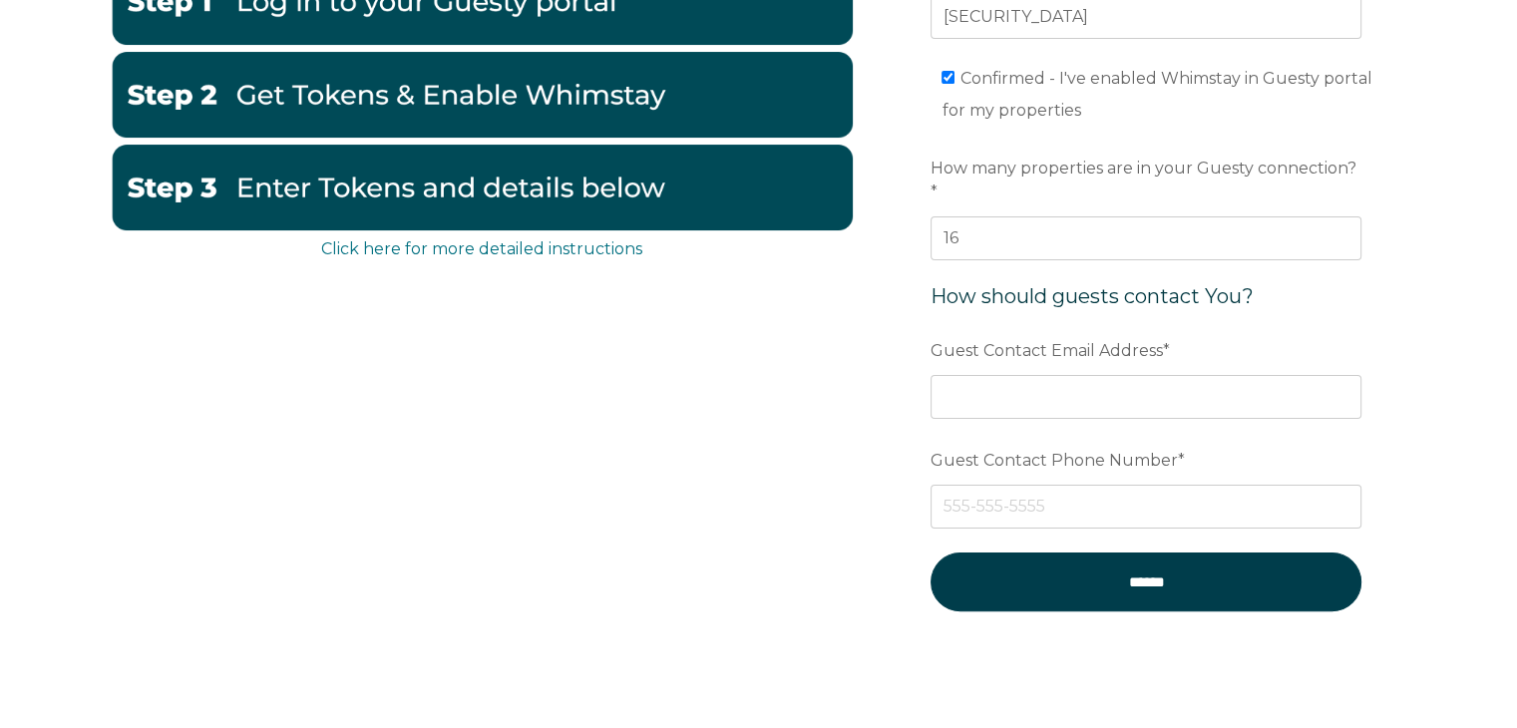
scroll to position [375, 0]
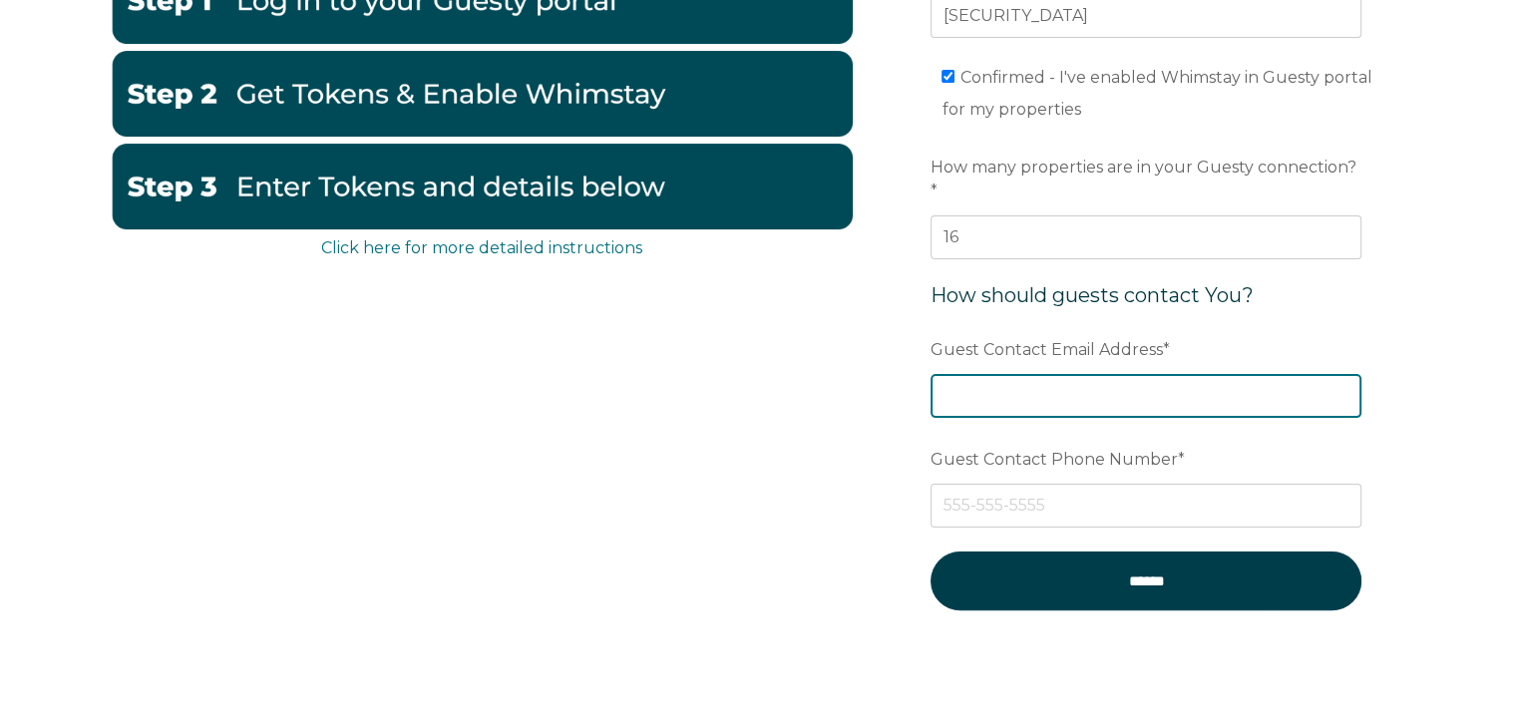
click at [1024, 376] on input "Guest Contact Email Address *" at bounding box center [1145, 396] width 431 height 44
type input "contacto@marid.com.mx"
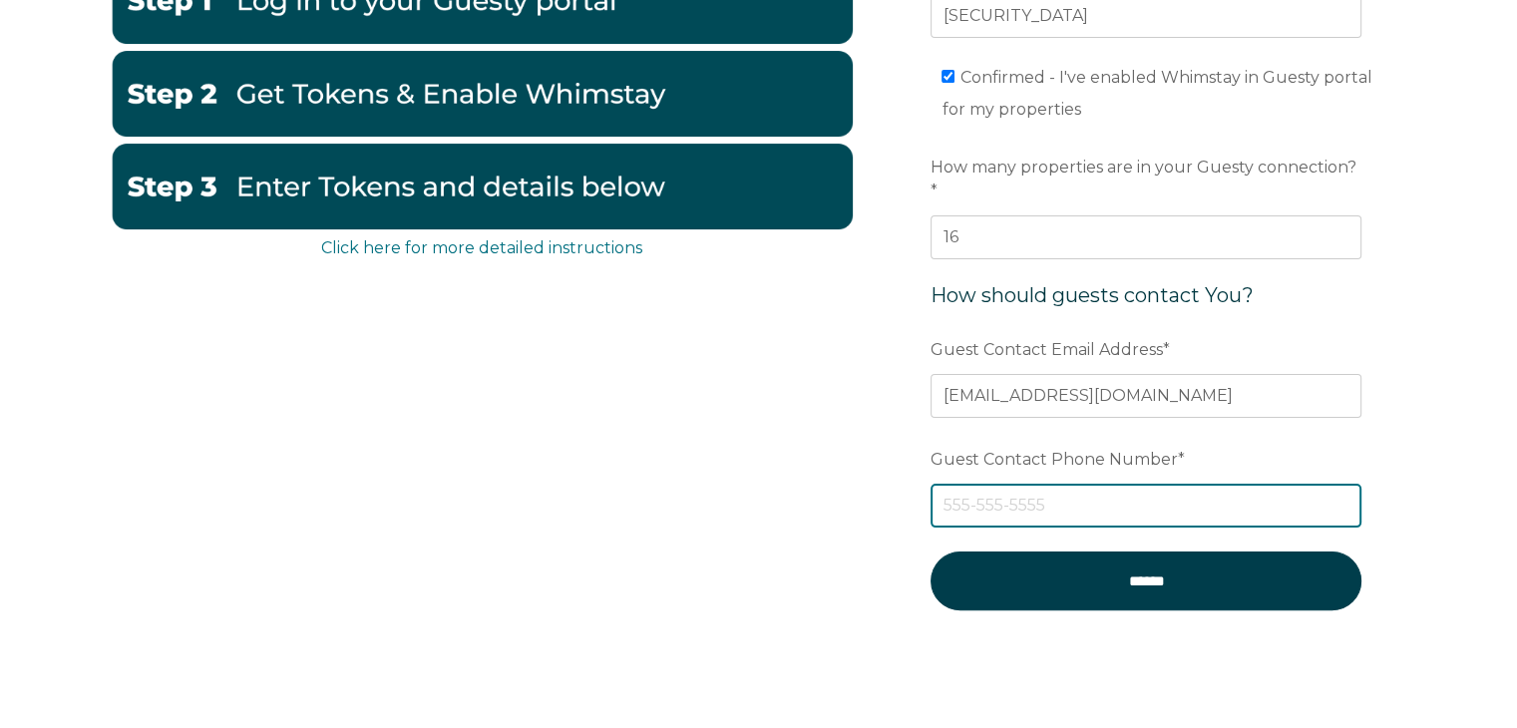
click at [1088, 484] on input "Guest Contact Phone Number *" at bounding box center [1145, 506] width 431 height 44
type input "(443) 1053541"
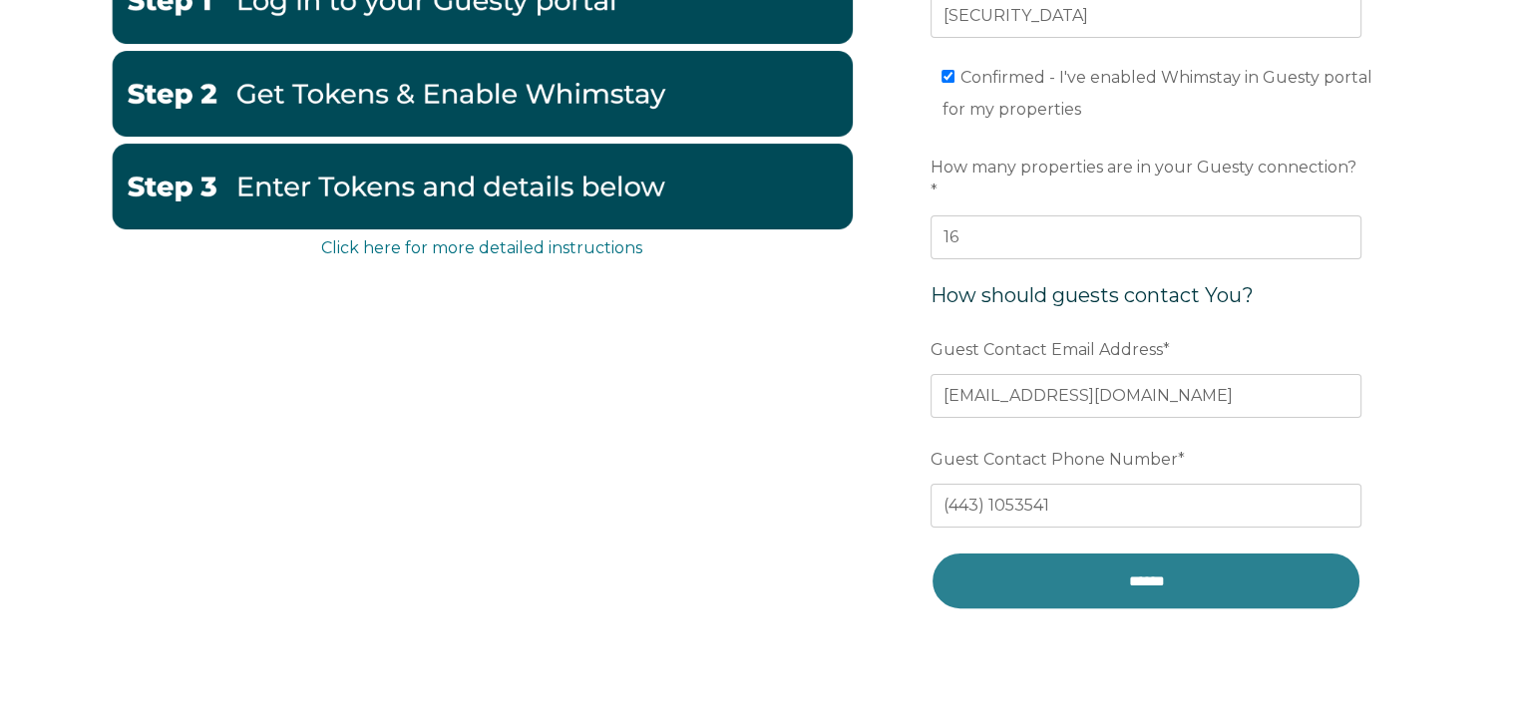
click at [1085, 558] on input "******" at bounding box center [1145, 580] width 431 height 59
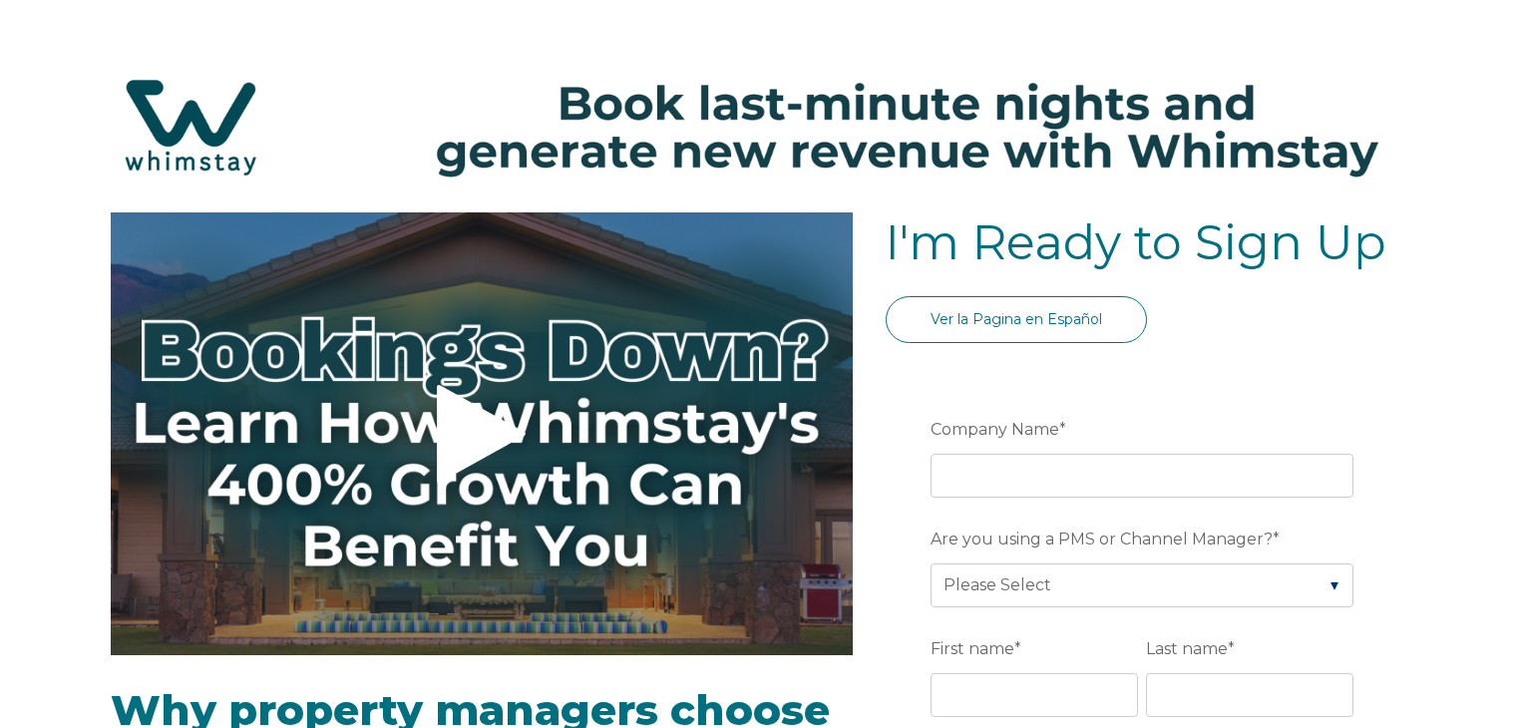
select select "MX"
select select "Standard"
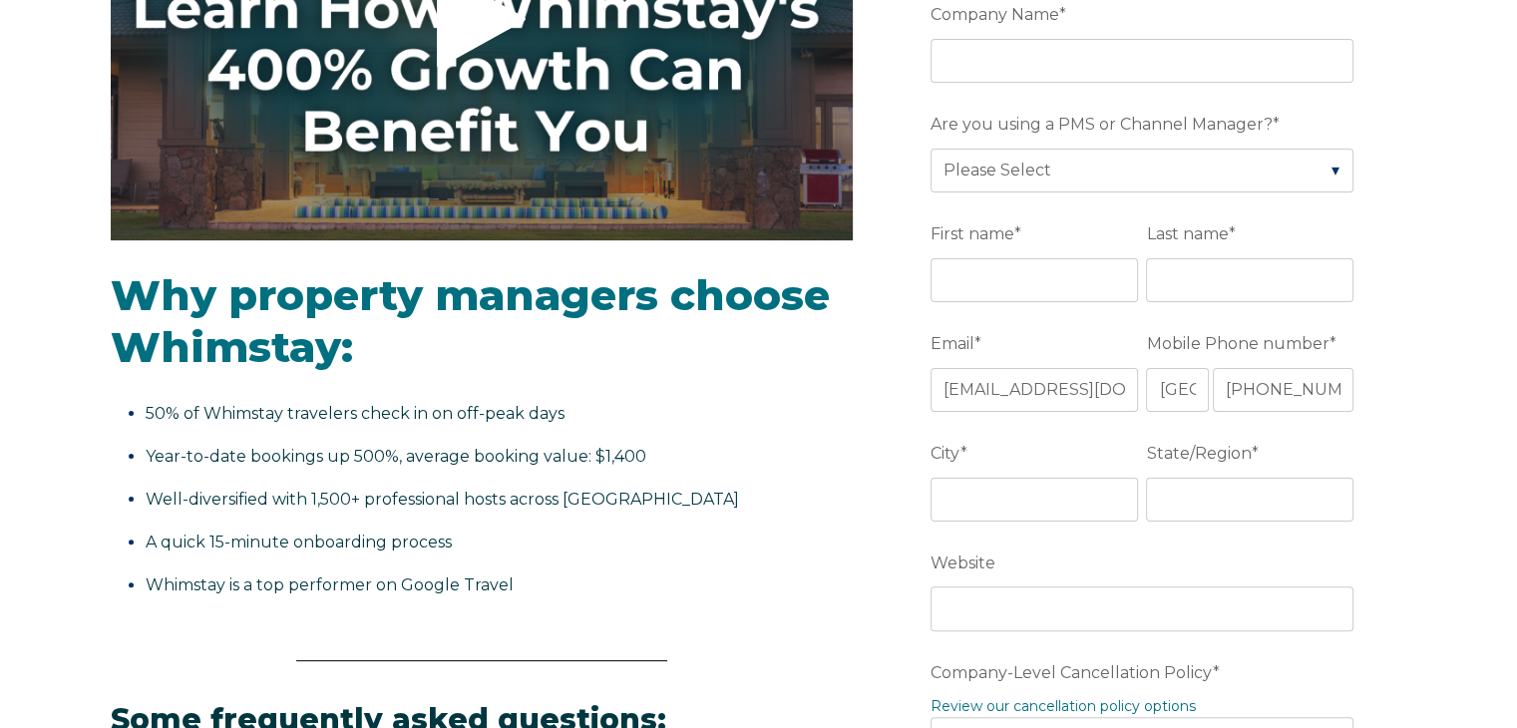
scroll to position [353, 0]
